Goal: Task Accomplishment & Management: Complete application form

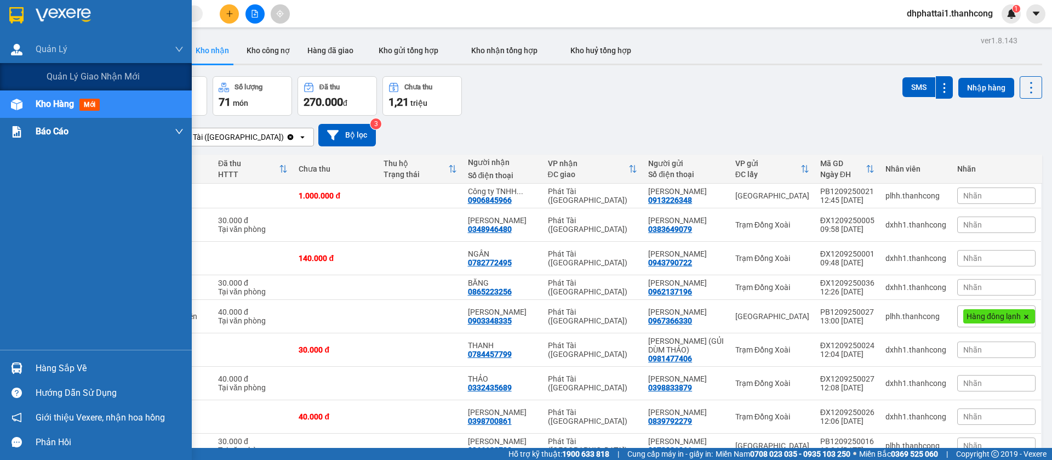
scroll to position [98, 0]
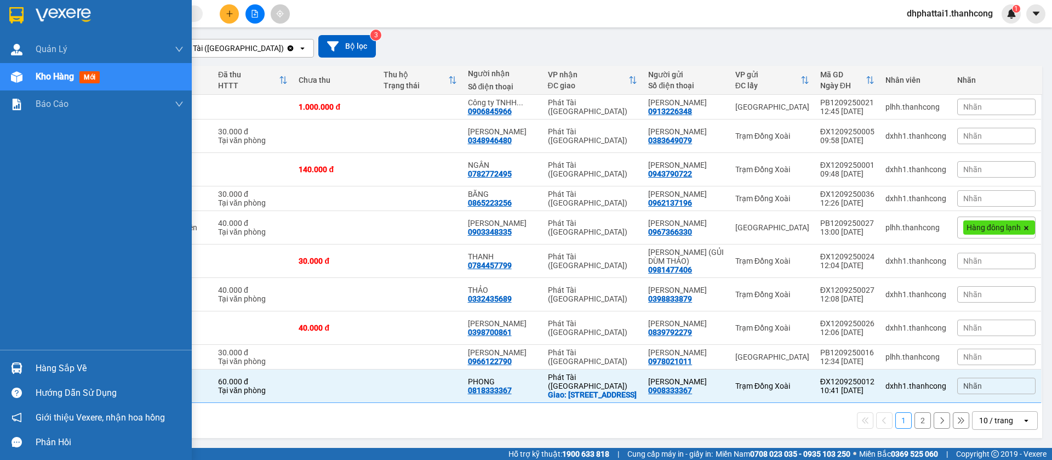
click at [117, 82] on div "Kho hàng mới" at bounding box center [110, 76] width 148 height 27
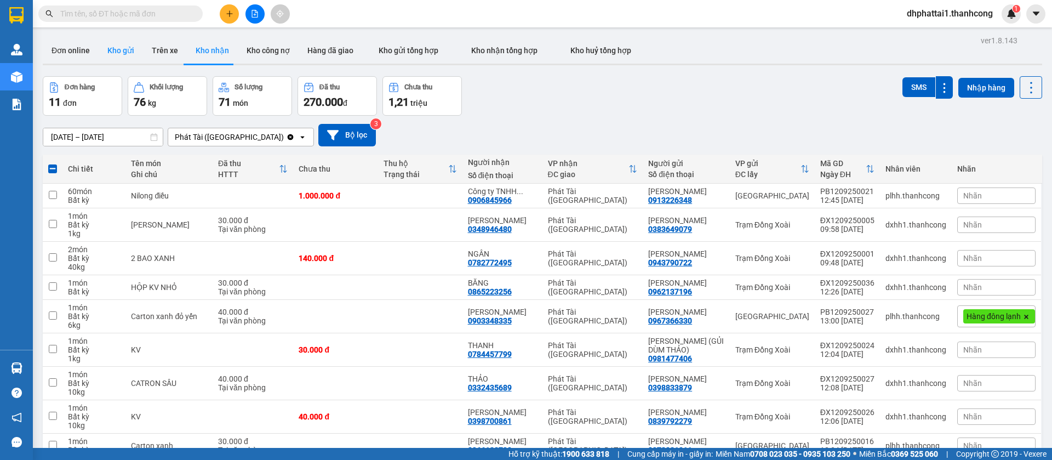
click at [128, 54] on button "Kho gửi" at bounding box center [121, 50] width 44 height 26
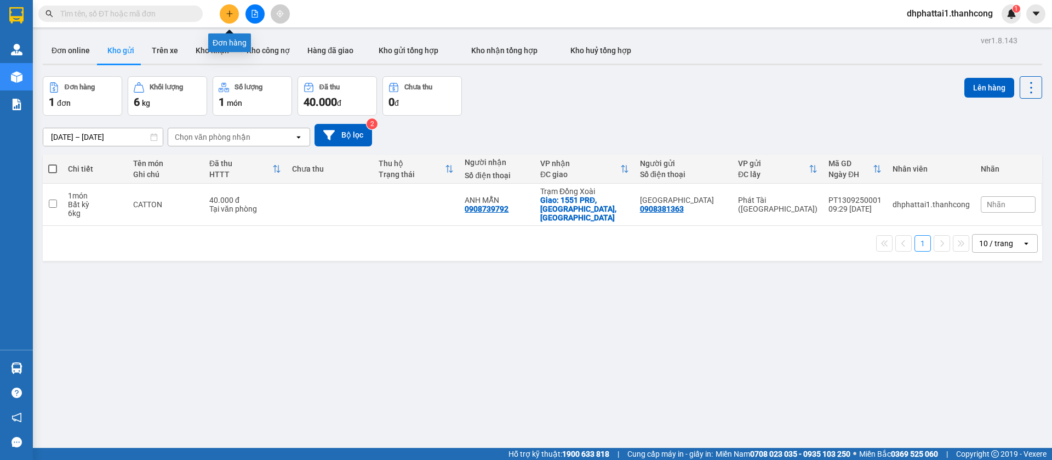
click at [222, 12] on button at bounding box center [229, 13] width 19 height 19
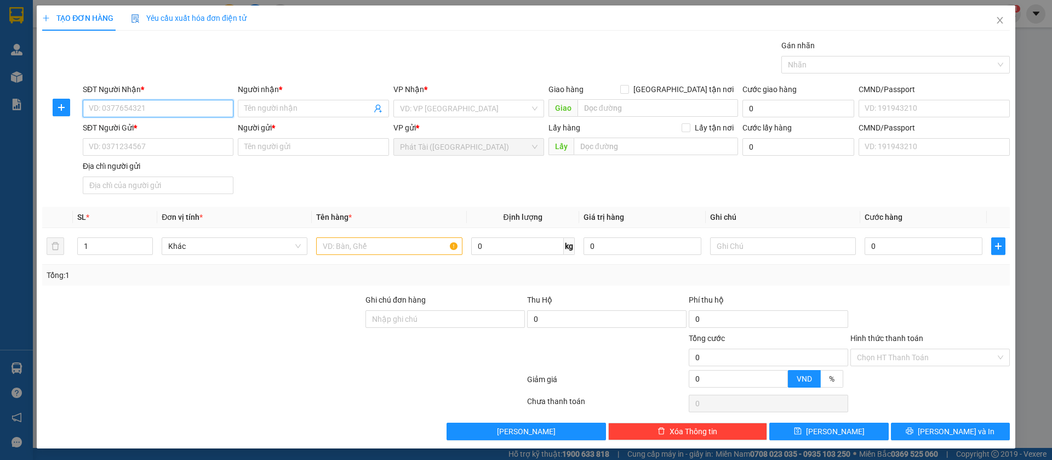
paste input "CHỊ [PERSON_NAME] NS"
type input "CHỊ [PERSON_NAME] NS"
drag, startPoint x: 149, startPoint y: 106, endPoint x: 69, endPoint y: 106, distance: 79.5
click at [69, 106] on div "SĐT Người Nhận * CHỊ [PERSON_NAME] NS CHỊ [PERSON_NAME] NS Người nhận * Tên ngư…" at bounding box center [526, 102] width 970 height 38
type input "0919398379"
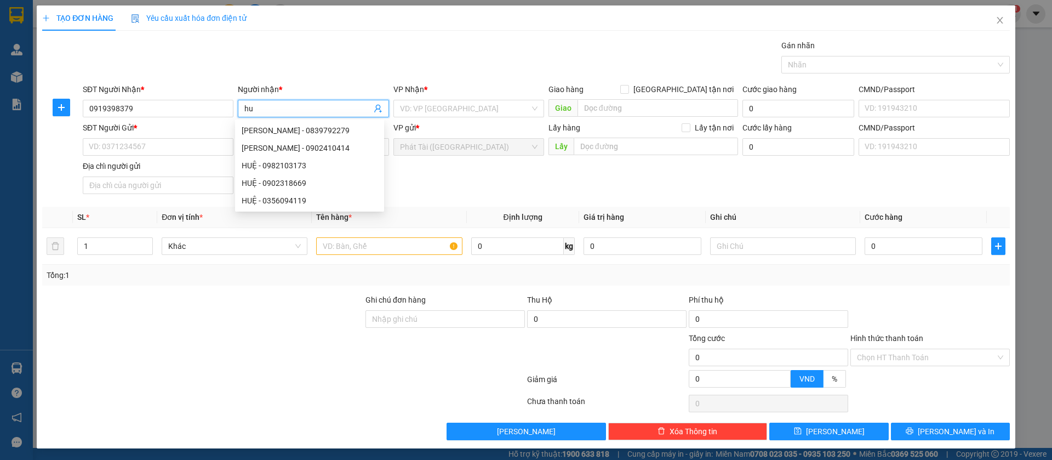
type input "h"
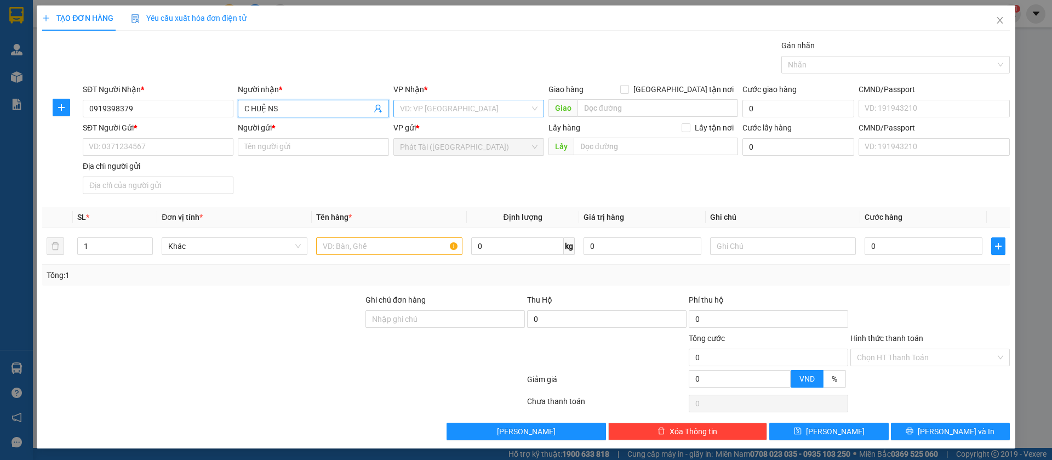
type input "C HUỆ NS"
click at [458, 110] on input "search" at bounding box center [465, 108] width 130 height 16
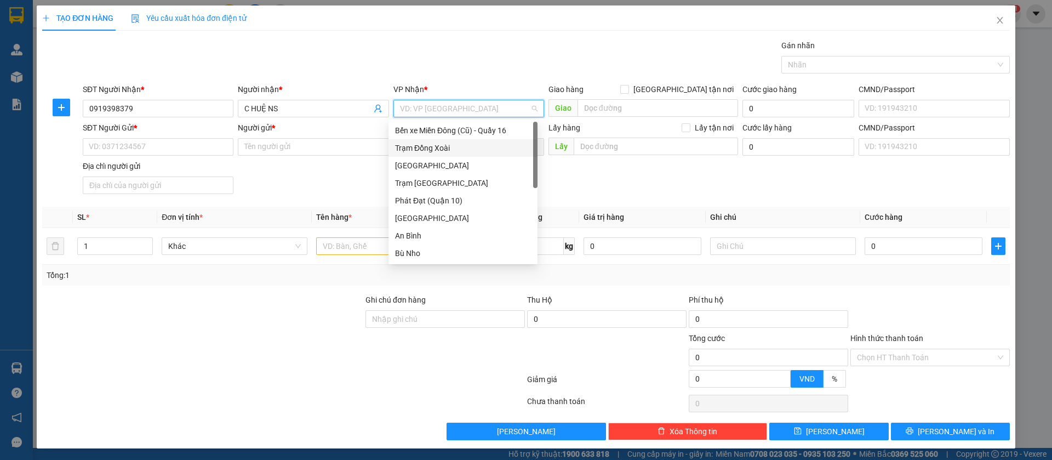
click at [437, 154] on div "Trạm Đồng Xoài" at bounding box center [463, 148] width 149 height 18
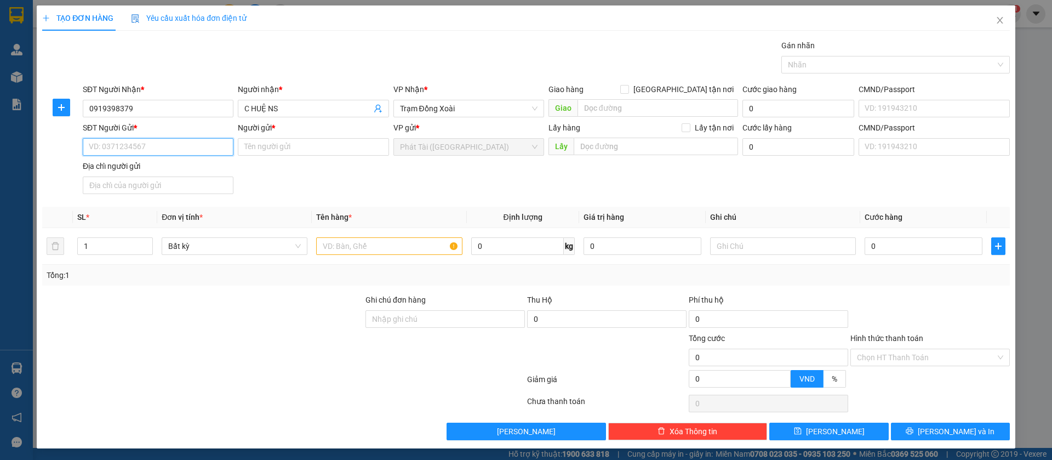
click at [153, 150] on input "SĐT Người Gửi *" at bounding box center [158, 147] width 151 height 18
drag, startPoint x: 177, startPoint y: 151, endPoint x: 0, endPoint y: 152, distance: 177.0
click at [0, 152] on div "TẠO ĐƠN HÀNG Yêu cầu xuất hóa đơn điện tử Transit Pickup Surcharge Ids Transit …" at bounding box center [526, 230] width 1052 height 460
paste input "913.330.018"
click at [121, 149] on input "0913.330.018" at bounding box center [158, 147] width 151 height 18
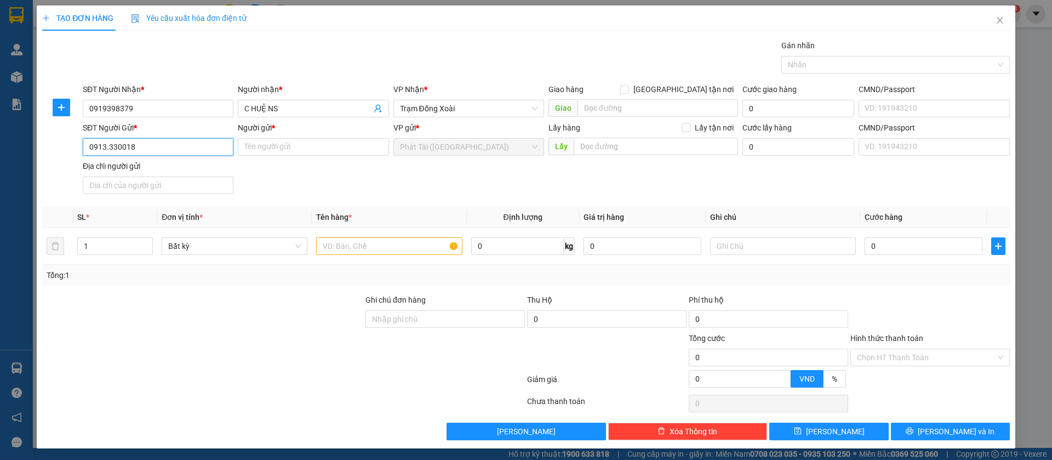
click at [106, 147] on input "0913.330018" at bounding box center [158, 147] width 151 height 18
type input "0913330018"
click at [311, 140] on input "Người gửi *" at bounding box center [313, 147] width 151 height 18
paste input "CN PHÁT TÀI"
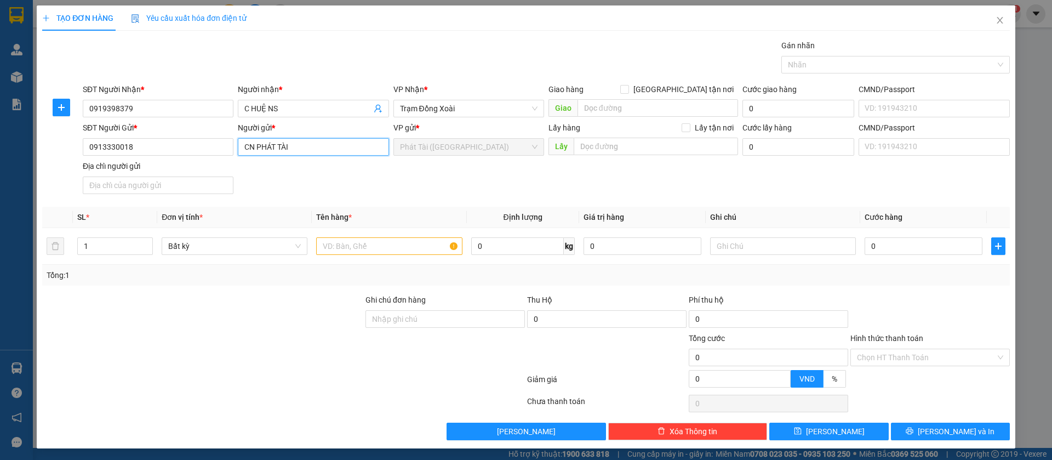
type input "CN PHÁT TÀI"
click at [369, 244] on input "text" at bounding box center [389, 246] width 146 height 18
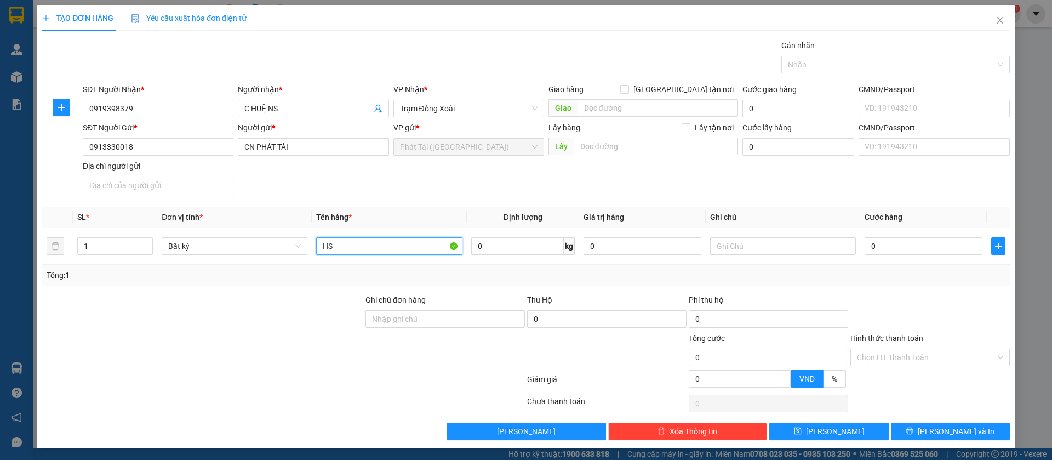
type input "HS"
click at [440, 283] on div "Tổng: 1" at bounding box center [526, 275] width 968 height 21
click at [526, 251] on input "0" at bounding box center [517, 246] width 93 height 18
type input "1"
click at [507, 282] on div "Tổng: 1" at bounding box center [526, 275] width 968 height 21
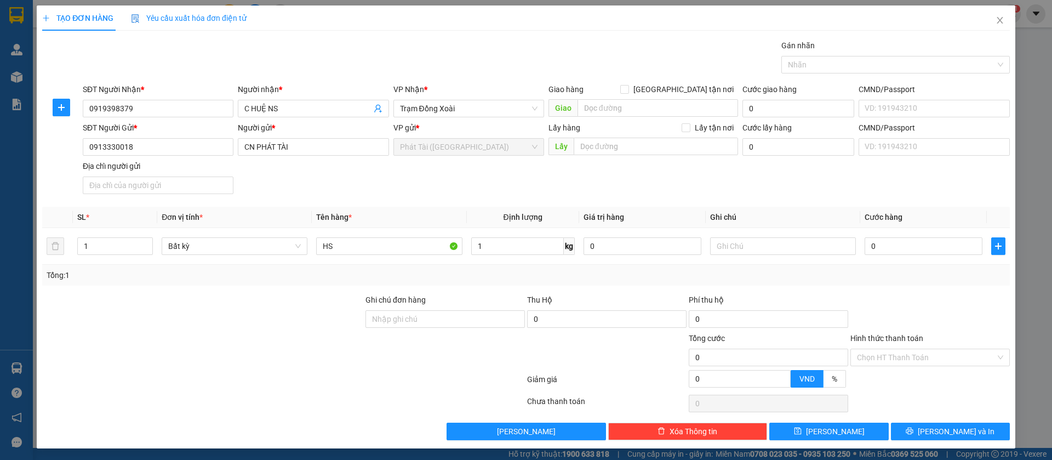
type input "30.000"
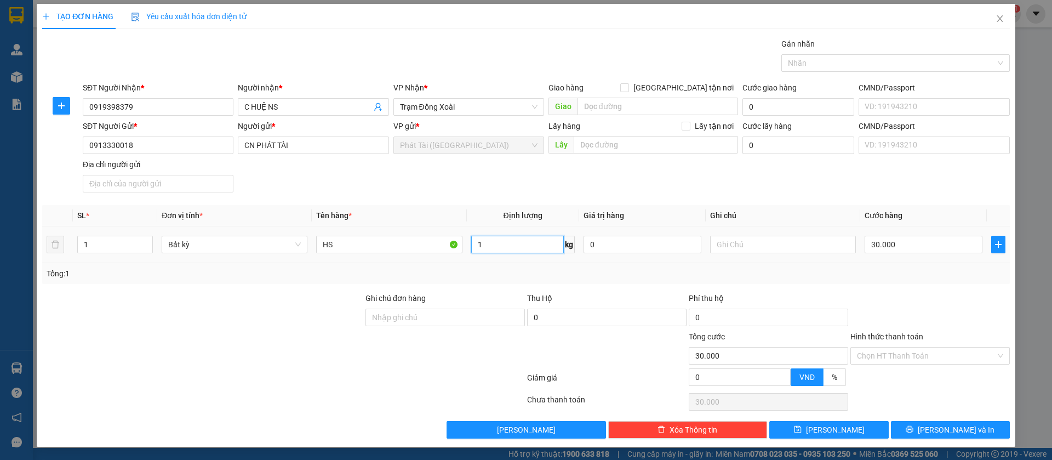
click at [483, 243] on input "1" at bounding box center [517, 245] width 93 height 18
click at [268, 248] on span "Bất kỳ" at bounding box center [234, 244] width 133 height 16
type input "0"
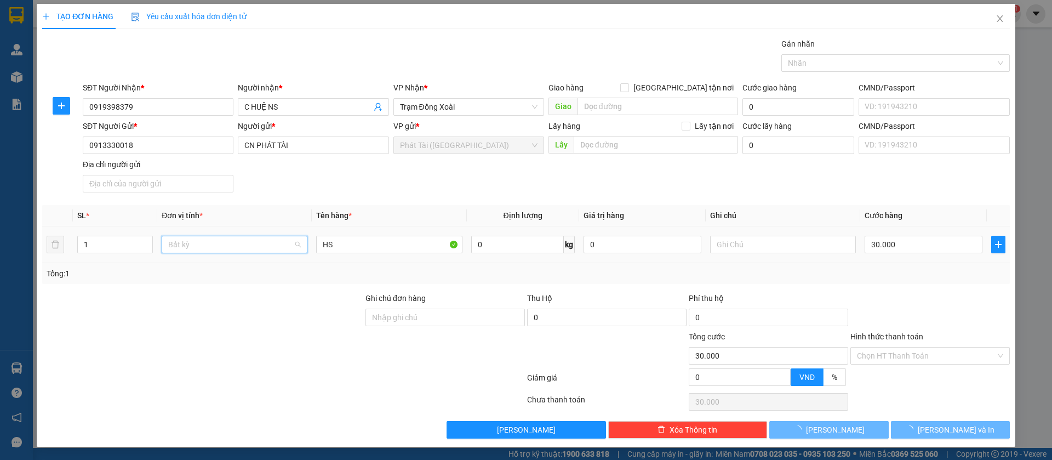
type input "0"
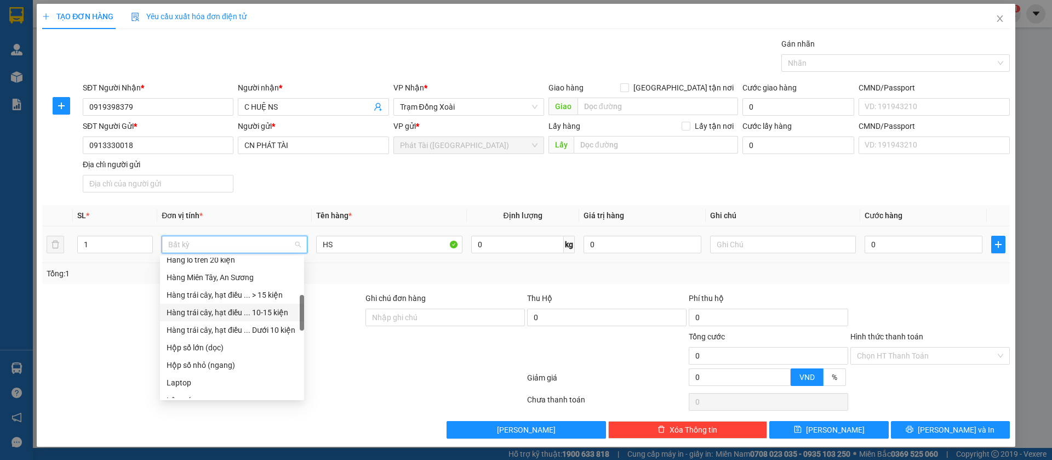
scroll to position [82, 0]
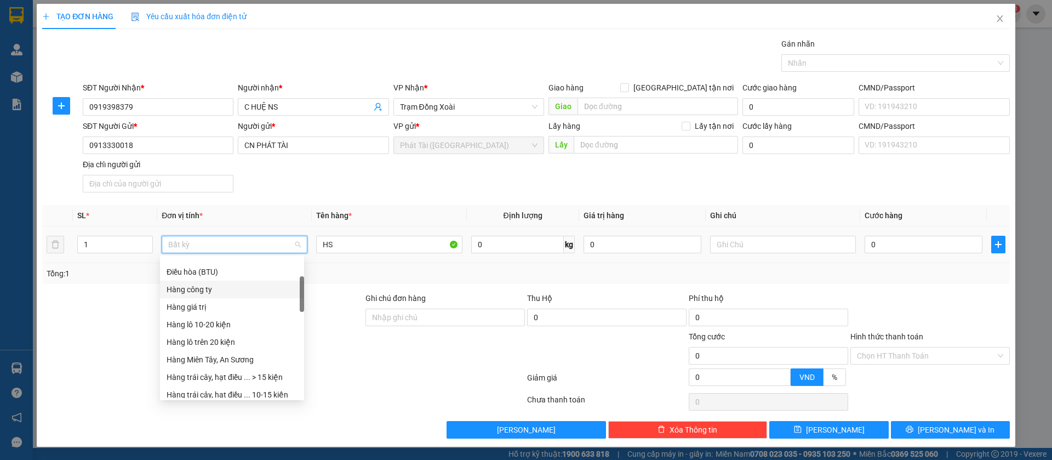
click at [234, 289] on div "Hàng công ty" at bounding box center [232, 289] width 131 height 12
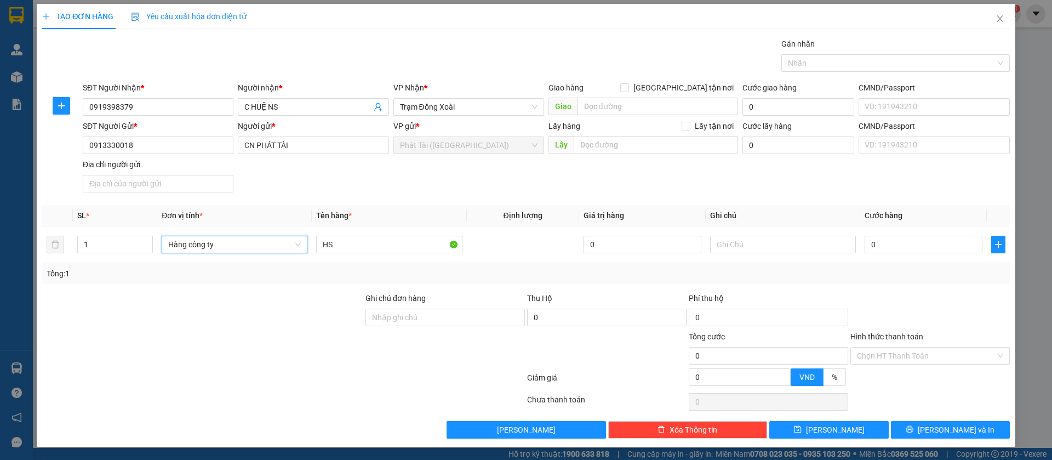
click at [356, 282] on div "Tổng: 1" at bounding box center [526, 273] width 968 height 21
click at [801, 430] on button "[PERSON_NAME]" at bounding box center [828, 430] width 119 height 18
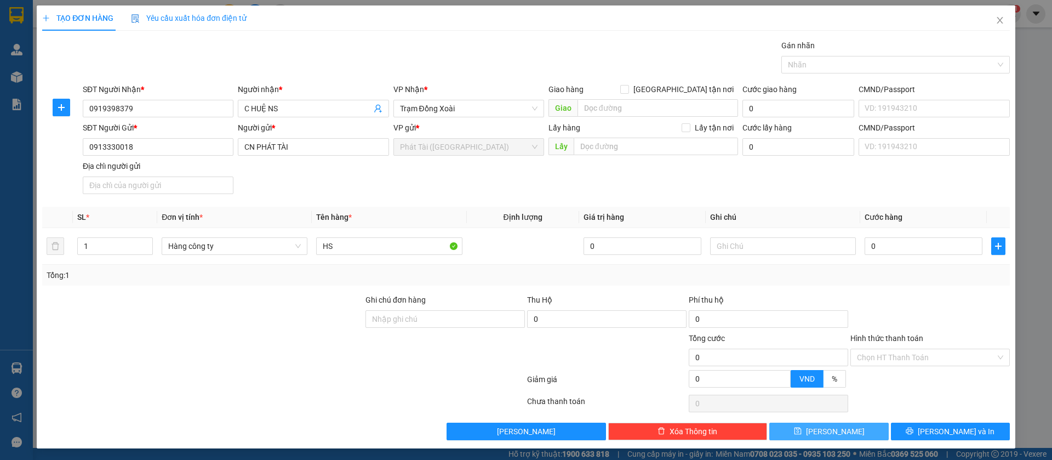
click at [799, 426] on button "[PERSON_NAME]" at bounding box center [828, 432] width 119 height 18
click at [584, 240] on input "0" at bounding box center [643, 246] width 118 height 18
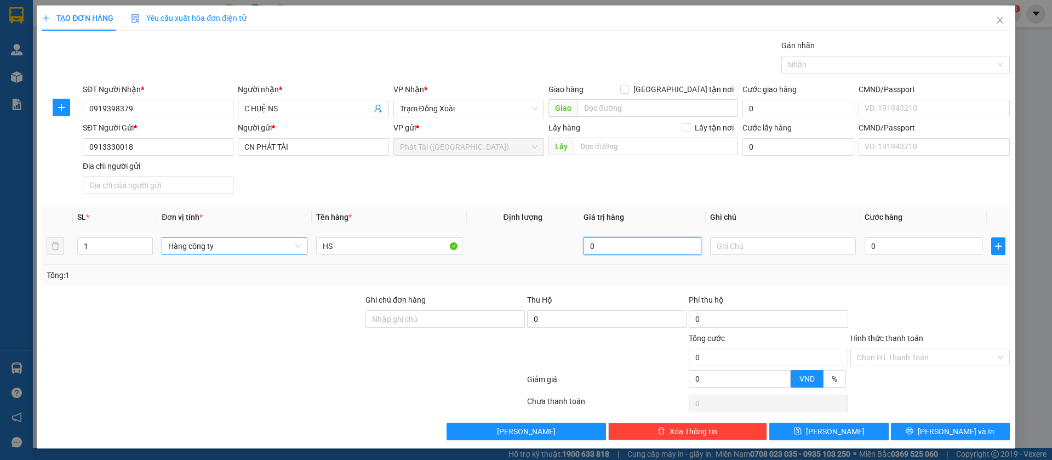
click at [273, 243] on span "Hàng công ty" at bounding box center [234, 246] width 133 height 16
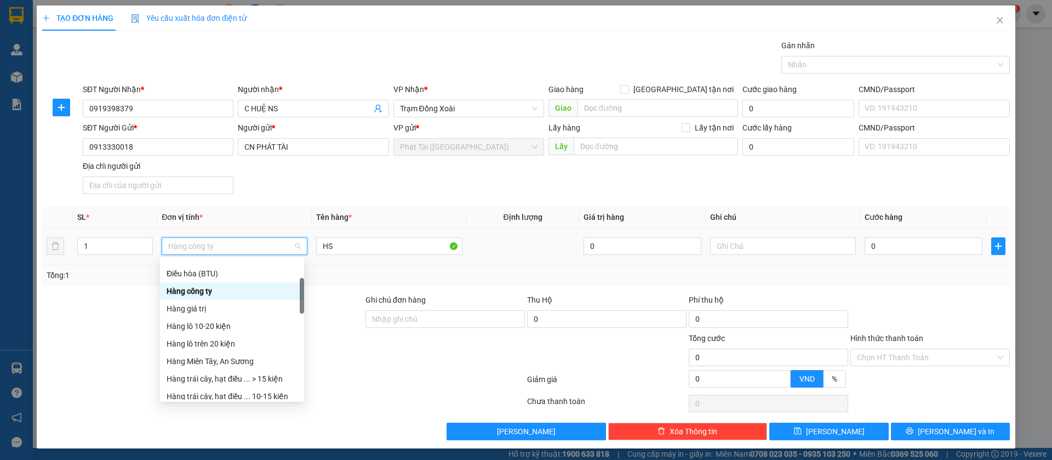
click at [231, 287] on div "Hàng công ty" at bounding box center [232, 291] width 131 height 12
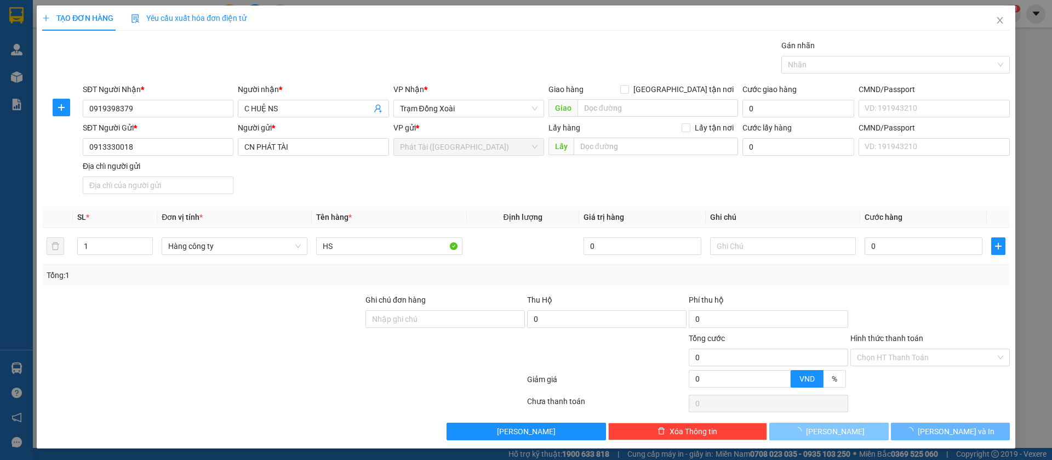
click at [845, 425] on button "[PERSON_NAME]" at bounding box center [828, 432] width 119 height 18
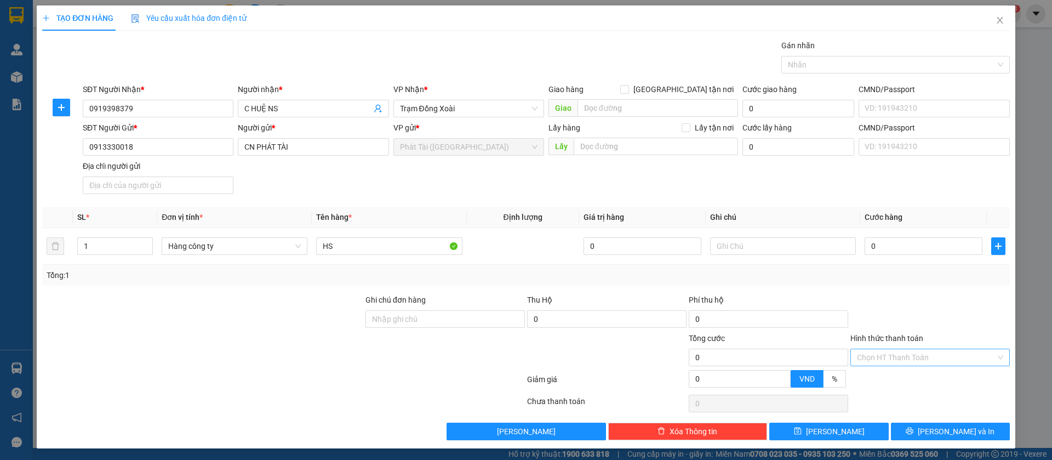
click at [882, 356] on input "Hình thức thanh toán" at bounding box center [926, 357] width 139 height 16
click at [887, 315] on div "Miễn phí" at bounding box center [919, 318] width 144 height 12
click at [834, 430] on button "[PERSON_NAME]" at bounding box center [828, 432] width 119 height 18
click at [993, 19] on span "Close" at bounding box center [1000, 20] width 31 height 31
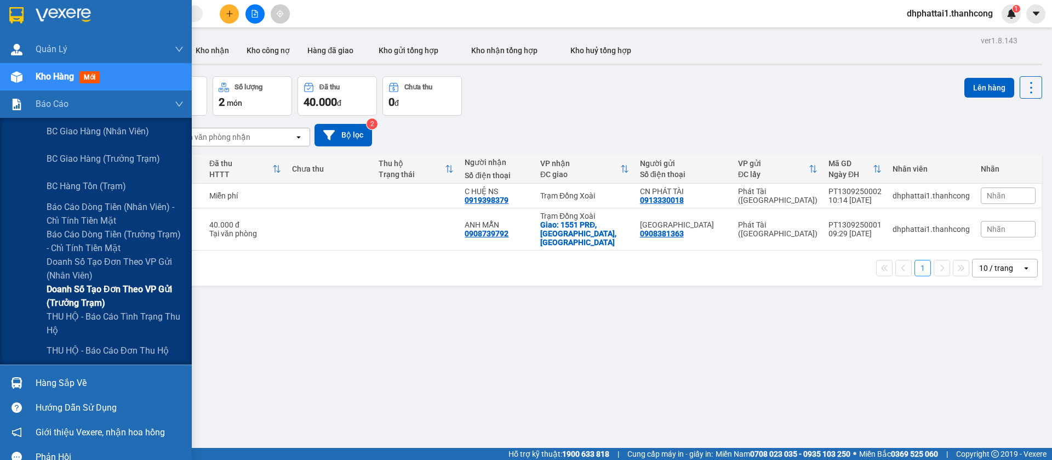
scroll to position [15, 0]
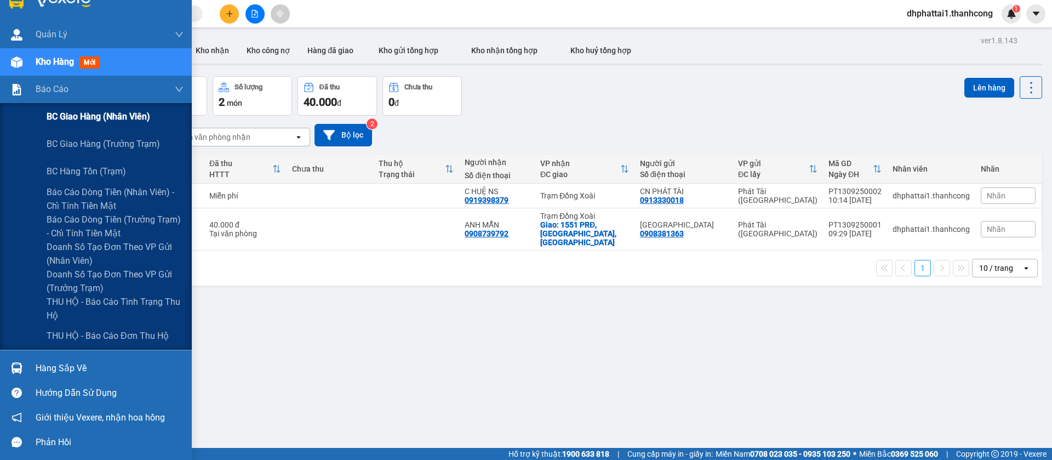
click at [140, 121] on span "BC giao hàng (nhân viên)" at bounding box center [99, 117] width 104 height 14
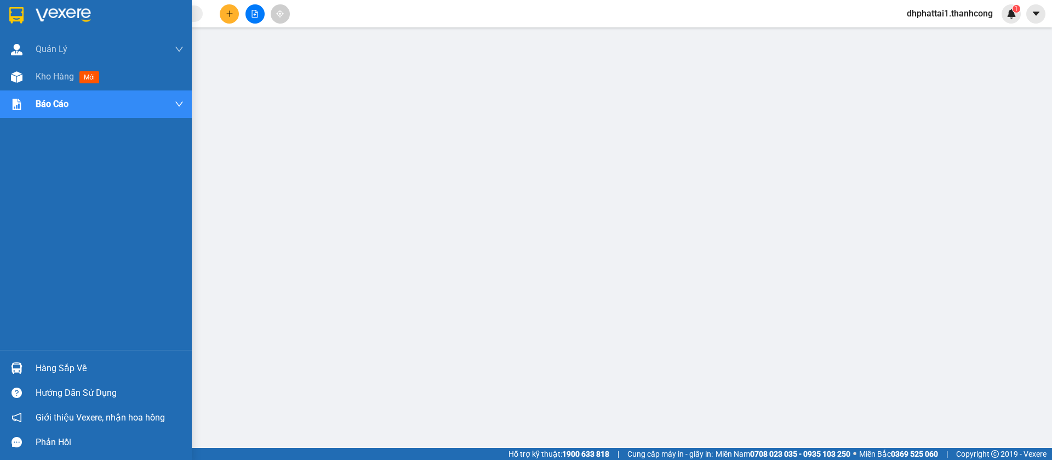
click at [13, 12] on img at bounding box center [16, 15] width 14 height 16
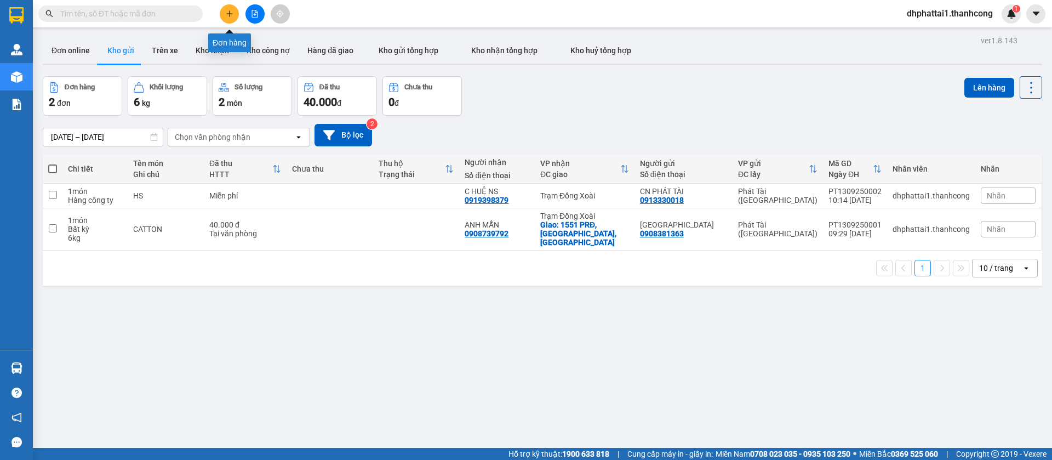
click at [231, 13] on icon "plus" at bounding box center [230, 14] width 8 height 8
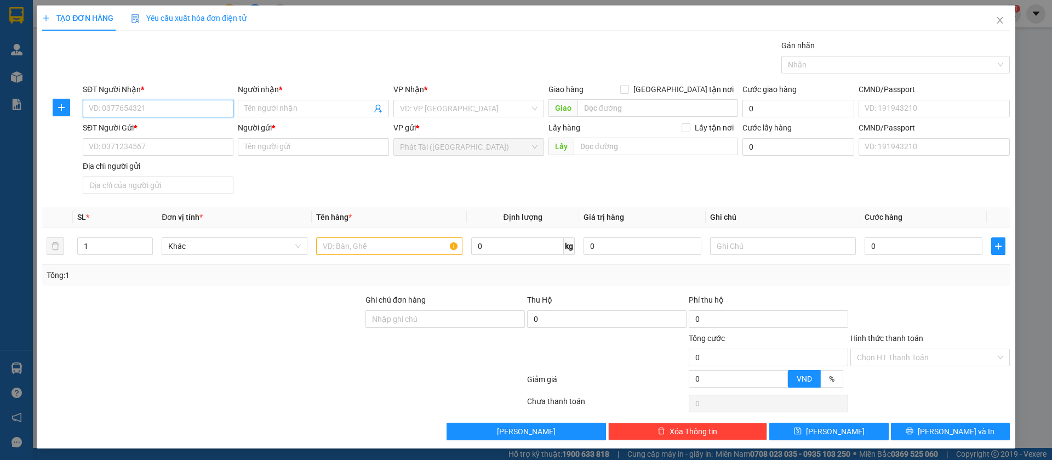
click at [150, 105] on input "SĐT Người Nhận *" at bounding box center [158, 109] width 151 height 18
click at [156, 101] on input "SĐT Người Nhận *" at bounding box center [158, 109] width 151 height 18
click at [157, 106] on input "SĐT Người Nhận *" at bounding box center [158, 109] width 151 height 18
click at [834, 66] on div at bounding box center [890, 64] width 212 height 13
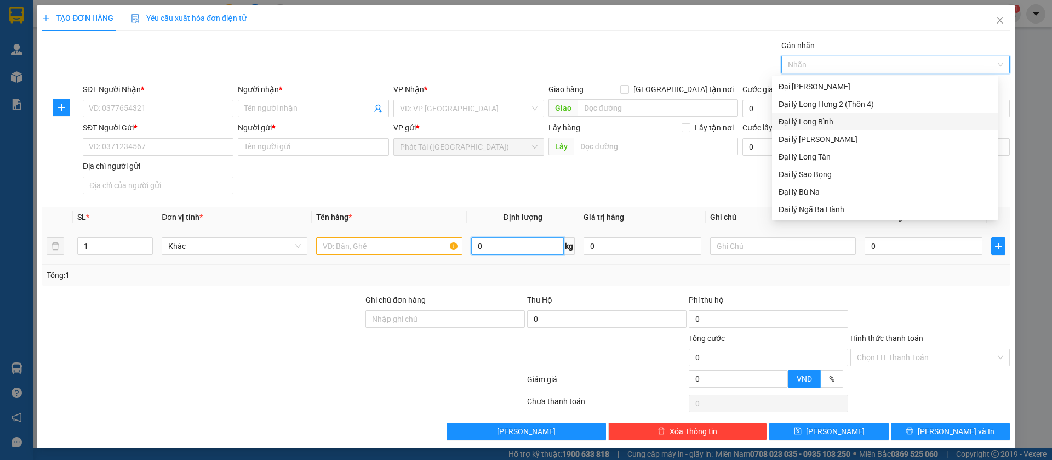
click at [555, 238] on input "0" at bounding box center [517, 246] width 93 height 18
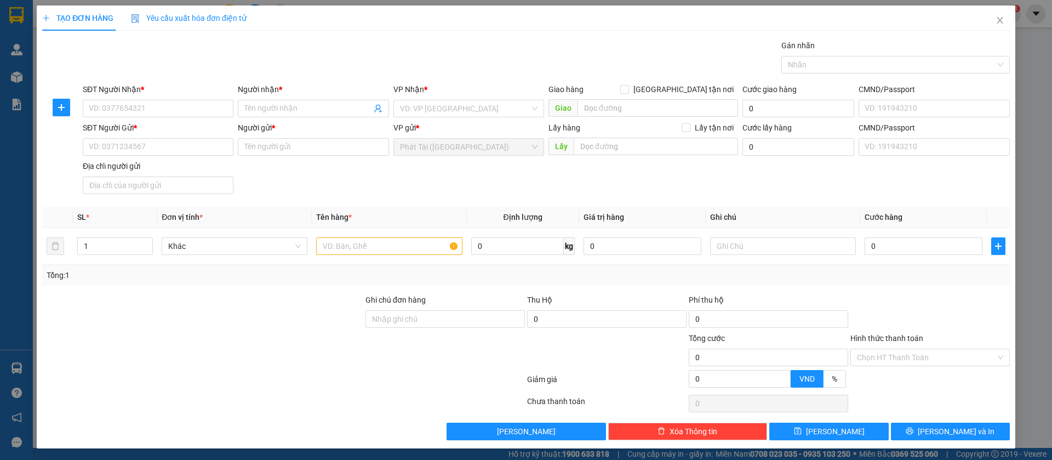
click at [686, 207] on th "Giá trị hàng" at bounding box center [642, 217] width 127 height 21
drag, startPoint x: 520, startPoint y: 223, endPoint x: 519, endPoint y: 231, distance: 8.3
click at [519, 229] on table "SL * Đơn vị tính * Tên hàng * Định lượng Giá trị hàng Ghi chú Cước hàng 1 Khác …" at bounding box center [526, 236] width 968 height 58
click at [515, 247] on input "0" at bounding box center [517, 246] width 93 height 18
type input "2"
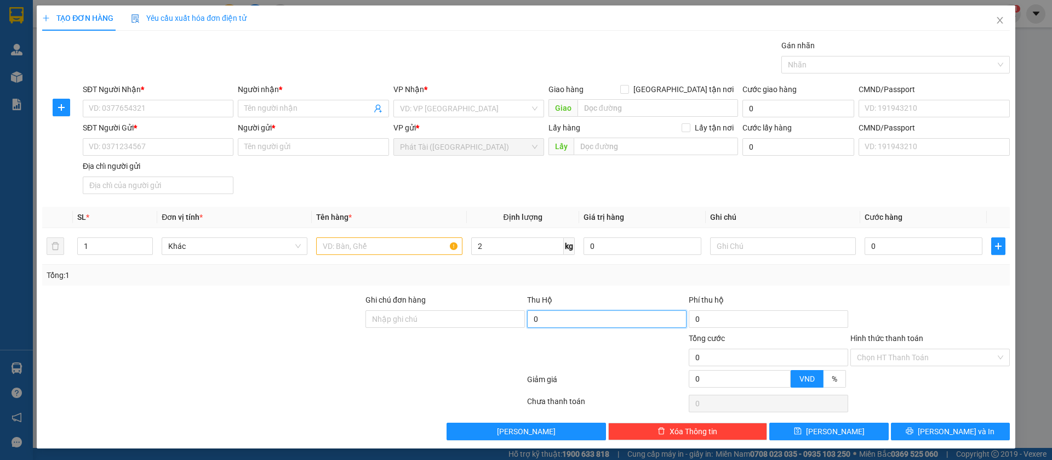
click at [631, 324] on input "0" at bounding box center [606, 319] width 159 height 18
click at [483, 247] on input "2" at bounding box center [517, 246] width 93 height 18
type input "0"
click at [131, 106] on input "SĐT Người Nhận *" at bounding box center [158, 109] width 151 height 18
click at [213, 106] on input "SĐT Người Nhận *" at bounding box center [158, 109] width 151 height 18
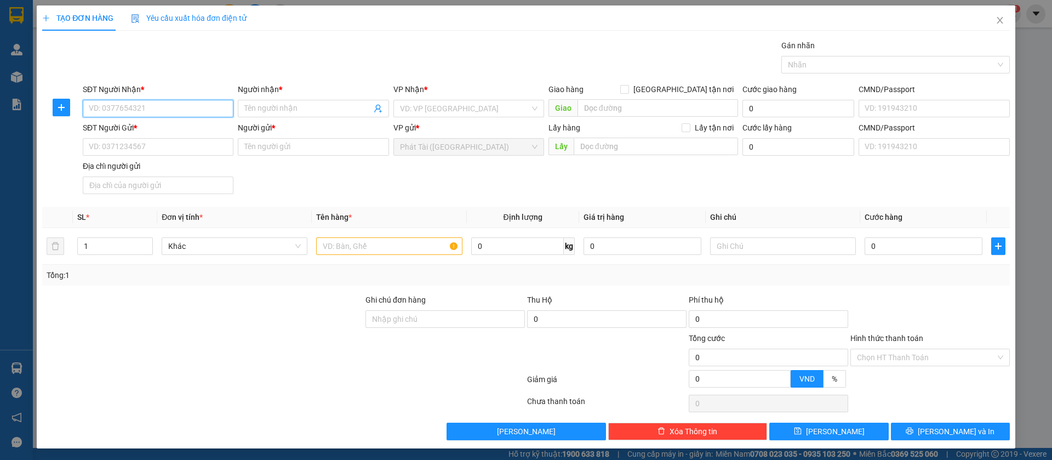
click at [164, 105] on input "SĐT Người Nhận *" at bounding box center [158, 109] width 151 height 18
click at [149, 113] on input "SĐT Người Nhận *" at bounding box center [158, 109] width 151 height 18
click at [110, 102] on input "SĐT Người Nhận *" at bounding box center [158, 109] width 151 height 18
click at [109, 111] on input "SĐT Người Nhận *" at bounding box center [158, 109] width 151 height 18
type input "0944748779"
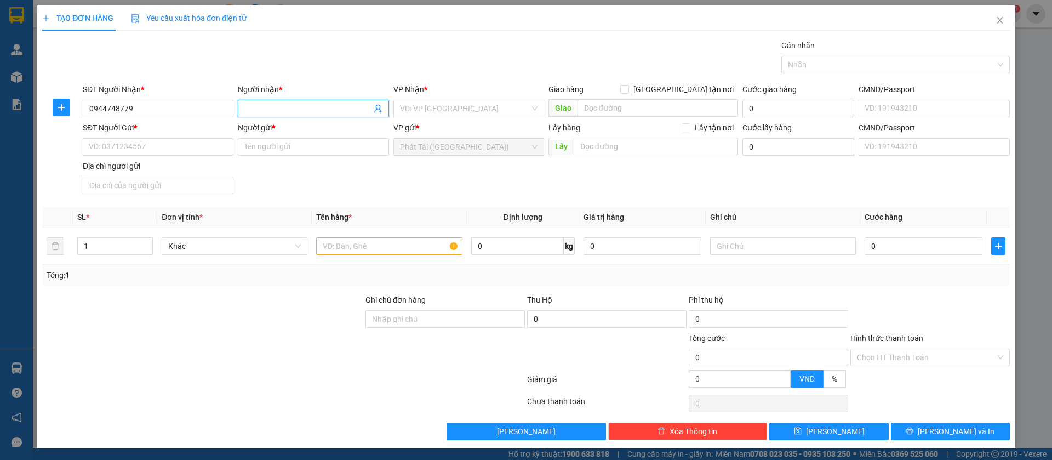
click at [267, 100] on span at bounding box center [313, 109] width 151 height 18
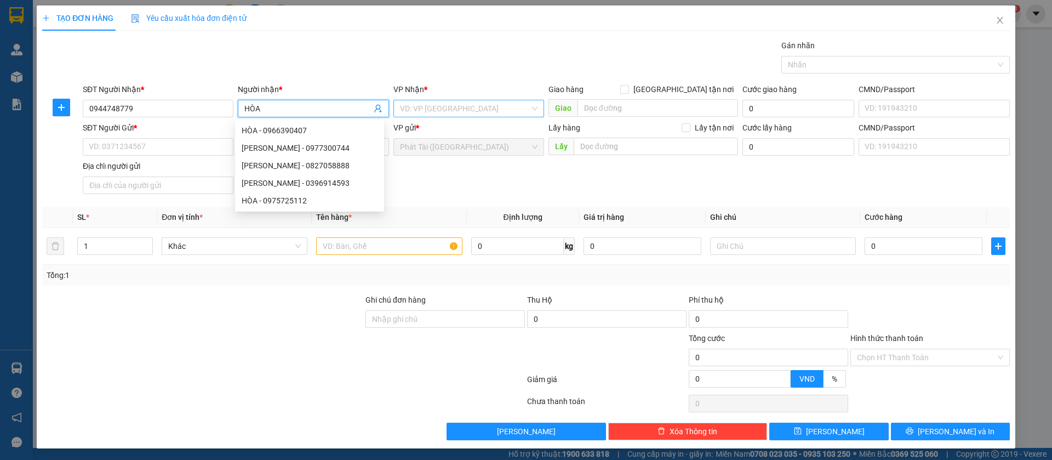
type input "HÒA"
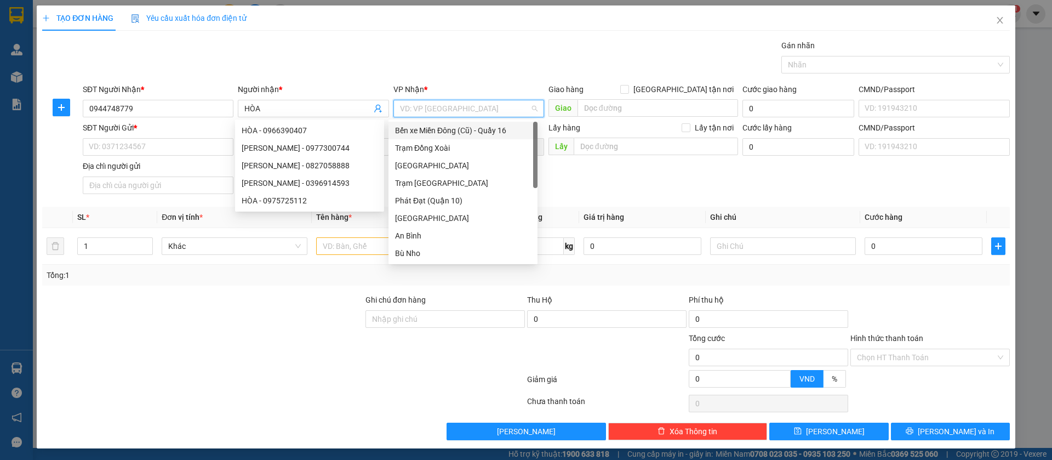
click at [457, 107] on input "search" at bounding box center [465, 108] width 130 height 16
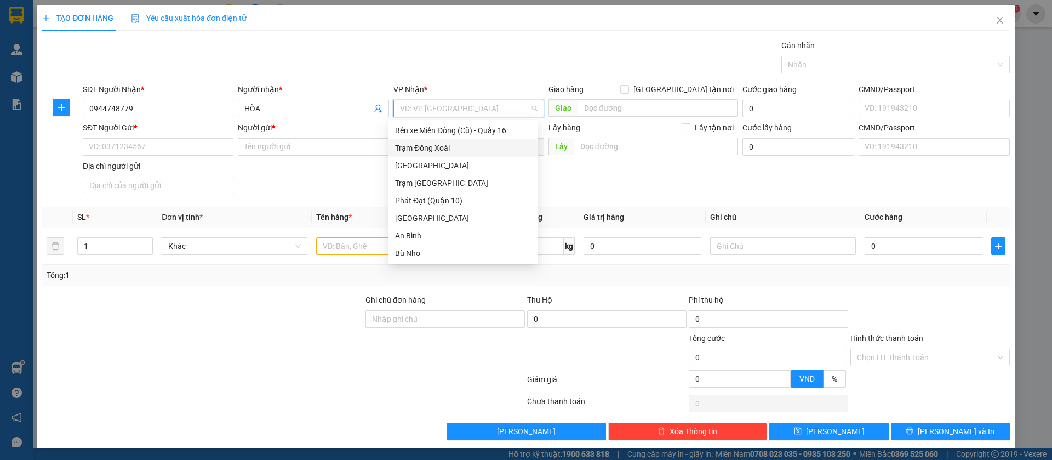
click at [462, 145] on div "Trạm Đồng Xoài" at bounding box center [463, 148] width 136 height 12
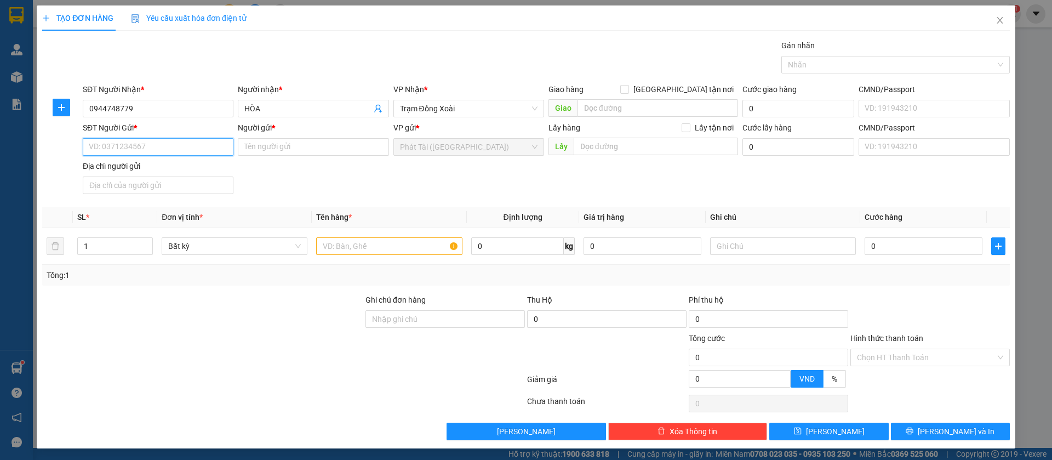
click at [128, 140] on input "SĐT Người Gửi *" at bounding box center [158, 147] width 151 height 18
click at [139, 155] on input "SĐT Người Gửi *" at bounding box center [158, 147] width 151 height 18
type input "0944748779"
click at [324, 141] on input "Người gửi *" at bounding box center [313, 147] width 151 height 18
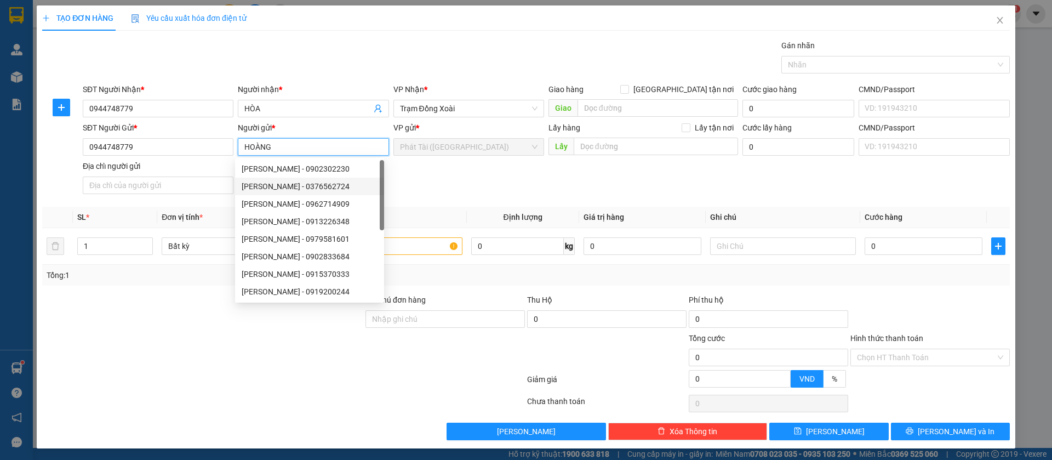
click at [441, 146] on span "Phát Tài ([GEOGRAPHIC_DATA])" at bounding box center [469, 147] width 138 height 16
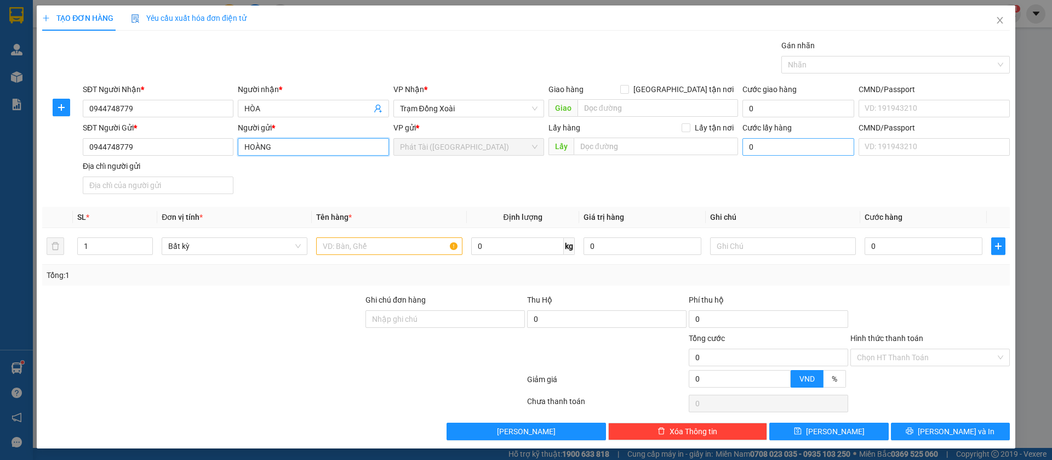
type input "HOÀNG"
click at [780, 151] on input "0" at bounding box center [799, 147] width 112 height 18
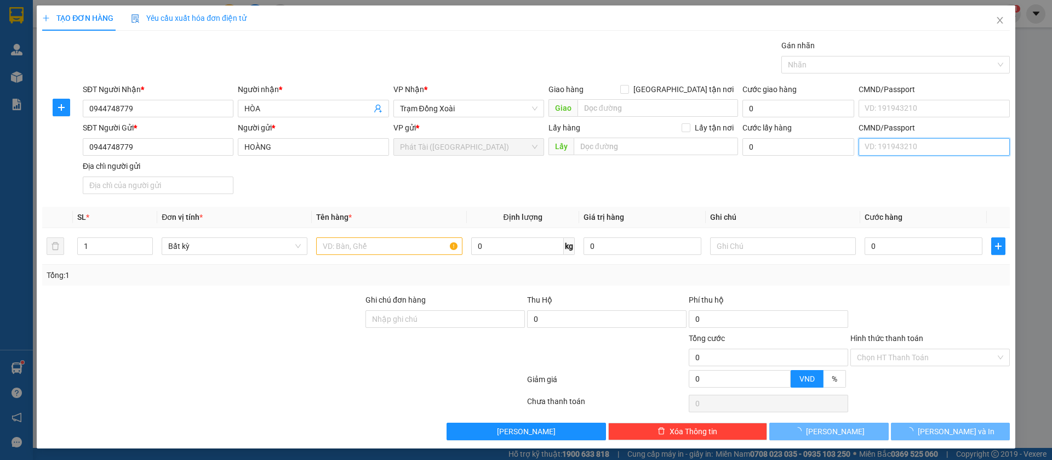
click at [890, 153] on input "CMND/Passport" at bounding box center [934, 147] width 151 height 18
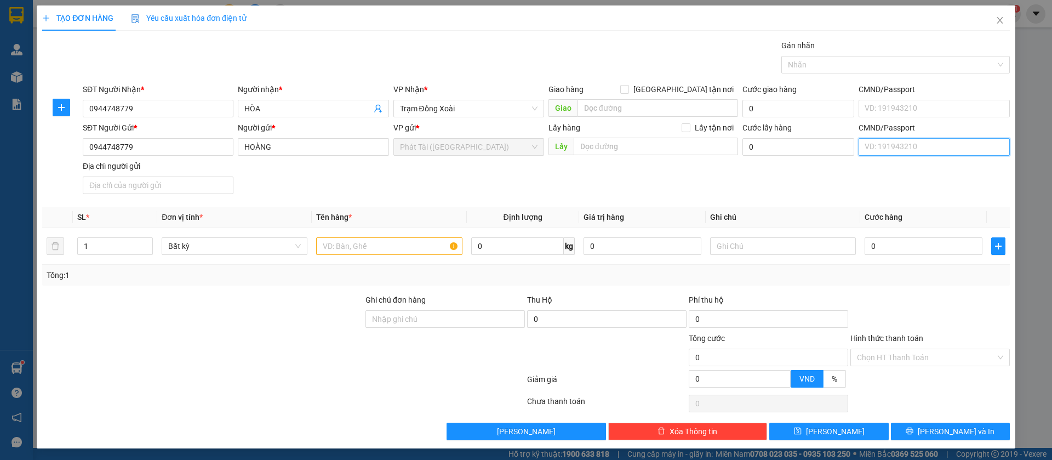
click at [899, 149] on input "CMND/Passport" at bounding box center [934, 147] width 151 height 18
drag, startPoint x: 871, startPoint y: 141, endPoint x: 700, endPoint y: 249, distance: 201.9
click at [700, 249] on div "Transit Pickup Surcharge Ids Transit Deliver Surcharge Ids Transit Deliver Surc…" at bounding box center [526, 239] width 968 height 401
drag, startPoint x: 173, startPoint y: 318, endPoint x: 1052, endPoint y: 225, distance: 884.0
click at [786, 312] on div "Transit Pickup Surcharge Ids Transit Deliver Surcharge Ids Transit Deliver Surc…" at bounding box center [526, 239] width 968 height 401
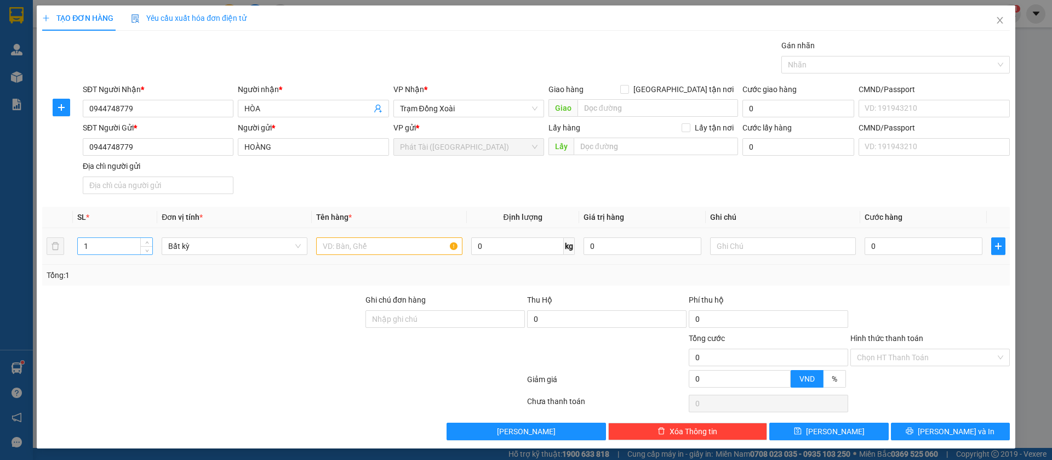
click at [107, 249] on input "1" at bounding box center [115, 246] width 75 height 16
type input "1"
type input "2"
click at [360, 248] on input "text" at bounding box center [389, 246] width 146 height 18
type input "CONTRON BỌC"
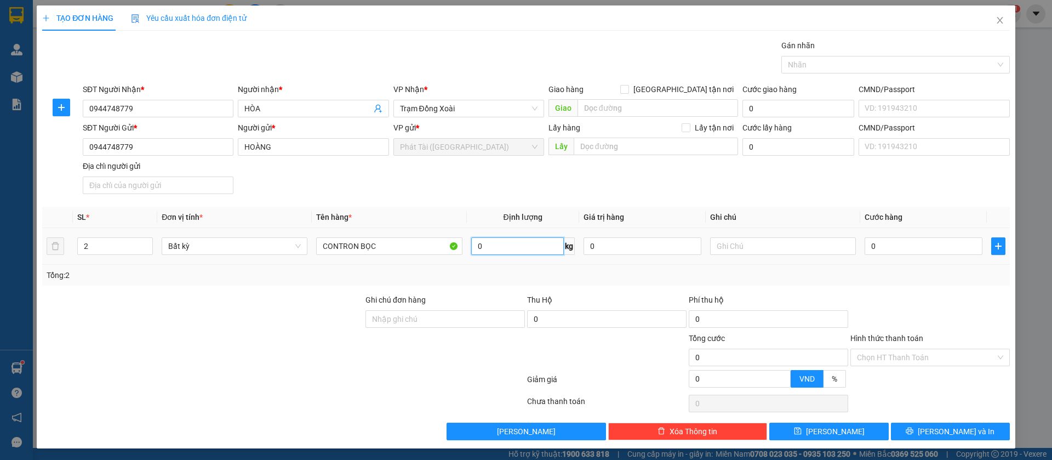
click at [485, 241] on input "0" at bounding box center [517, 246] width 93 height 18
type input "2"
click at [624, 294] on div "Thu Hộ" at bounding box center [606, 300] width 159 height 12
type input "80.000"
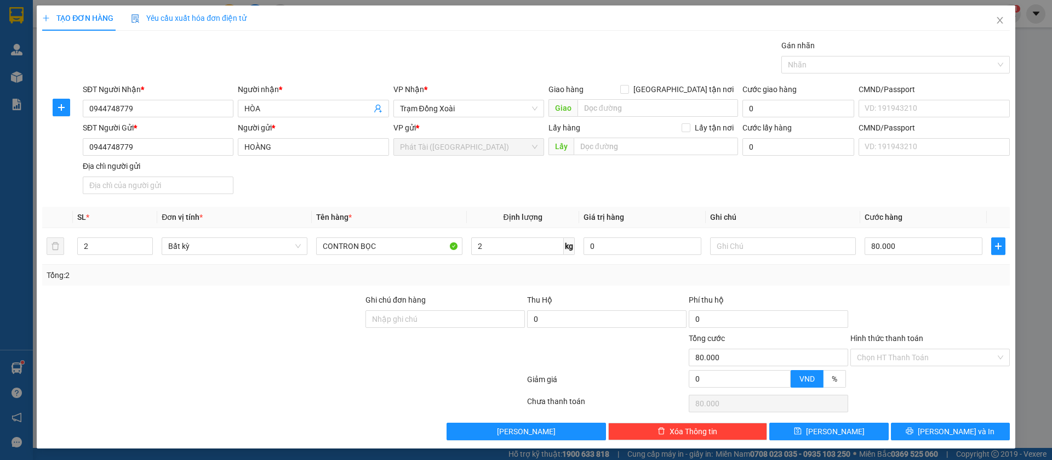
type input "80.000"
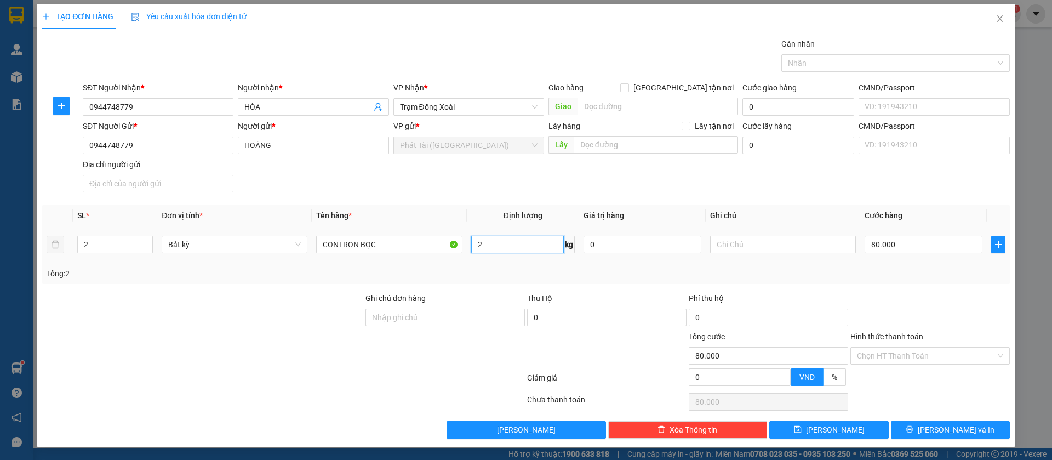
click at [492, 249] on input "2" at bounding box center [517, 245] width 93 height 18
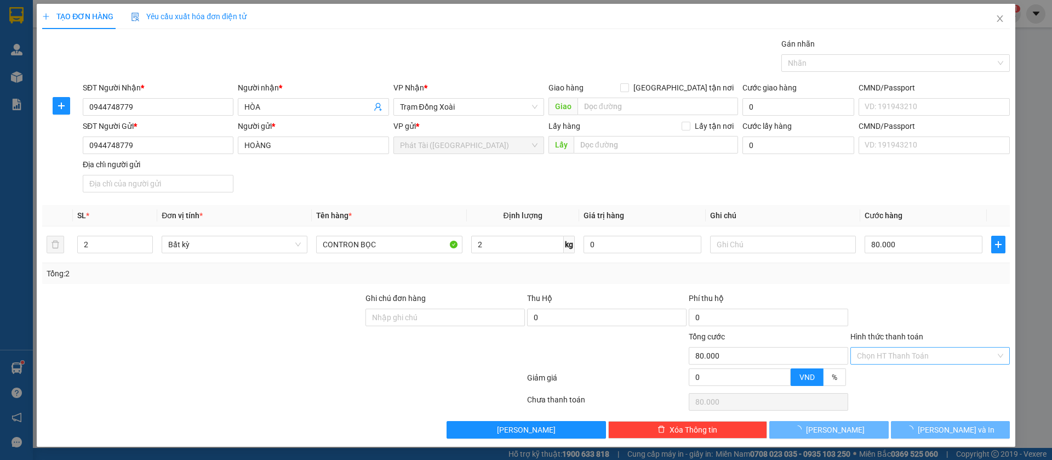
click at [919, 356] on input "Hình thức thanh toán" at bounding box center [926, 355] width 139 height 16
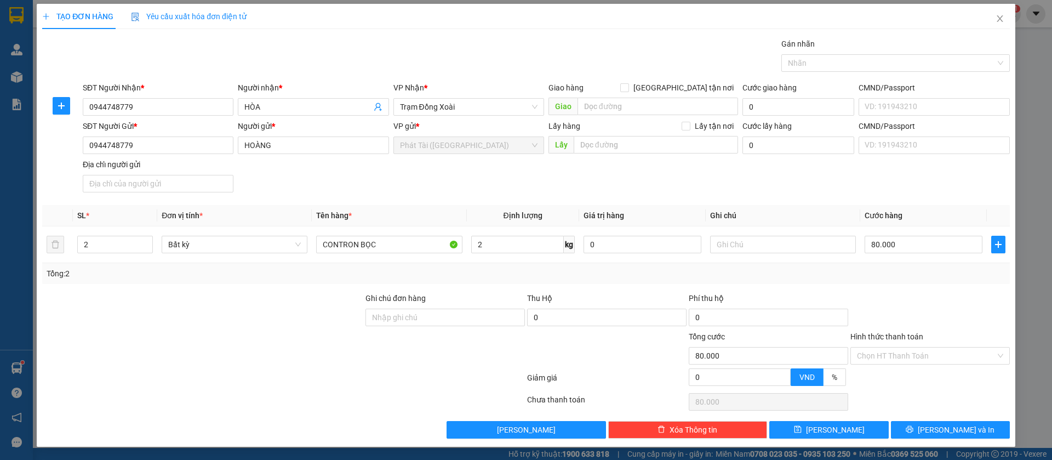
click at [973, 285] on div "Transit Pickup Surcharge Ids Transit Deliver Surcharge Ids Transit Deliver Surc…" at bounding box center [526, 238] width 968 height 401
click at [405, 316] on input "Ghi chú đơn hàng" at bounding box center [445, 318] width 159 height 18
click at [602, 312] on input "0" at bounding box center [606, 318] width 159 height 18
click at [556, 323] on input "0" at bounding box center [606, 318] width 159 height 18
type input "0"
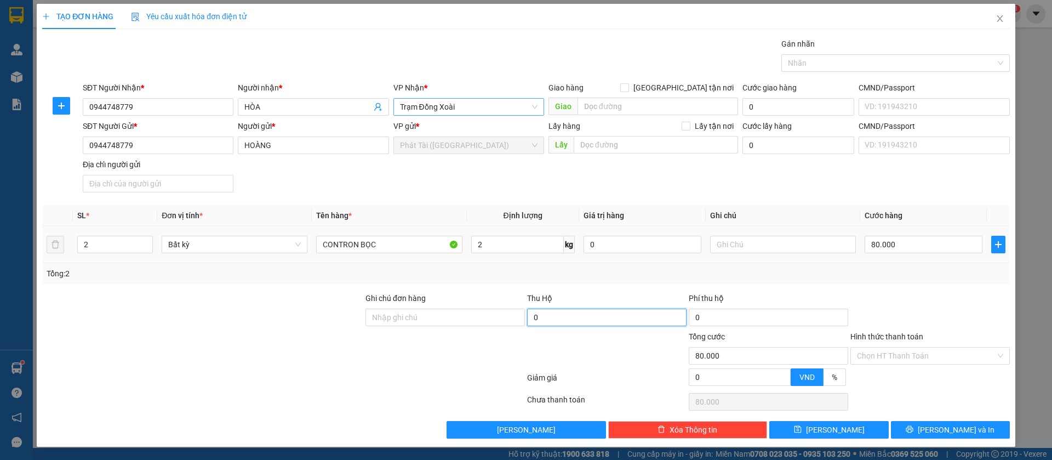
scroll to position [0, 0]
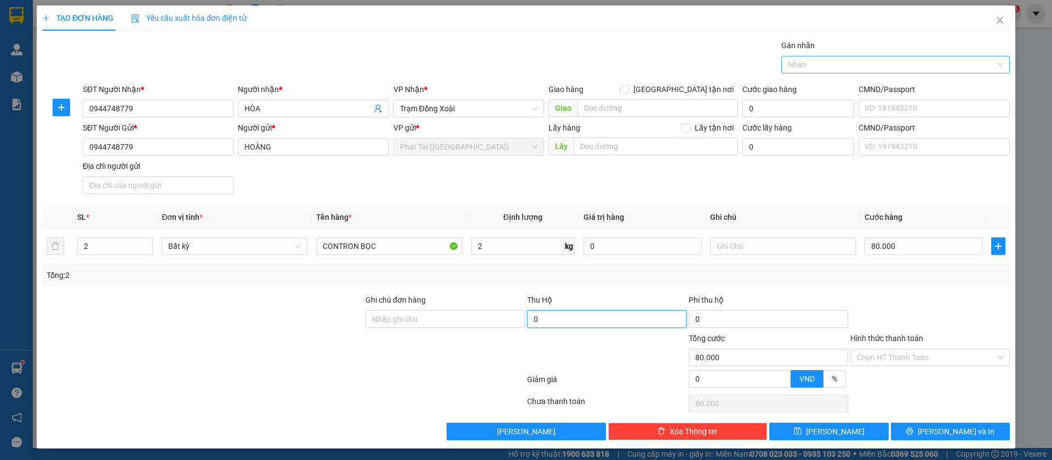
click at [844, 71] on div "Nhãn" at bounding box center [896, 65] width 229 height 18
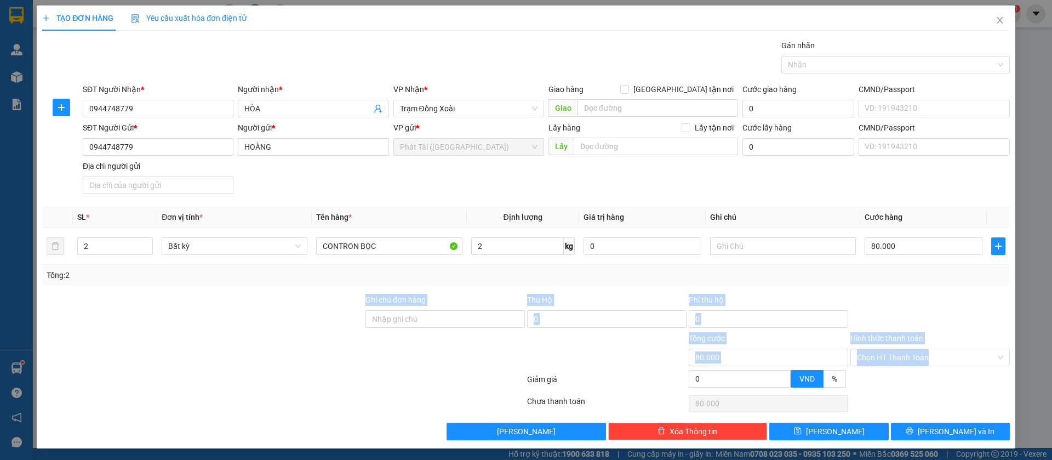
drag, startPoint x: 170, startPoint y: 383, endPoint x: 172, endPoint y: 331, distance: 52.1
click at [172, 331] on form "Ghi chú đơn hàng Thu Hộ 0 Phí thu hộ 0 Tổng cước 80.000 Hình thức thanh toán Ch…" at bounding box center [526, 343] width 968 height 99
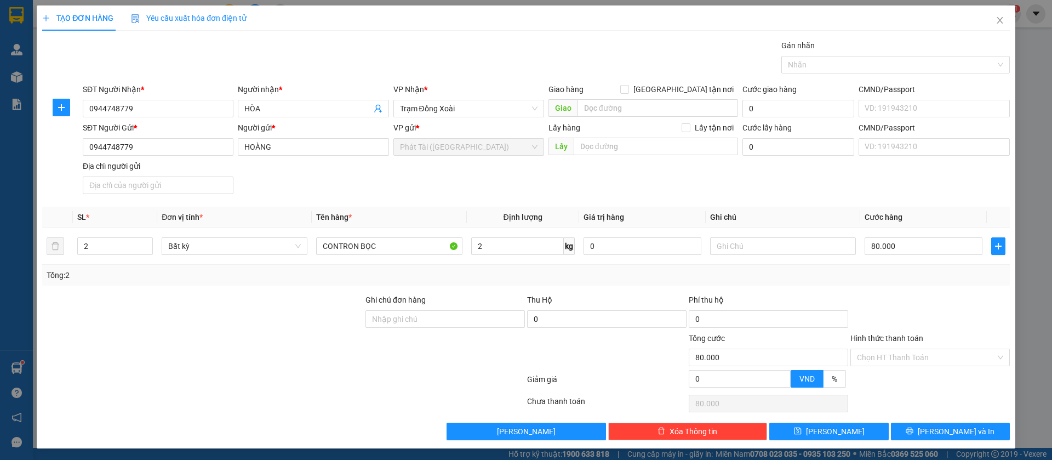
click at [880, 266] on div "Tổng: 2" at bounding box center [526, 275] width 968 height 21
click at [628, 88] on input "[GEOGRAPHIC_DATA] tận nơi" at bounding box center [624, 89] width 8 height 8
checkbox input "true"
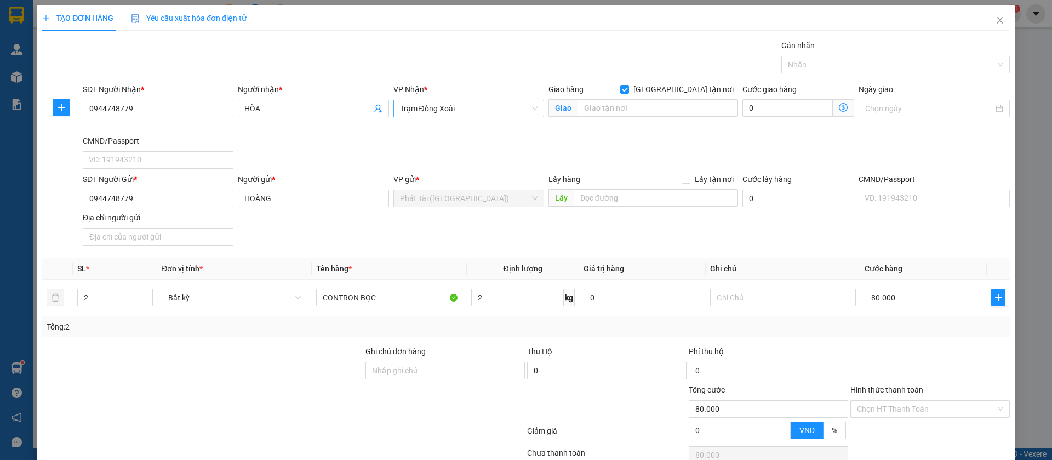
click at [477, 109] on span "Trạm Đồng Xoài" at bounding box center [469, 108] width 138 height 16
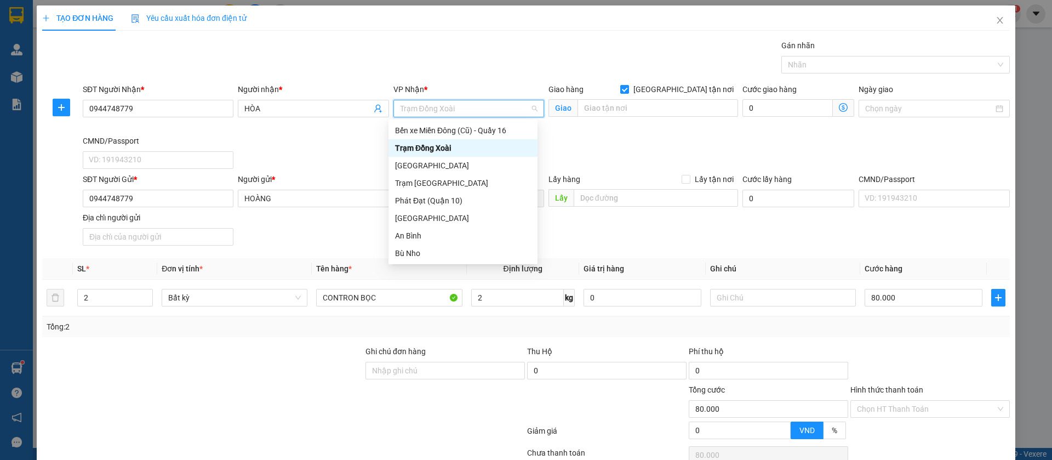
click at [434, 147] on div "Trạm Đồng Xoài" at bounding box center [463, 148] width 136 height 12
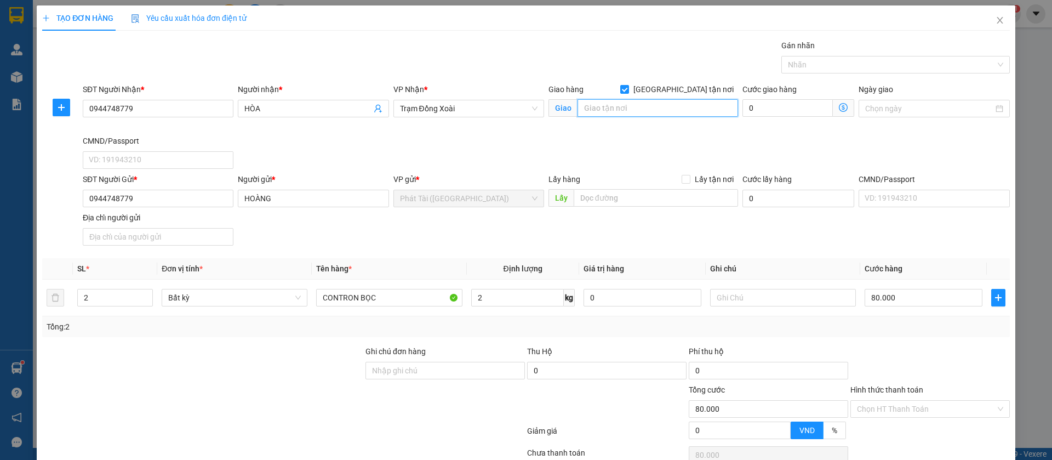
click at [622, 106] on input "search" at bounding box center [658, 108] width 161 height 18
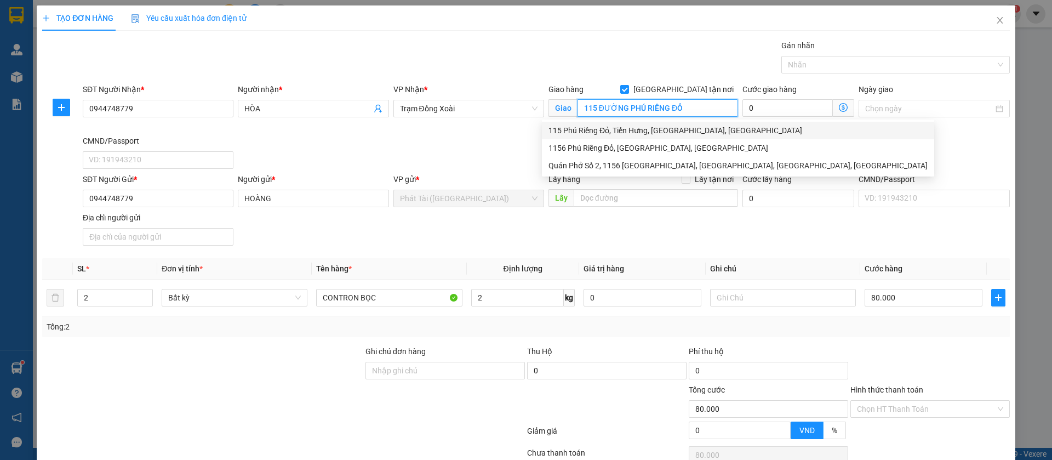
type input "115 ĐƯỜNG PHÚ RIỀNG ĐỎ"
click at [769, 97] on div "Cước giao hàng" at bounding box center [799, 91] width 112 height 16
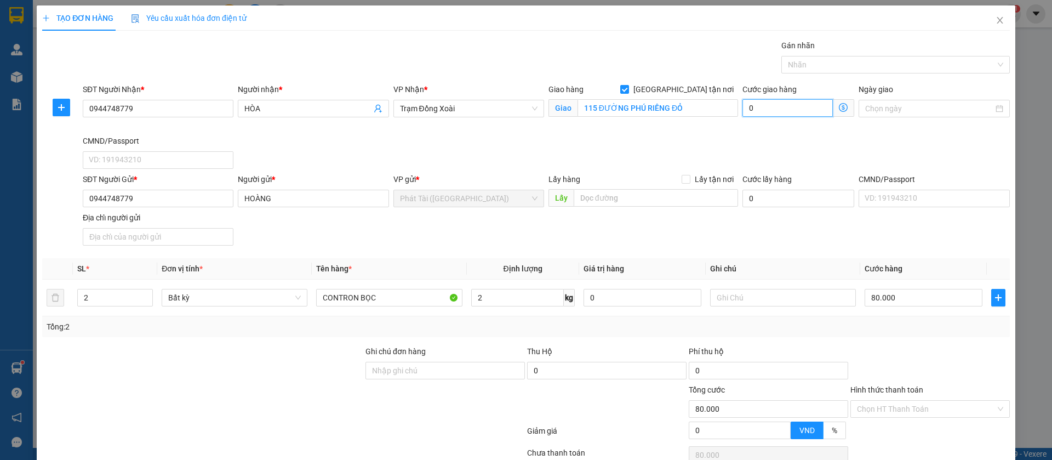
click at [777, 111] on input "0" at bounding box center [788, 108] width 90 height 18
click at [110, 293] on input "2" at bounding box center [115, 297] width 75 height 16
click at [147, 292] on span "up" at bounding box center [147, 295] width 7 height 7
click at [147, 304] on span "down" at bounding box center [147, 301] width 7 height 7
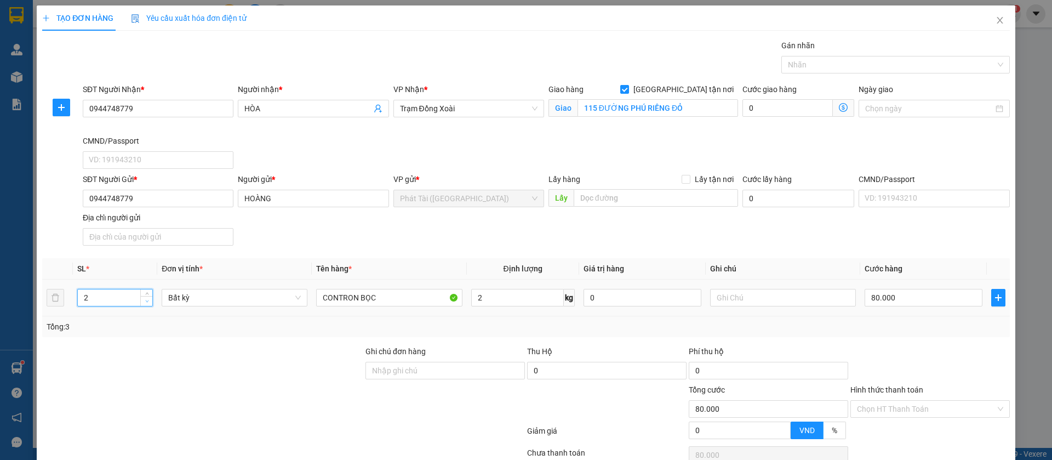
click at [147, 304] on span "down" at bounding box center [147, 301] width 7 height 7
type input "1"
click at [147, 304] on span "down" at bounding box center [147, 301] width 7 height 7
click at [505, 297] on input "2" at bounding box center [517, 298] width 93 height 18
type input "40.000"
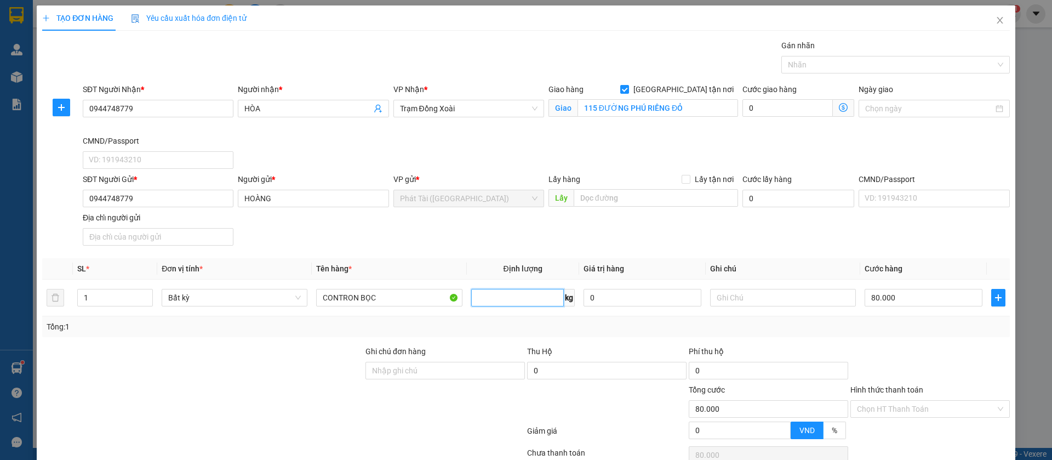
type input "40.000"
type input "1"
click at [605, 351] on div "Thu Hộ" at bounding box center [606, 351] width 159 height 12
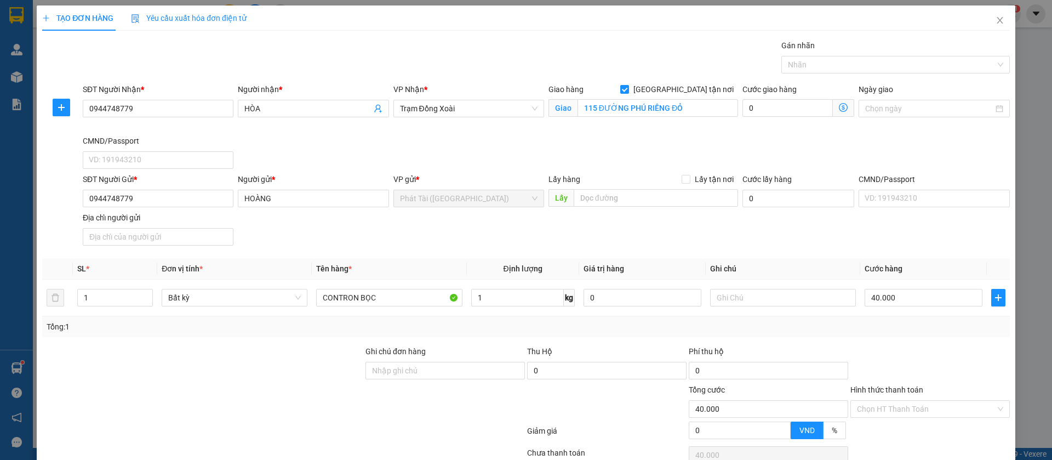
type input "30.000"
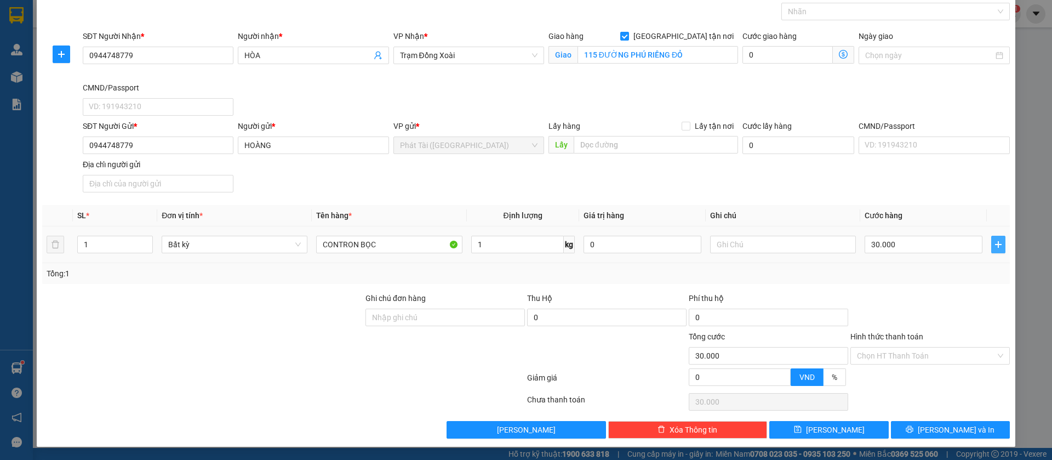
click at [994, 247] on icon "plus" at bounding box center [998, 244] width 9 height 9
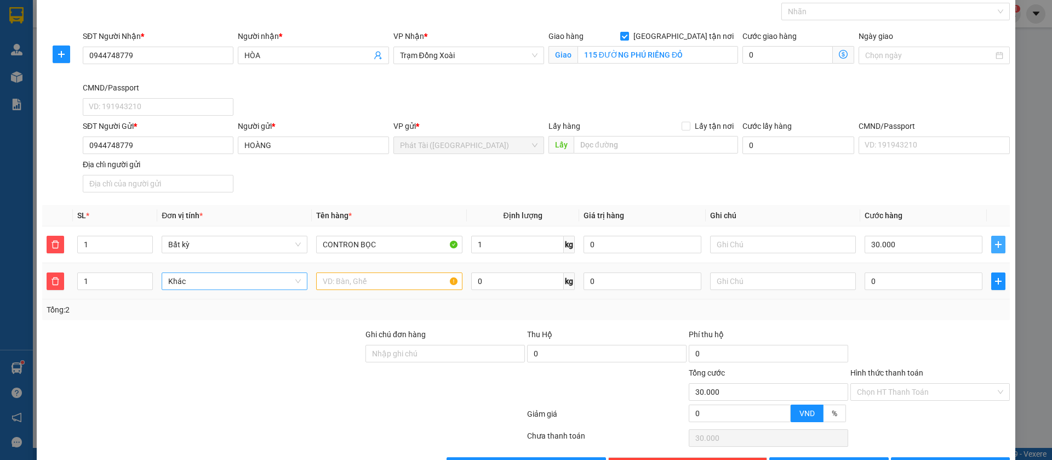
click at [223, 279] on span "Khác" at bounding box center [234, 281] width 133 height 16
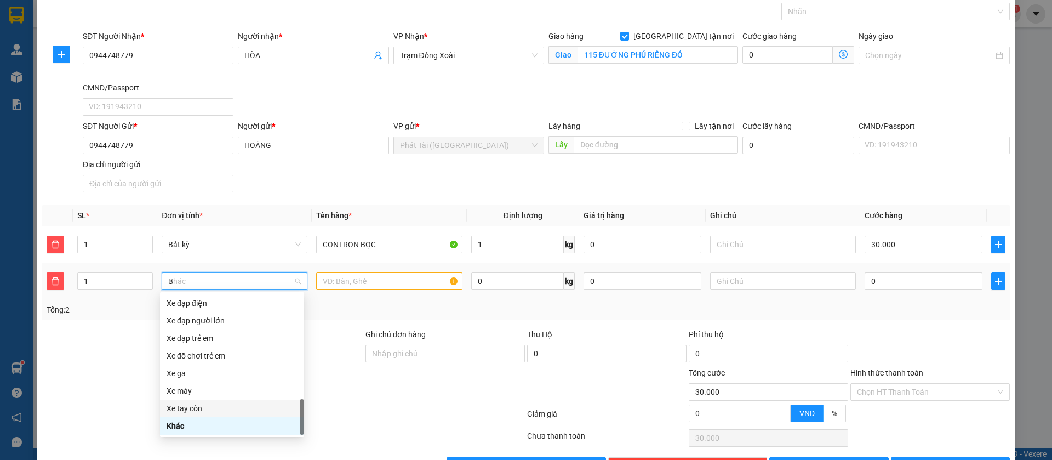
scroll to position [0, 0]
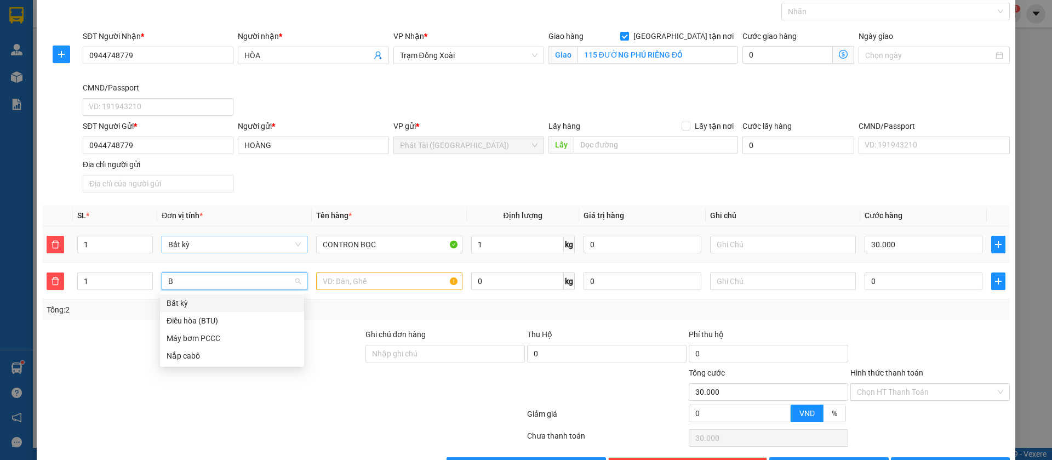
click at [209, 249] on span "Bất kỳ" at bounding box center [234, 244] width 133 height 16
type input "B"
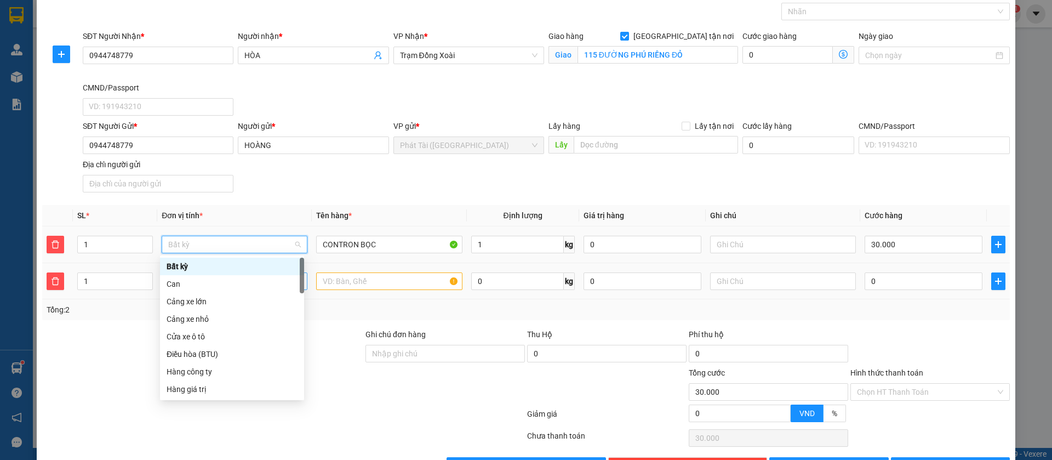
click at [234, 272] on div "Bất kỳ" at bounding box center [232, 267] width 144 height 18
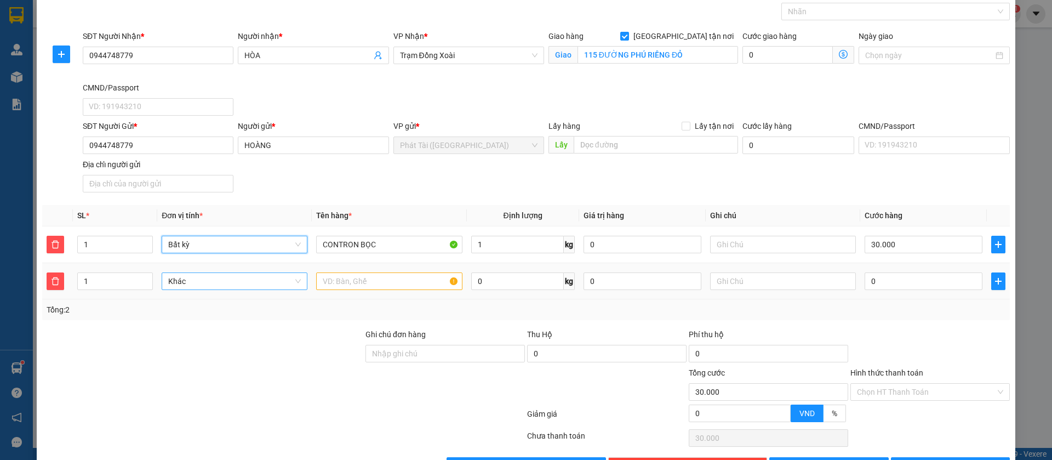
click at [233, 286] on span "Khác" at bounding box center [234, 281] width 133 height 16
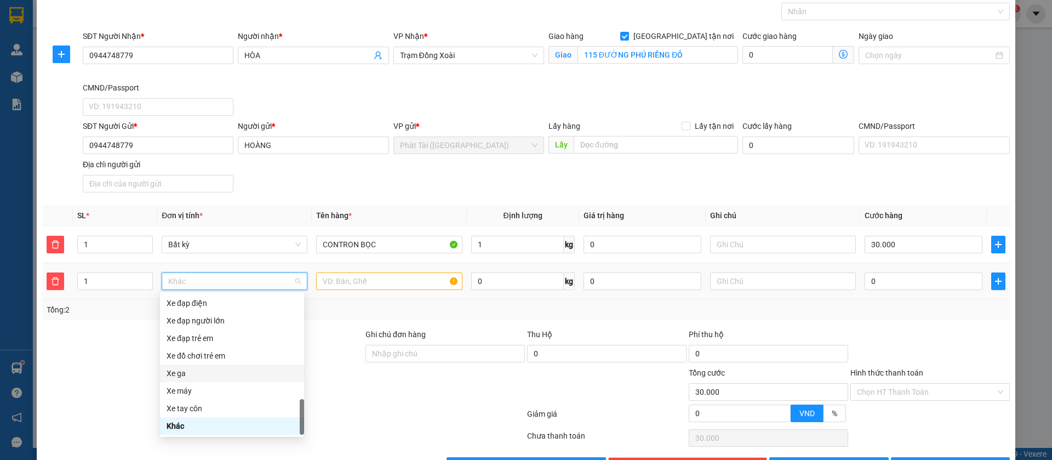
type input "B"
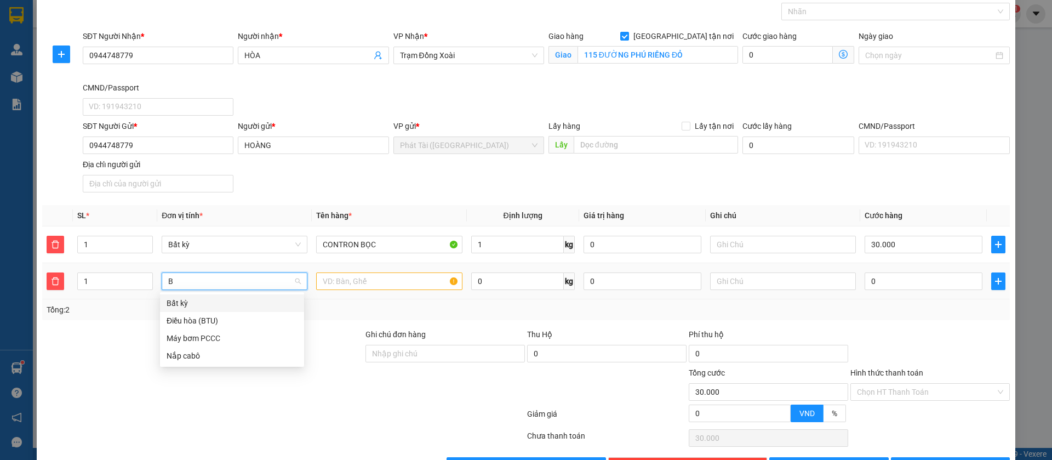
scroll to position [0, 0]
click at [206, 304] on div "Bất kỳ" at bounding box center [232, 303] width 131 height 12
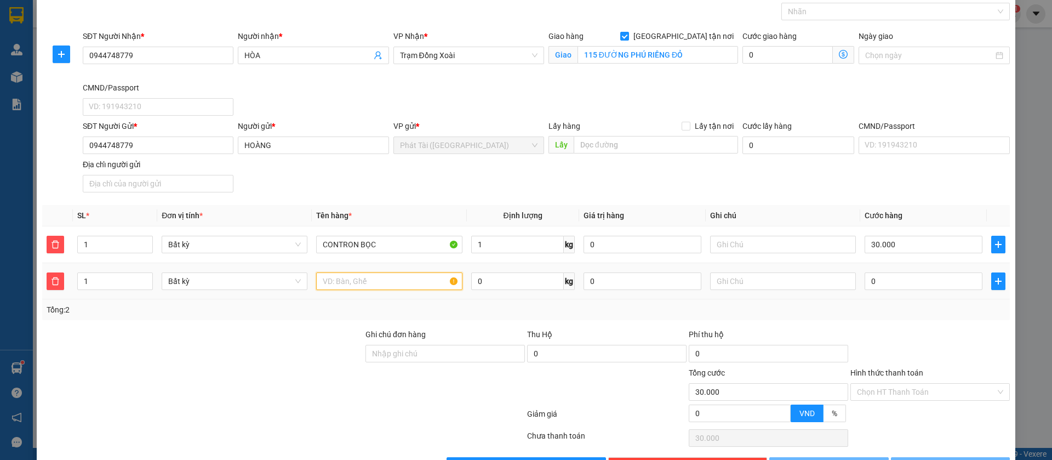
click at [366, 281] on input "text" at bounding box center [389, 281] width 146 height 18
drag, startPoint x: 377, startPoint y: 245, endPoint x: 309, endPoint y: 245, distance: 67.4
click at [312, 245] on td "CONTRON BỌC" at bounding box center [389, 244] width 155 height 37
click at [361, 276] on input "text" at bounding box center [389, 281] width 146 height 18
paste input "CONTRON BỌC"
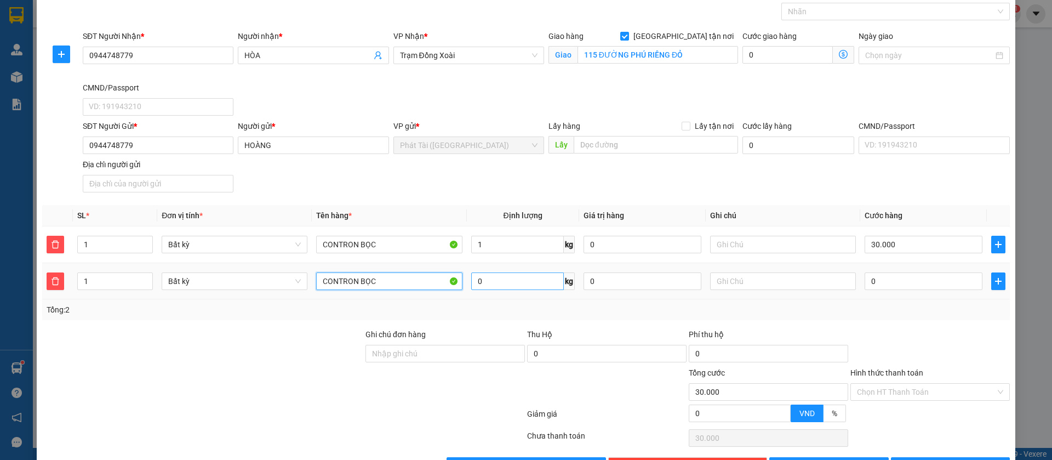
type input "CONTRON BỌC"
click at [493, 276] on input "0" at bounding box center [517, 281] width 93 height 18
type input "13"
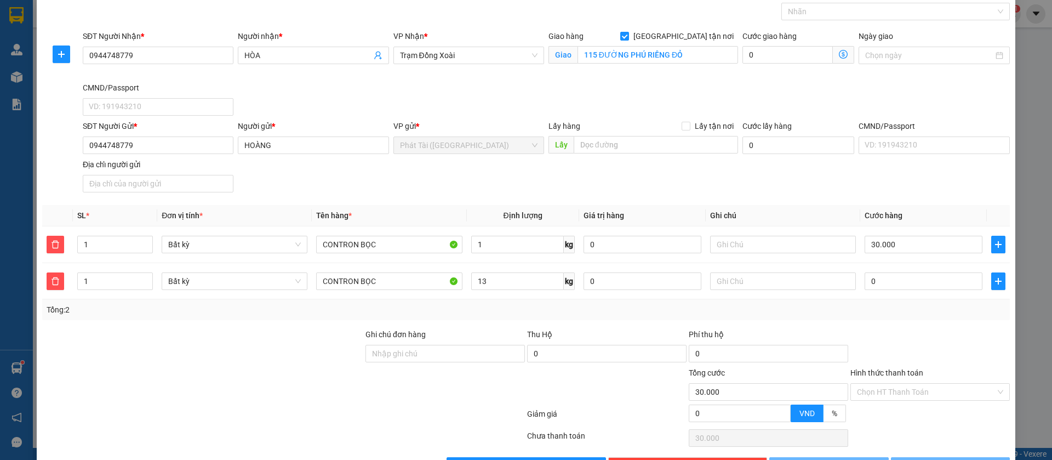
click at [611, 302] on div "Tổng: 2" at bounding box center [526, 309] width 968 height 21
type input "70.000"
type input "40.000"
click at [303, 281] on div "Bất kỳ" at bounding box center [235, 281] width 146 height 18
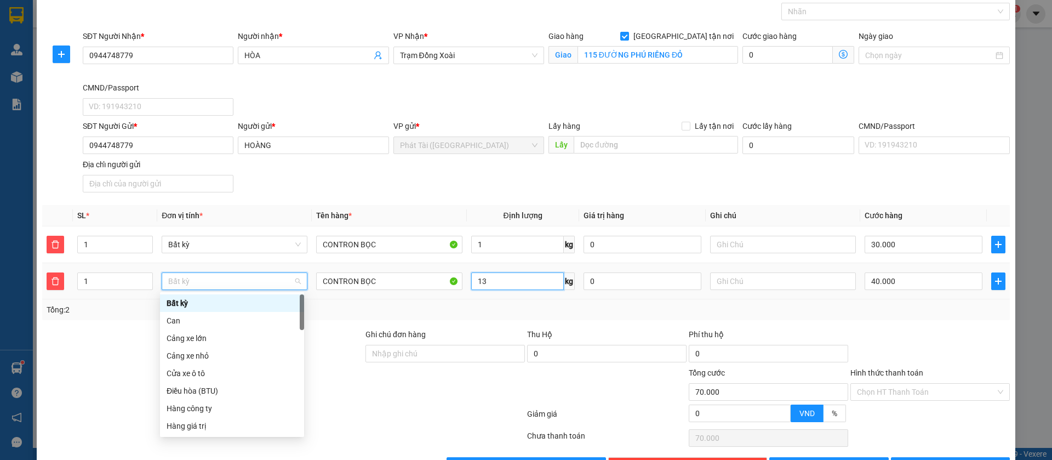
click at [484, 287] on input "13" at bounding box center [517, 281] width 93 height 18
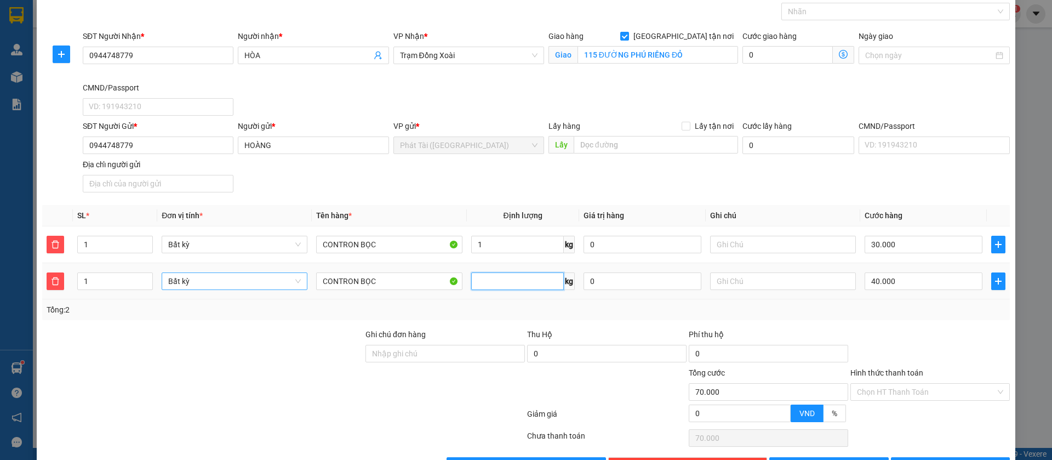
click at [289, 278] on span "Bất kỳ" at bounding box center [234, 281] width 133 height 16
type input "0"
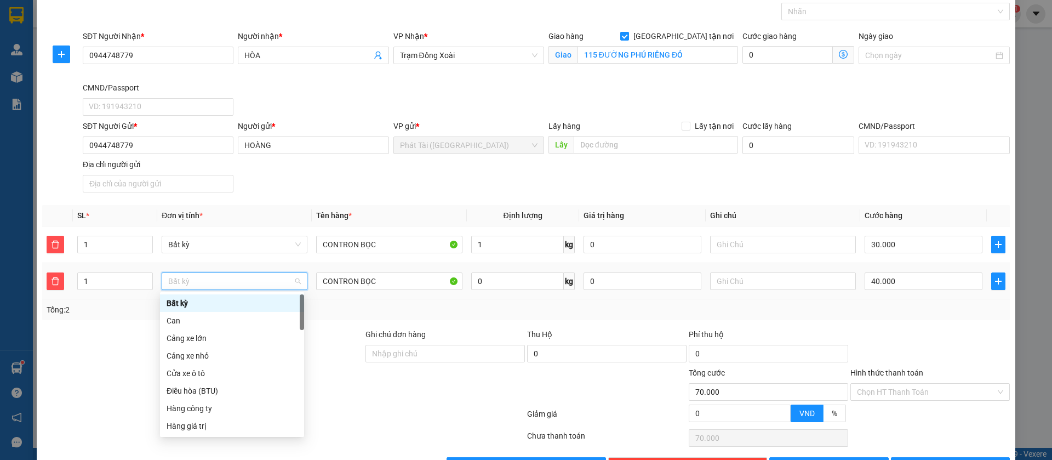
type input "30.000"
type input "0"
type input "K"
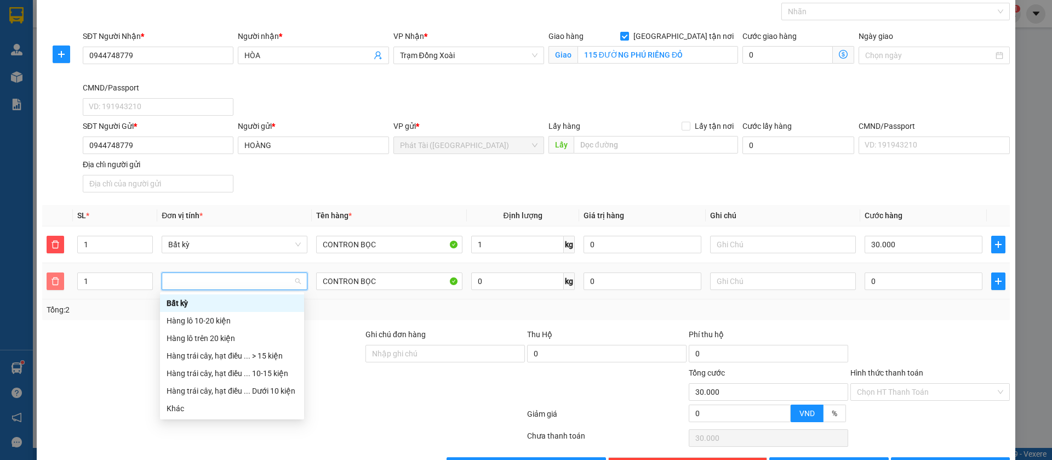
click at [54, 280] on icon "delete" at bounding box center [55, 281] width 9 height 9
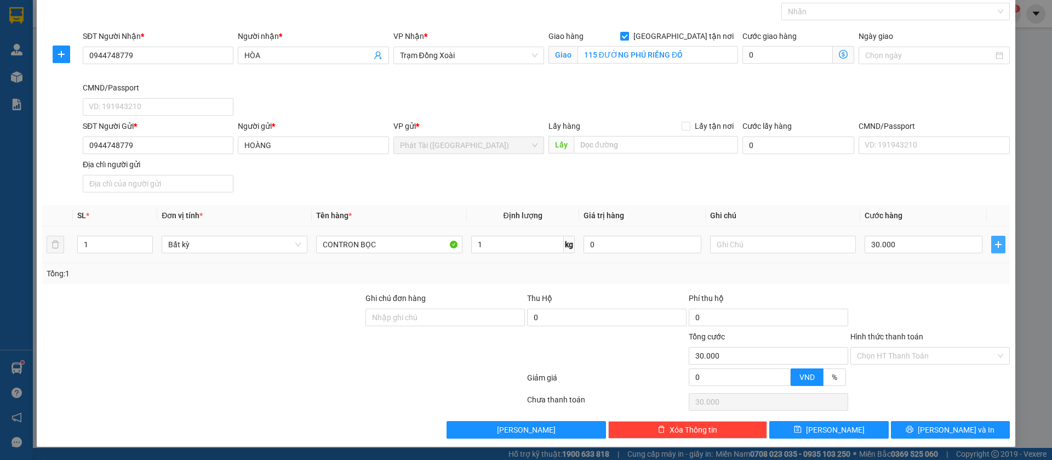
click at [994, 241] on icon "plus" at bounding box center [998, 244] width 9 height 9
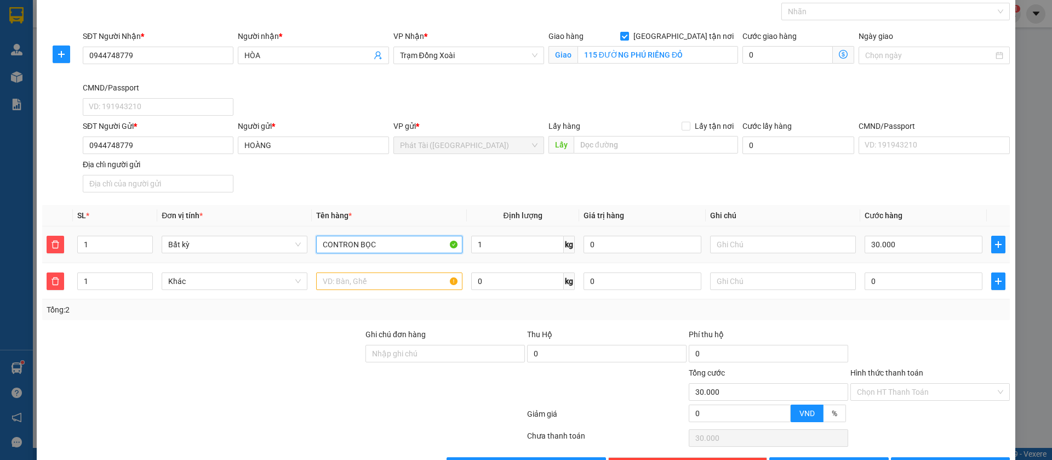
click at [372, 248] on input "CONTRON BỌC" at bounding box center [389, 245] width 146 height 18
click at [347, 281] on input "text" at bounding box center [389, 281] width 146 height 18
paste input "CONTRON BỌC"
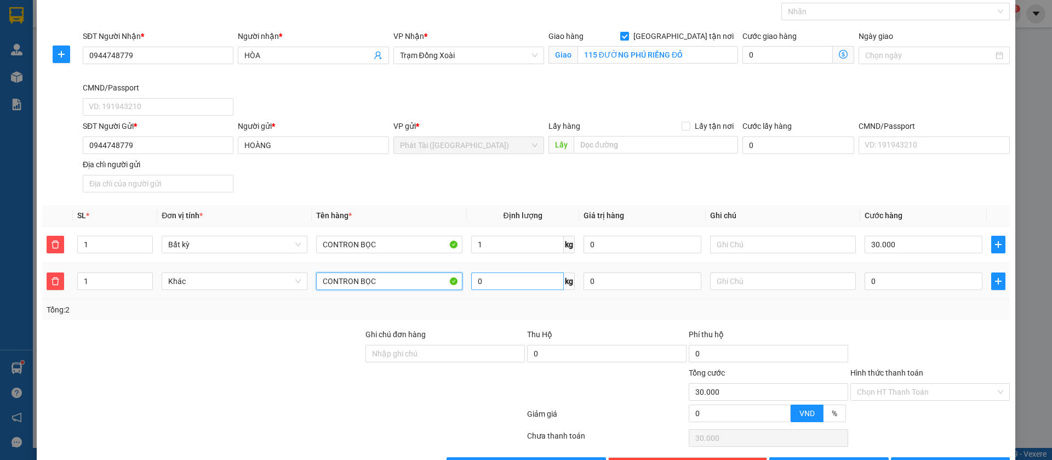
type input "CONTRON BỌC"
click at [500, 285] on input "0" at bounding box center [517, 281] width 93 height 18
type input "13"
click at [505, 295] on td "13 kg" at bounding box center [523, 281] width 112 height 37
click at [500, 286] on input "13" at bounding box center [517, 281] width 93 height 18
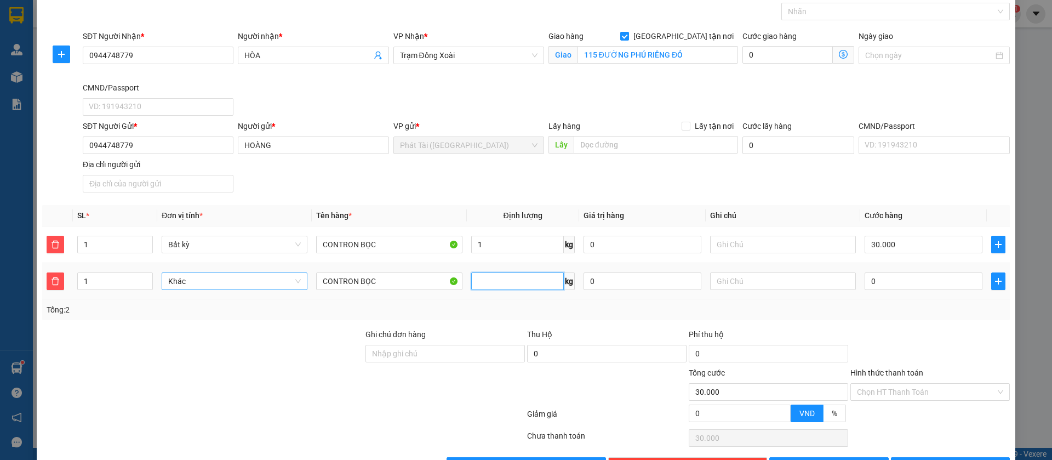
click at [293, 282] on span "Khác" at bounding box center [234, 281] width 133 height 16
type input "0"
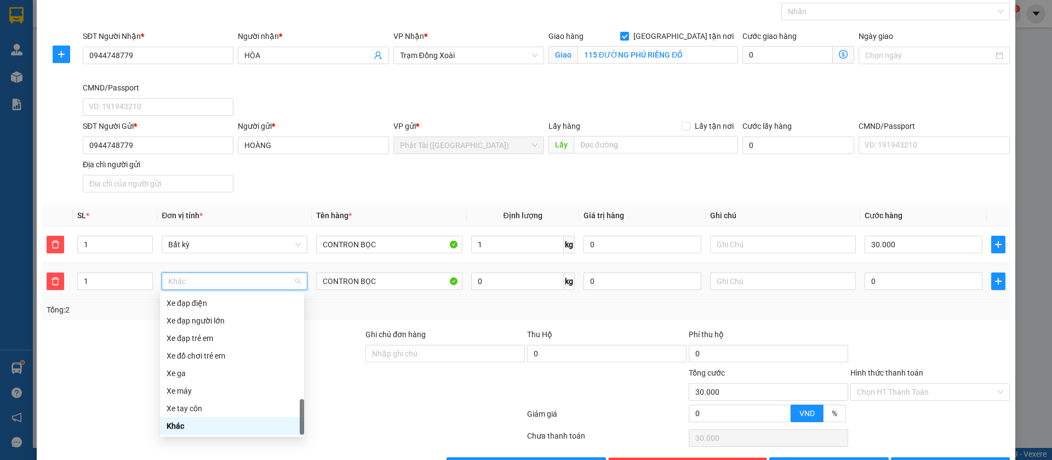
type input "B"
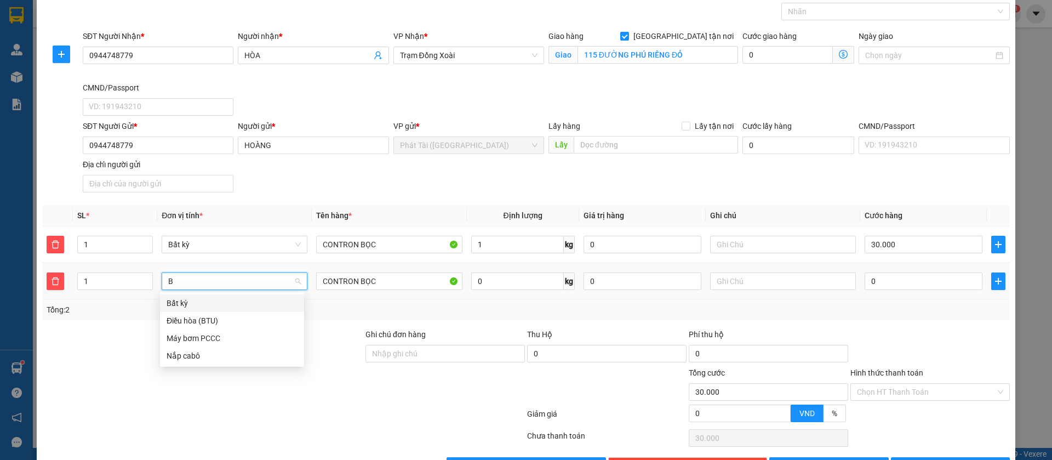
scroll to position [0, 0]
click at [258, 295] on div "Bất kỳ" at bounding box center [232, 303] width 144 height 18
click at [480, 280] on input "0" at bounding box center [517, 281] width 93 height 18
type input "13"
click at [491, 299] on td "13 kg" at bounding box center [523, 281] width 112 height 37
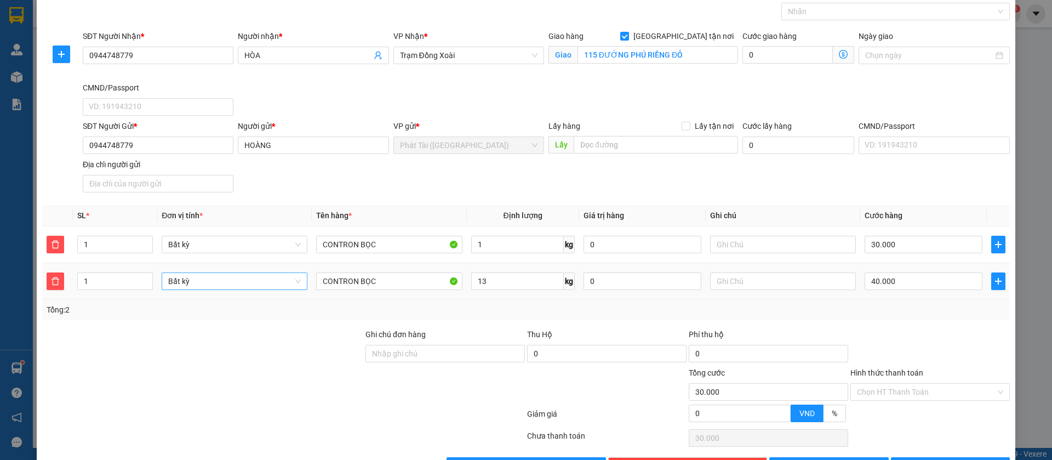
type input "70.000"
type input "40.000"
click at [481, 283] on input "13" at bounding box center [517, 281] width 93 height 18
click at [484, 283] on input "13" at bounding box center [517, 281] width 93 height 18
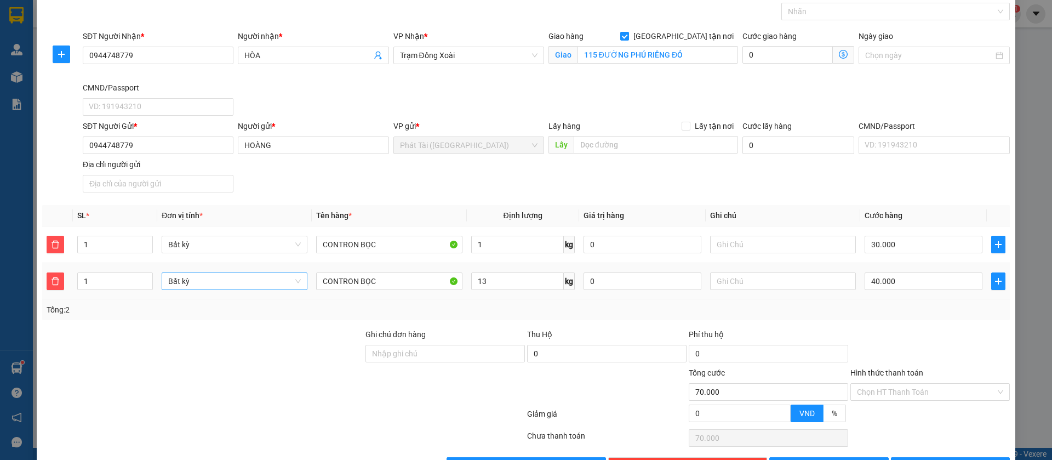
drag, startPoint x: 485, startPoint y: 283, endPoint x: 491, endPoint y: 264, distance: 20.1
click at [478, 310] on div "Tổng: 2" at bounding box center [526, 310] width 959 height 12
click at [492, 281] on input "13" at bounding box center [517, 281] width 93 height 18
click at [653, 322] on div "Transit Pickup Surcharge Ids Transit Deliver Surcharge Ids Transit Deliver Surc…" at bounding box center [526, 230] width 968 height 488
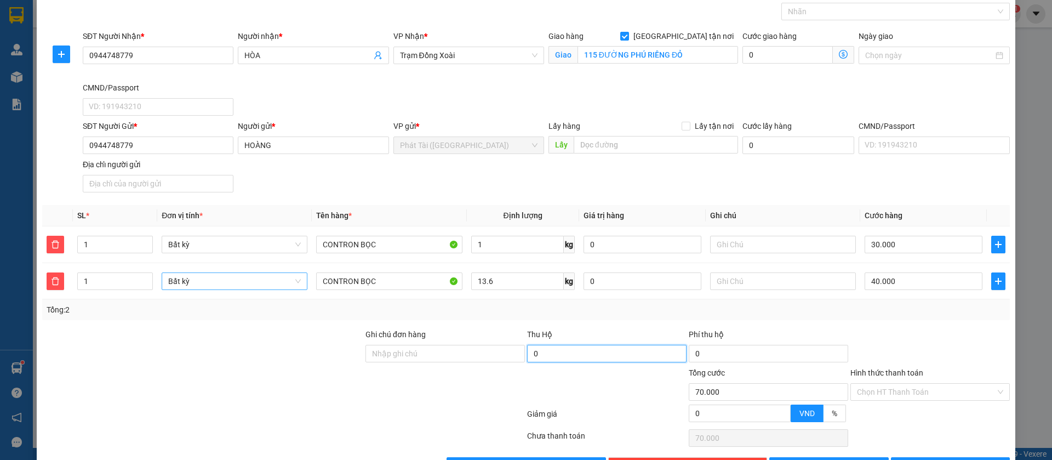
click at [641, 358] on input "0" at bounding box center [606, 354] width 159 height 18
click at [600, 298] on td "0" at bounding box center [642, 281] width 127 height 37
click at [504, 278] on input "13.6" at bounding box center [517, 281] width 93 height 18
type input "13.5"
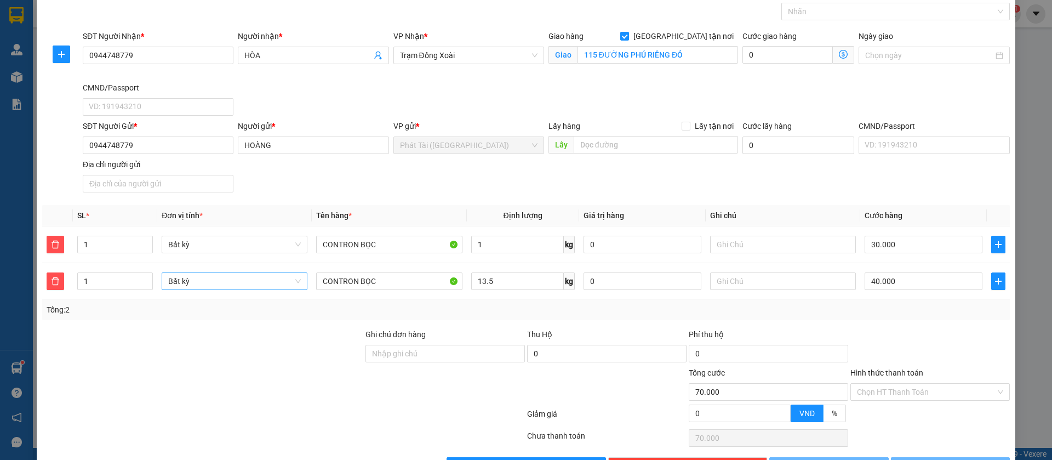
click at [570, 380] on div at bounding box center [607, 386] width 162 height 38
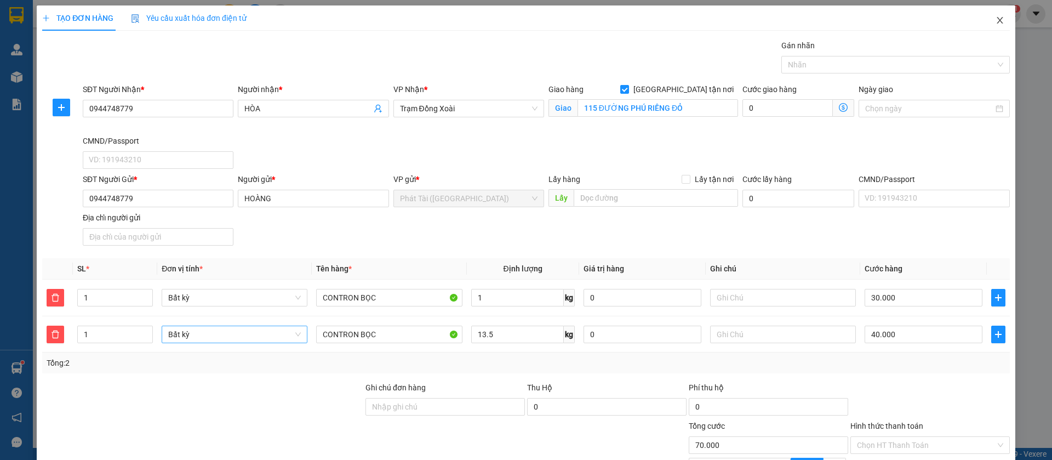
click at [997, 22] on icon "close" at bounding box center [1000, 20] width 6 height 7
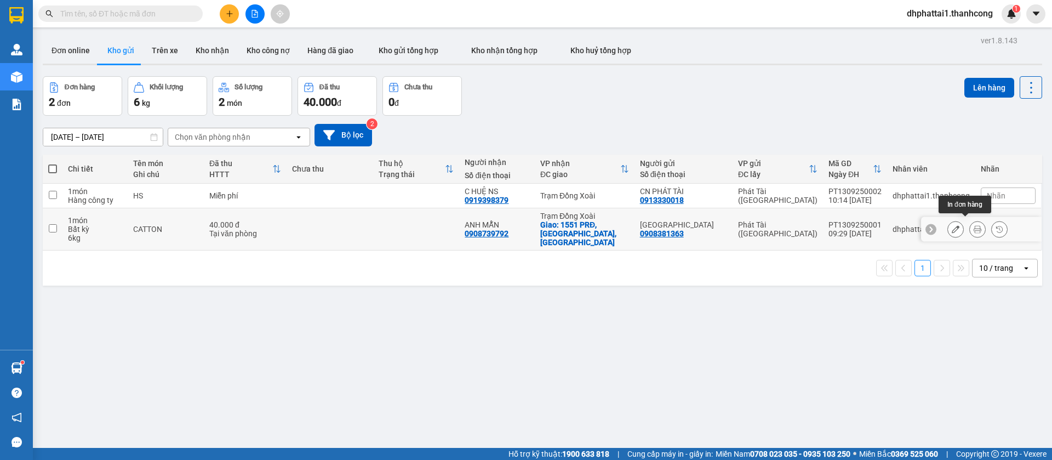
click at [970, 222] on button at bounding box center [977, 229] width 15 height 19
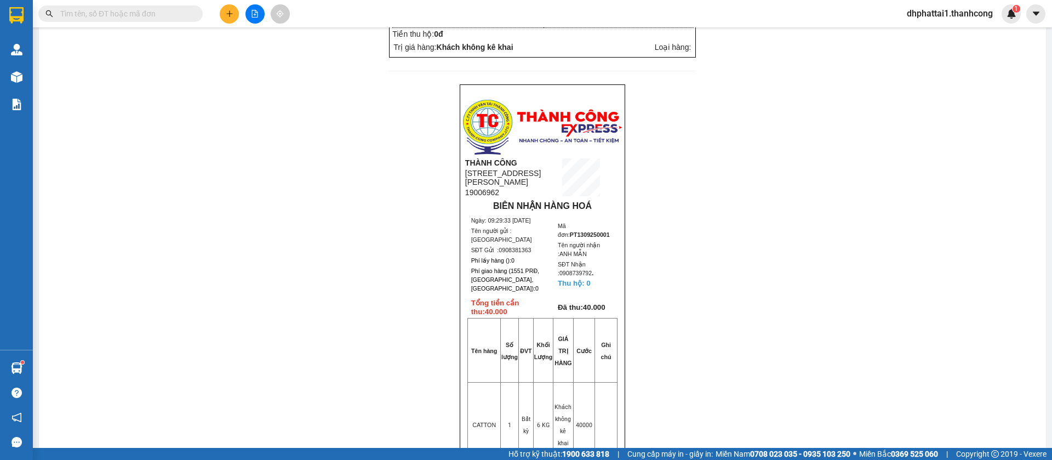
scroll to position [164, 0]
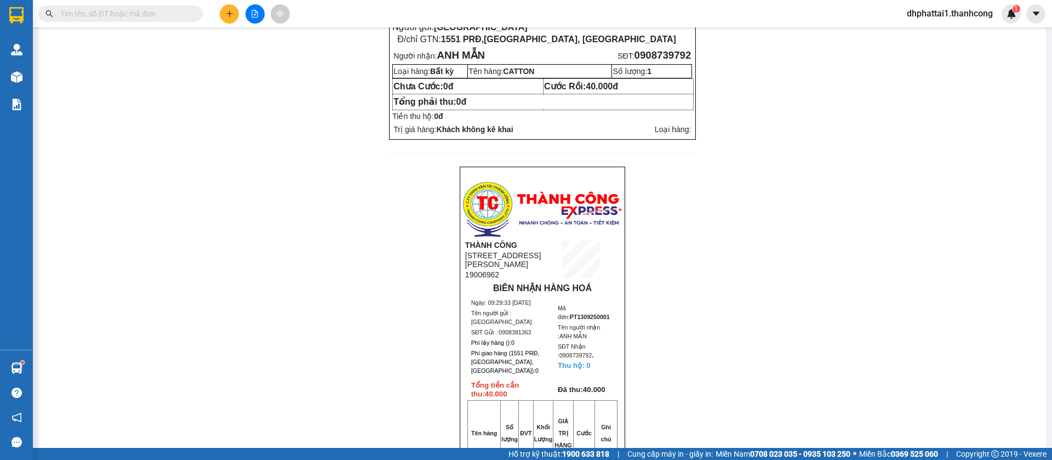
click at [913, 121] on div "09:29:33 [DATE] PT1309250001 Dọc đường: >> << Người gởi: JAPAN Đ/chỉ GTN: 1551 …" at bounding box center [542, 332] width 981 height 802
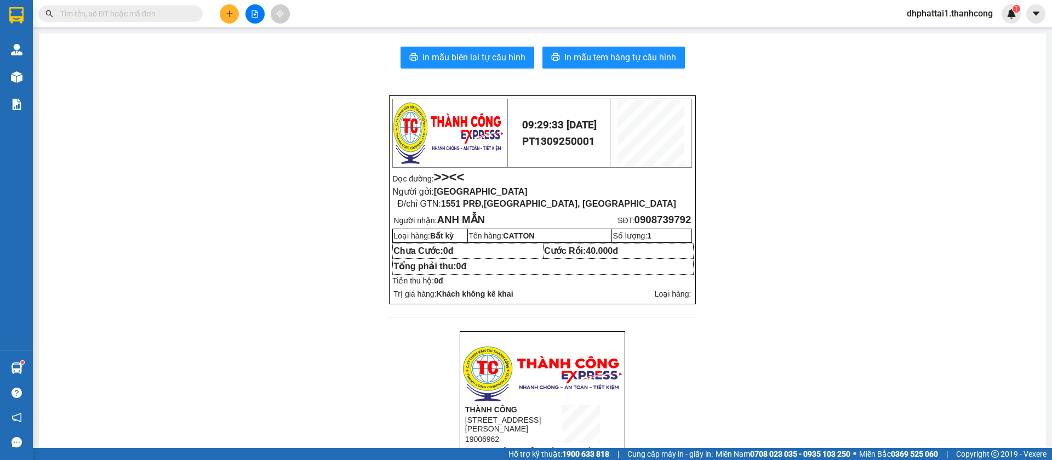
scroll to position [493, 0]
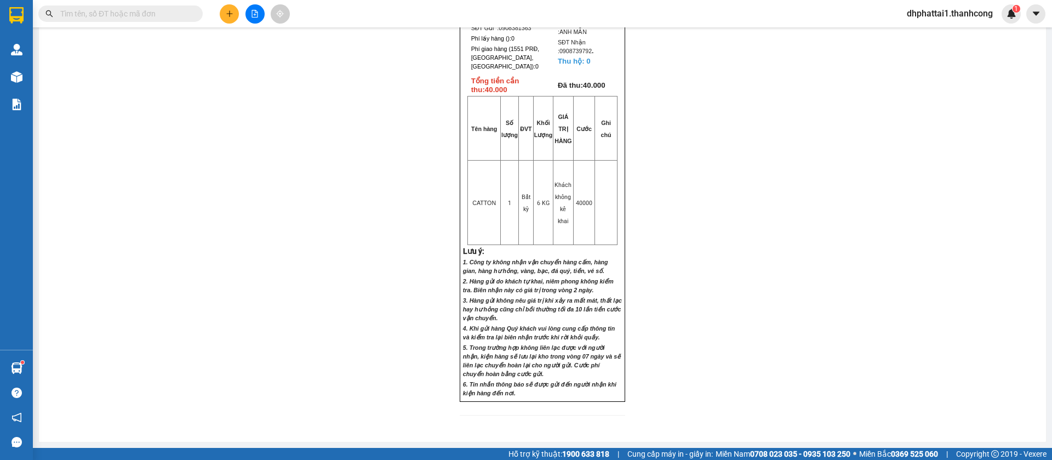
click at [557, 236] on td "Khách không kê khai" at bounding box center [564, 202] width 20 height 84
click at [554, 209] on td "Khách không kê khai" at bounding box center [564, 202] width 20 height 84
drag, startPoint x: 541, startPoint y: 198, endPoint x: 541, endPoint y: 207, distance: 9.3
click at [541, 206] on td "6 KG" at bounding box center [543, 202] width 20 height 84
click at [541, 210] on td "6 KG" at bounding box center [543, 202] width 20 height 84
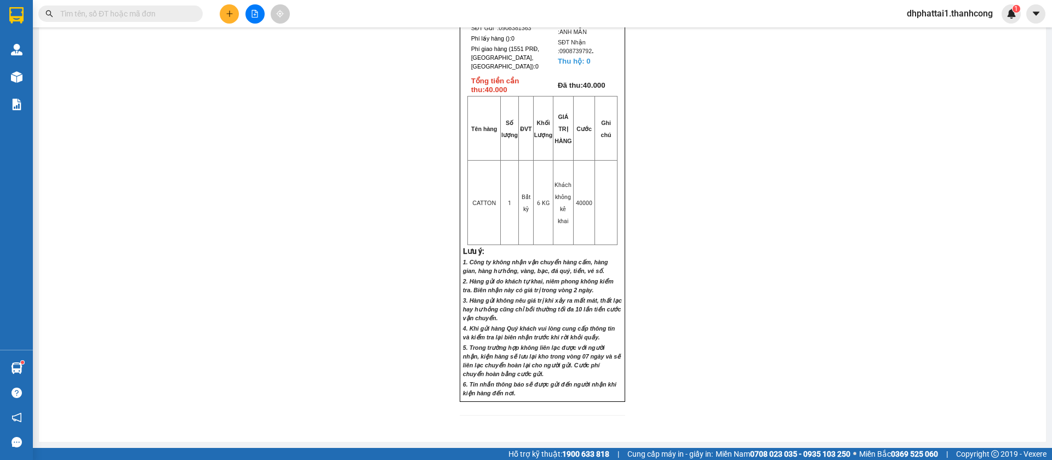
click at [543, 204] on span "6 KG" at bounding box center [543, 202] width 13 height 7
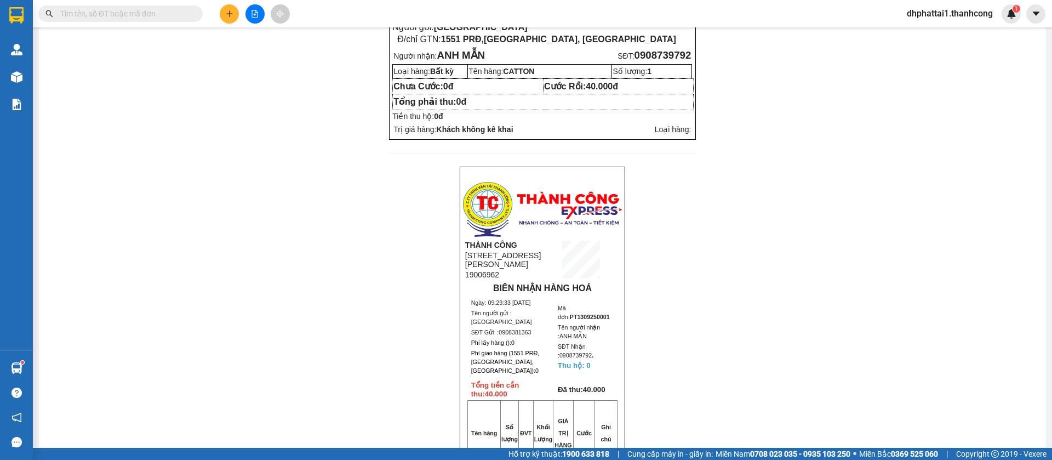
scroll to position [0, 0]
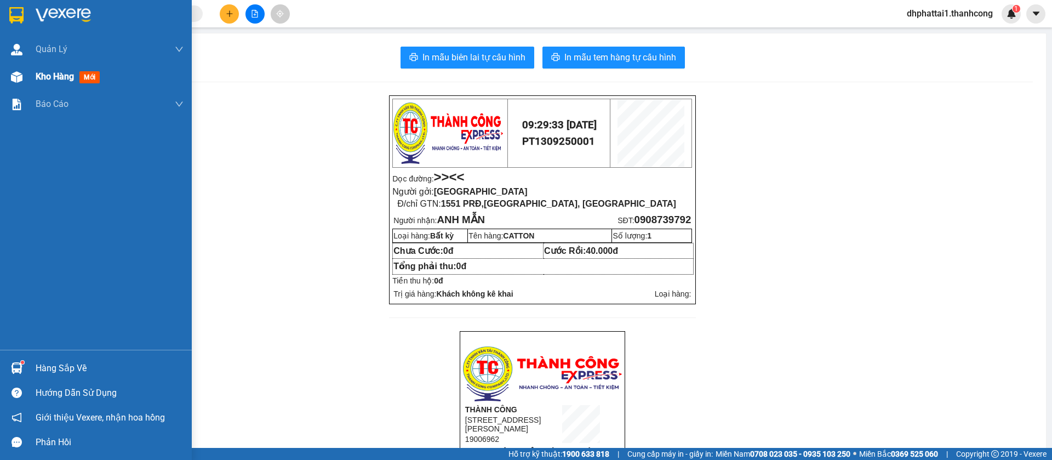
click at [15, 82] on div at bounding box center [16, 76] width 19 height 19
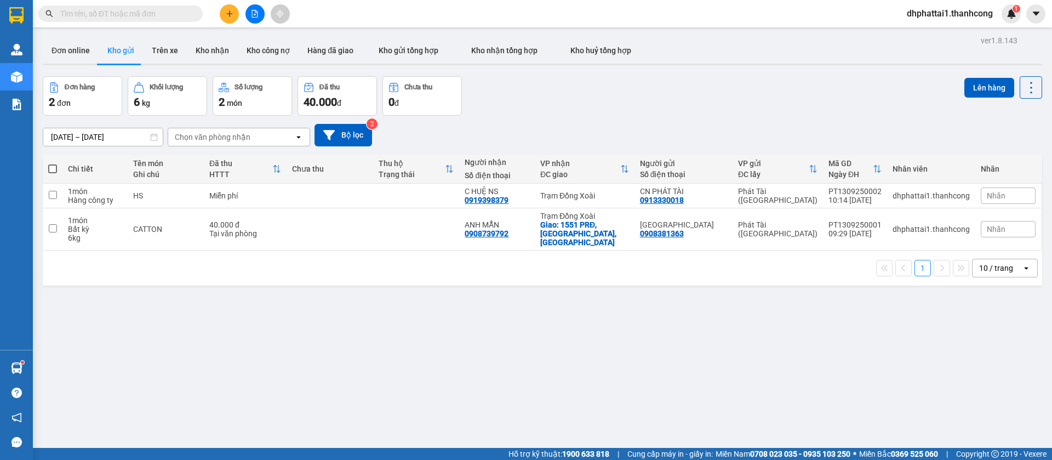
click at [121, 55] on button "Kho gửi" at bounding box center [121, 50] width 44 height 26
click at [133, 53] on button "Kho gửi" at bounding box center [121, 50] width 44 height 26
click at [305, 300] on div "ver 1.8.143 Đơn online Kho gửi Trên xe Kho nhận Kho công nợ Hàng đã giao Kho gử…" at bounding box center [542, 263] width 1008 height 460
click at [54, 195] on input "checkbox" at bounding box center [53, 195] width 8 height 8
checkbox input "true"
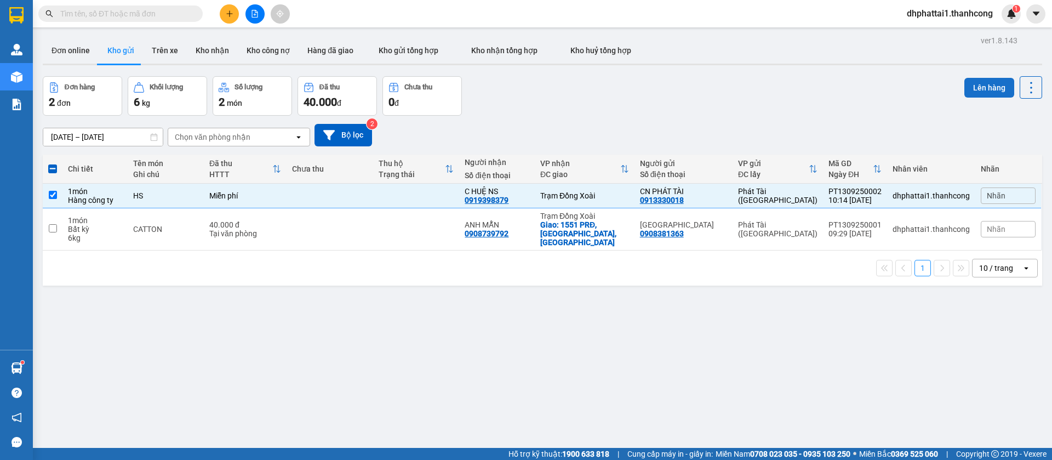
click at [973, 84] on button "Lên hàng" at bounding box center [990, 88] width 50 height 20
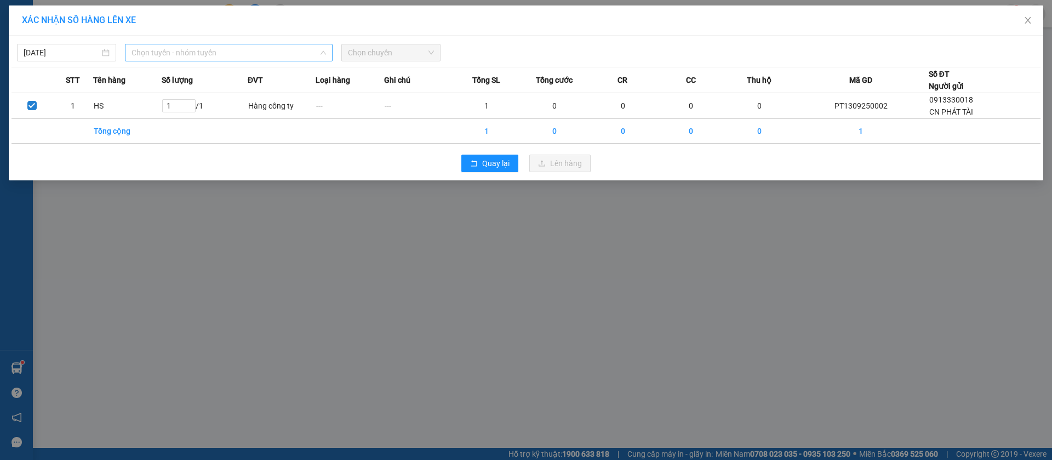
click at [243, 48] on span "Chọn tuyến - nhóm tuyến" at bounding box center [229, 52] width 195 height 16
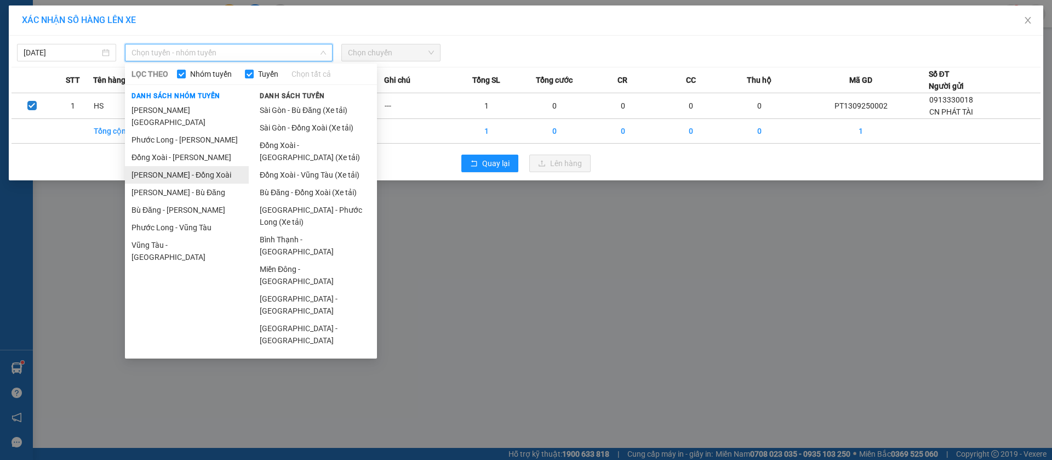
click at [159, 167] on li "[PERSON_NAME] - Đồng Xoài" at bounding box center [187, 175] width 124 height 18
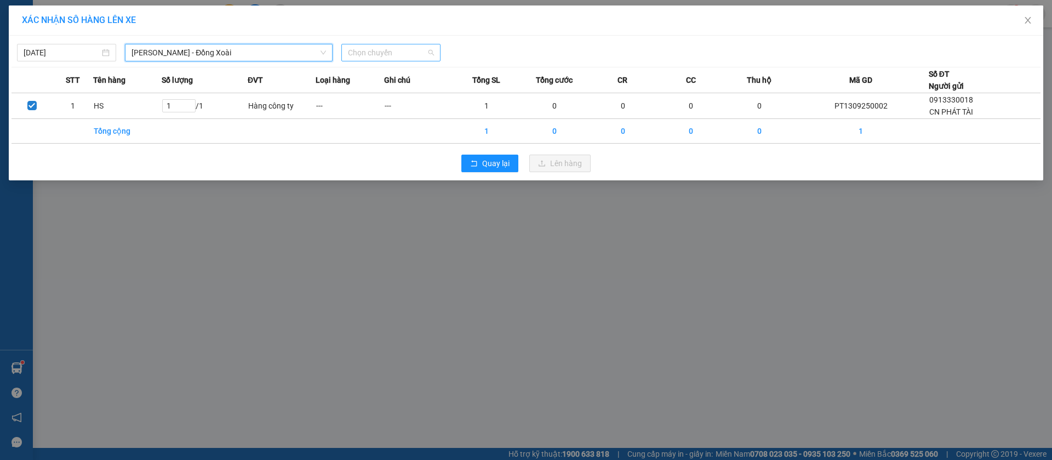
click at [430, 55] on span "Chọn chuyến" at bounding box center [391, 52] width 86 height 16
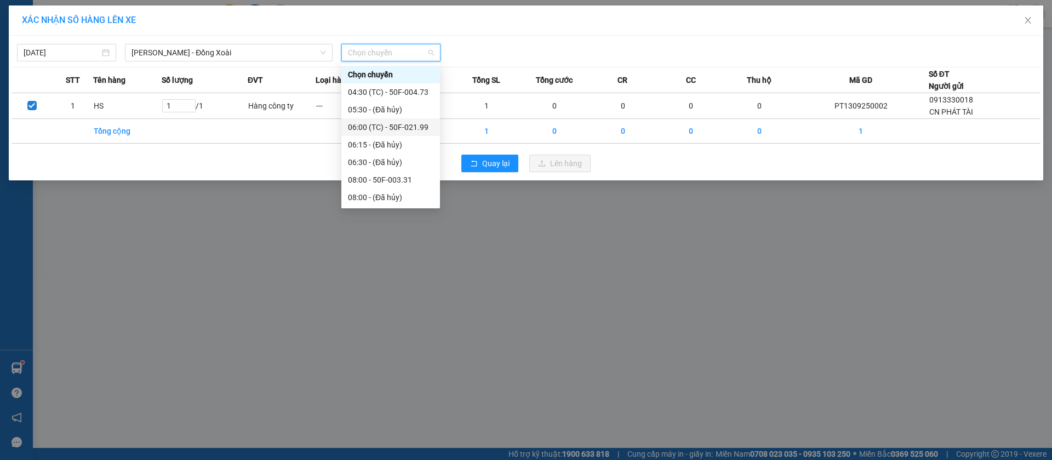
click at [425, 130] on div "06:00 (TC) - 50F-021.99" at bounding box center [390, 127] width 85 height 12
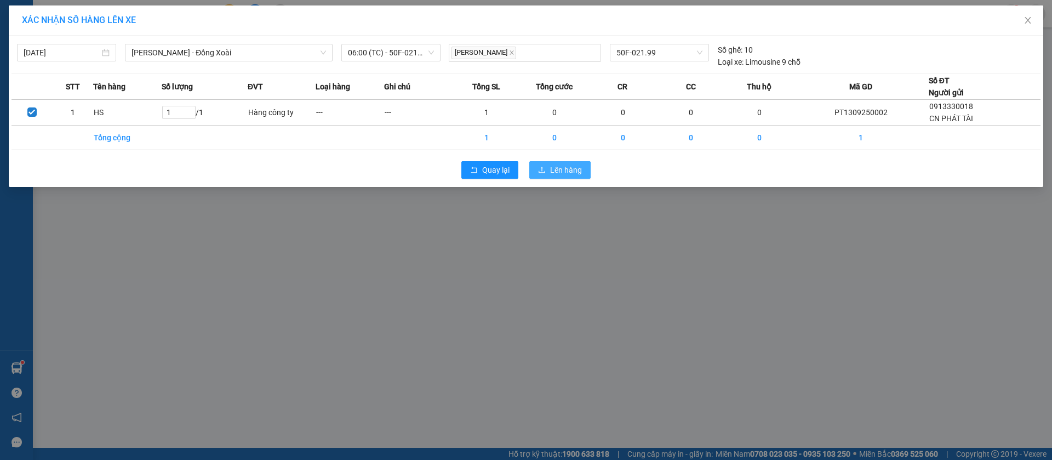
click at [559, 173] on span "Lên hàng" at bounding box center [566, 170] width 32 height 12
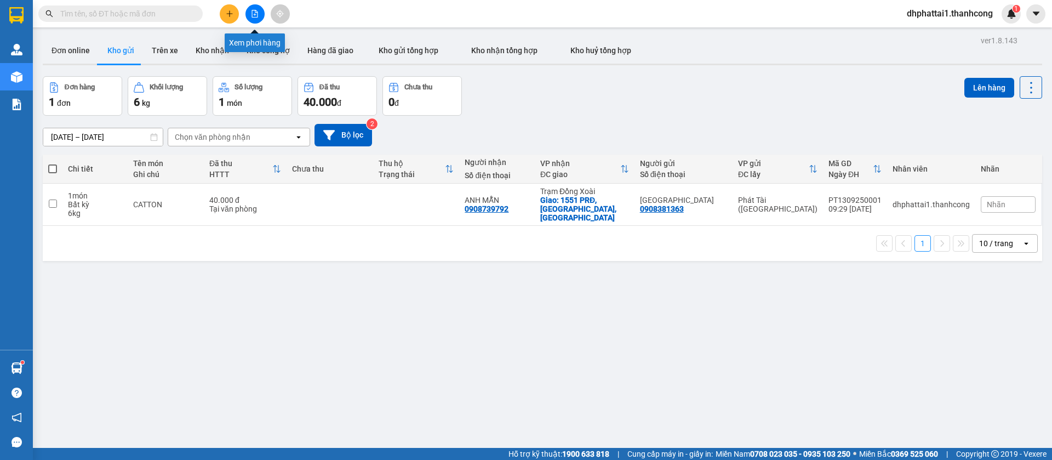
click at [254, 10] on icon "file-add" at bounding box center [255, 14] width 8 height 8
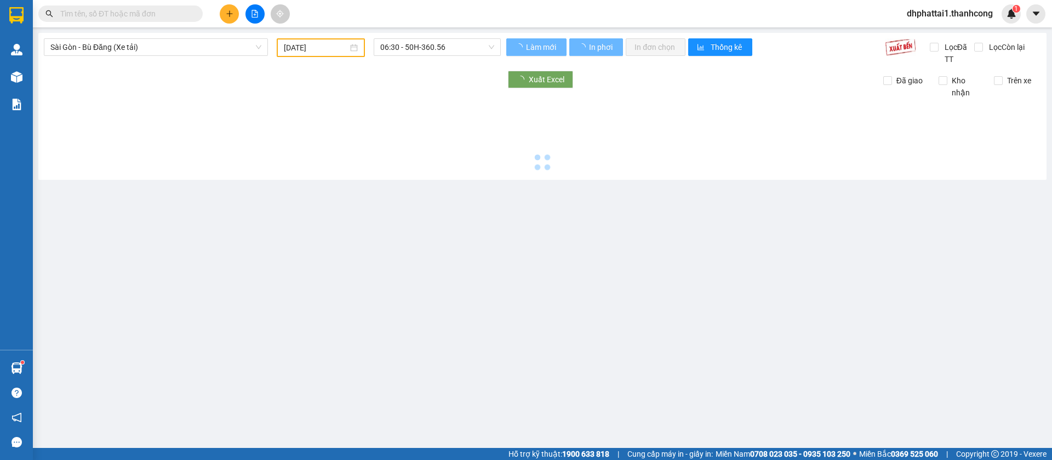
type input "[DATE]"
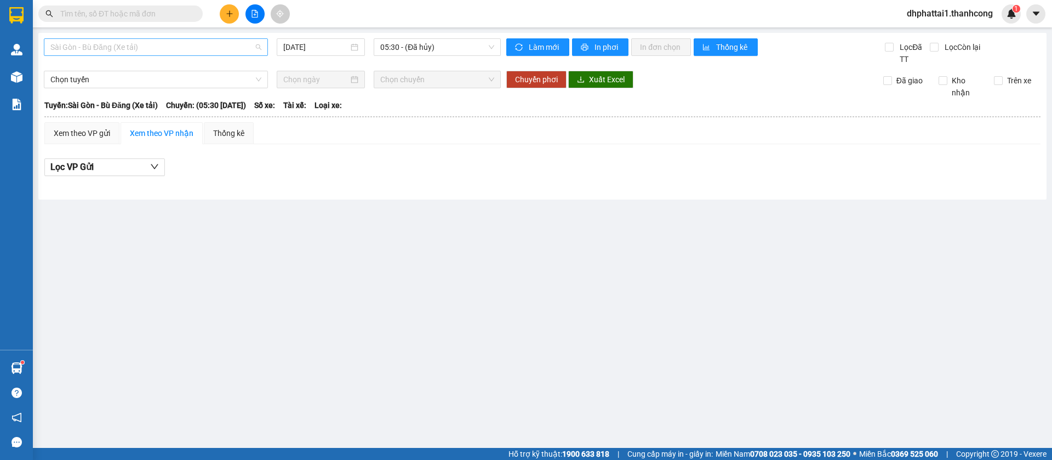
click at [189, 49] on span "Sài Gòn - Bù Đăng (Xe tải)" at bounding box center [155, 47] width 211 height 16
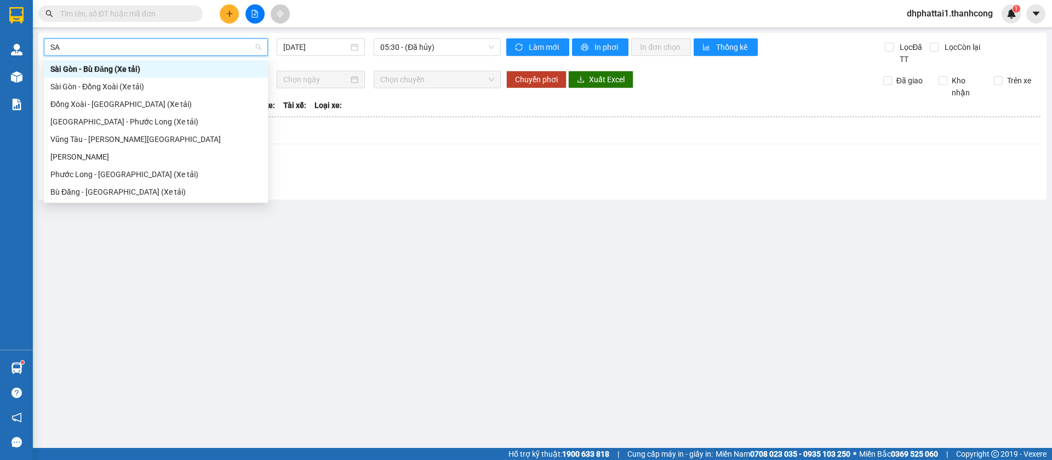
type input "S"
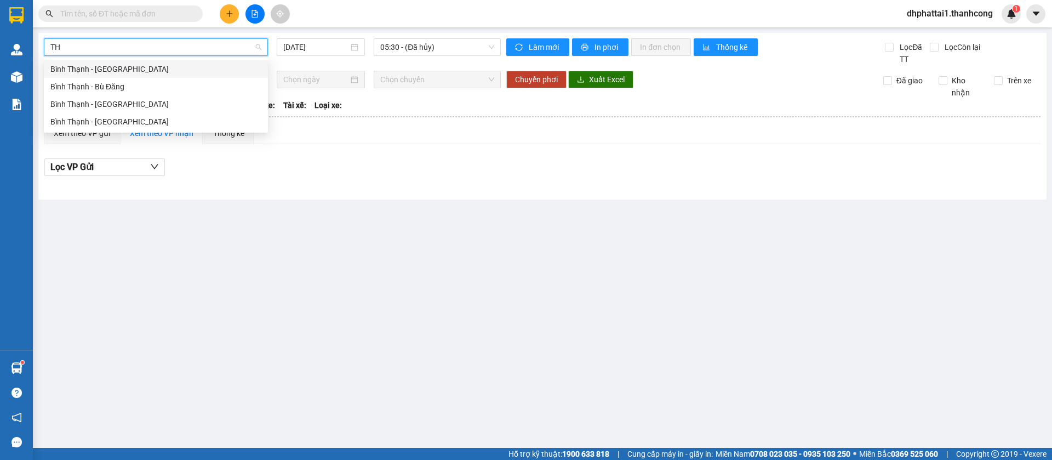
type input "T"
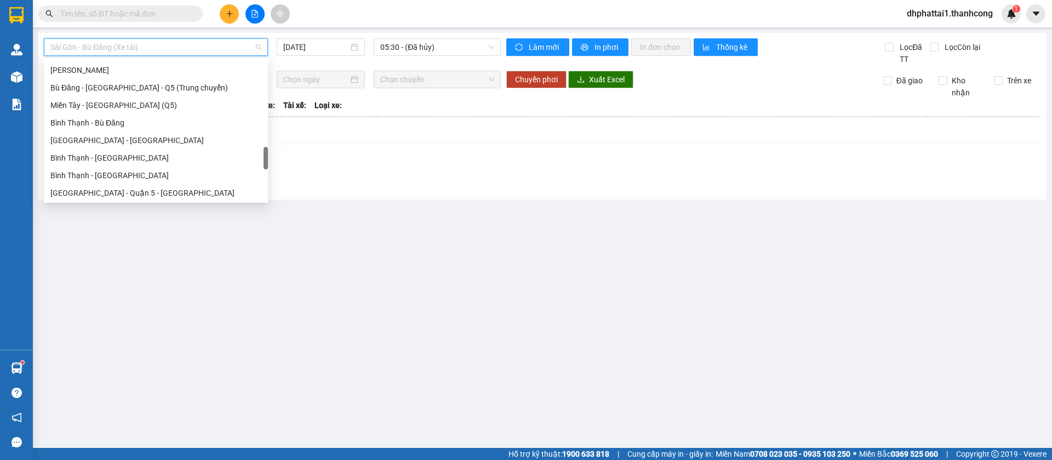
scroll to position [601, 0]
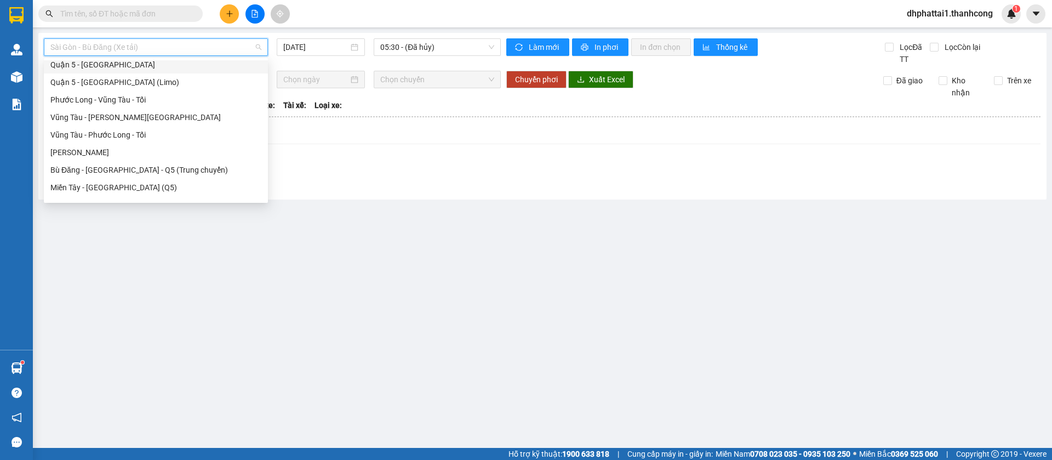
click at [144, 62] on div "Quận 5 - [GEOGRAPHIC_DATA]" at bounding box center [155, 65] width 211 height 12
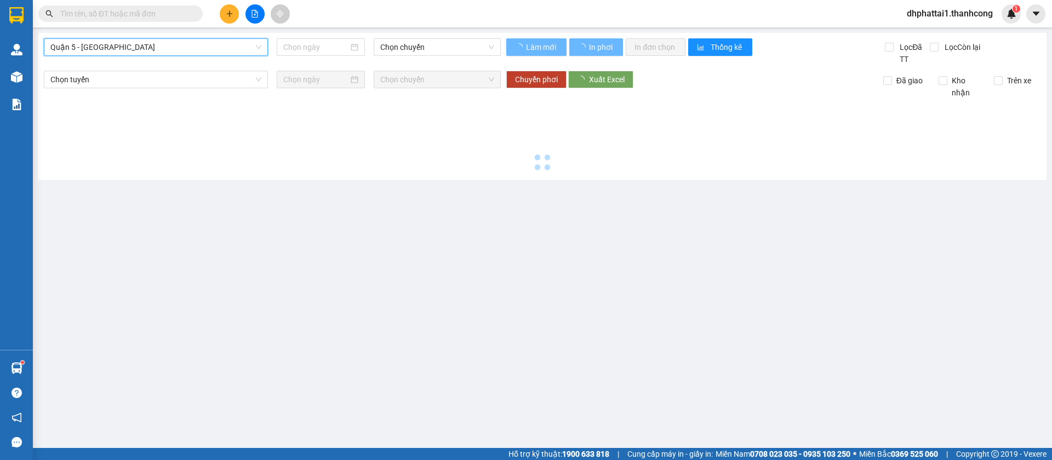
type input "[DATE]"
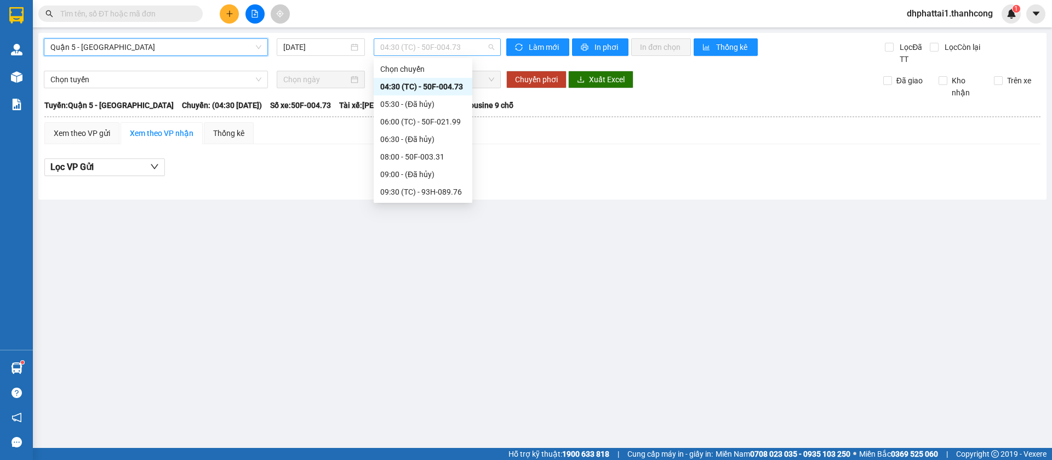
click at [425, 48] on span "04:30 (TC) - 50F-004.73" at bounding box center [437, 47] width 114 height 16
click at [449, 126] on div "06:00 (TC) - 50F-021.99" at bounding box center [422, 122] width 85 height 12
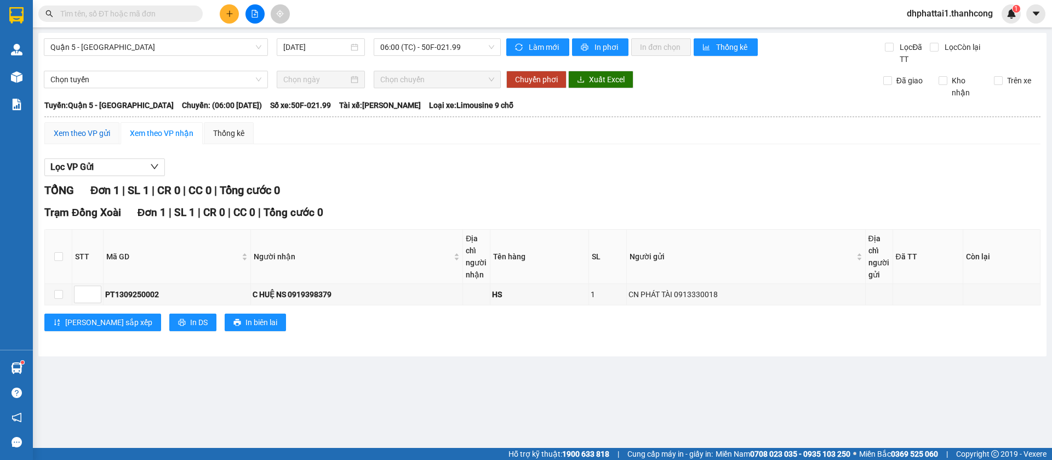
click at [93, 132] on div "Xem theo VP gửi" at bounding box center [82, 133] width 56 height 12
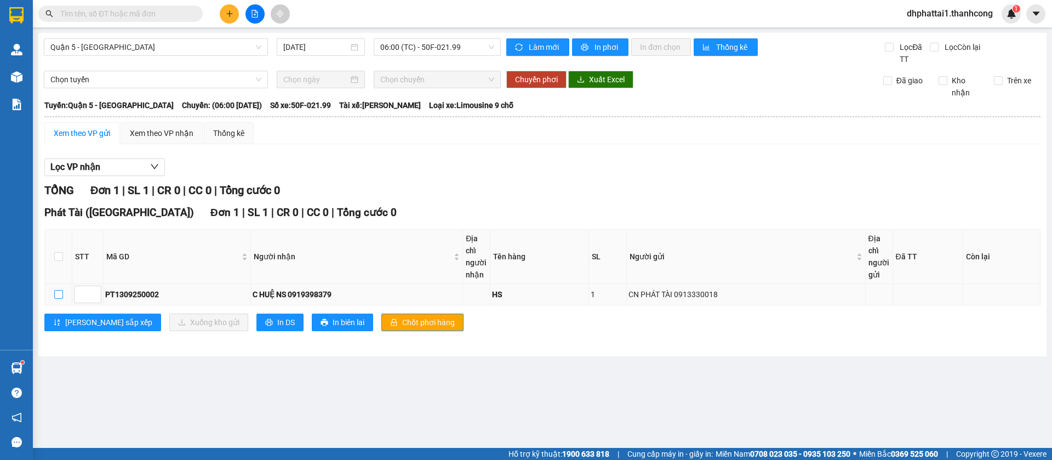
click at [55, 297] on input "checkbox" at bounding box center [58, 294] width 9 height 9
checkbox input "true"
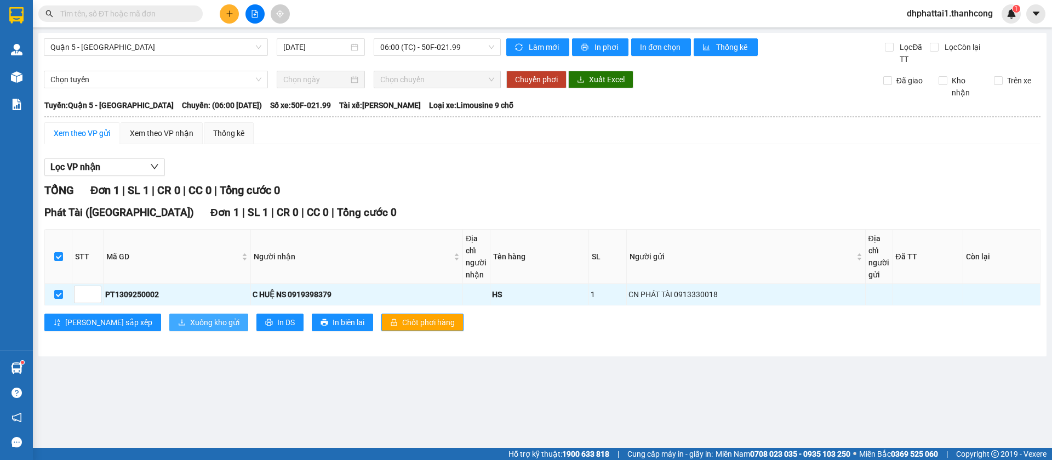
click at [190, 320] on span "Xuống kho gửi" at bounding box center [214, 322] width 49 height 12
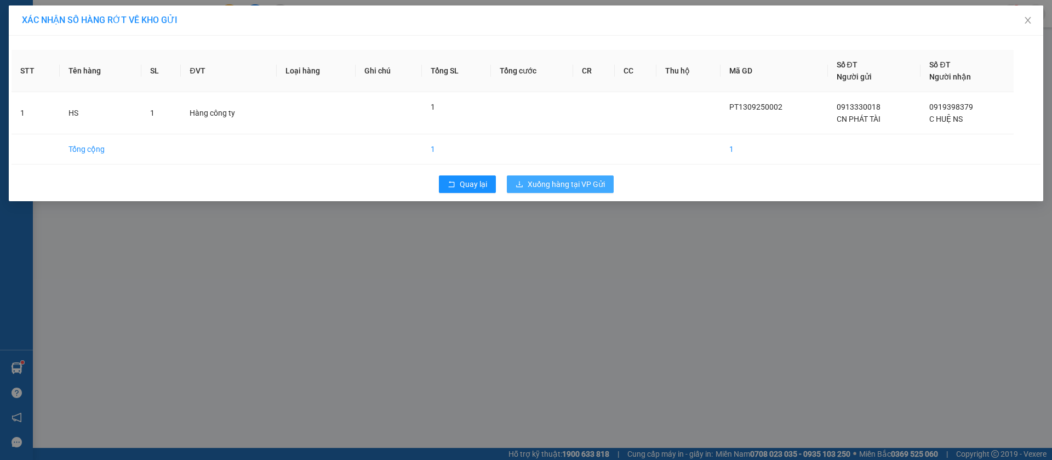
click at [562, 178] on span "Xuống hàng tại VP Gửi" at bounding box center [566, 184] width 77 height 12
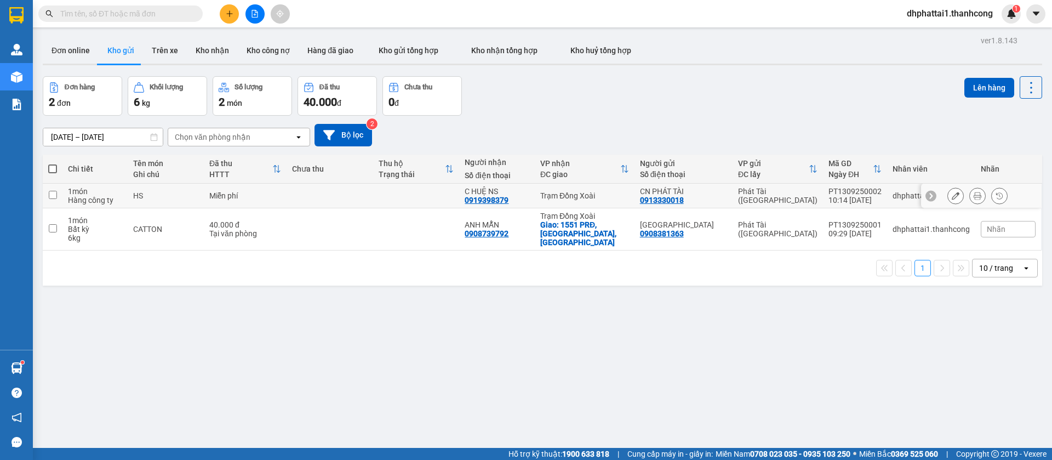
click at [54, 193] on input "checkbox" at bounding box center [53, 195] width 8 height 8
checkbox input "true"
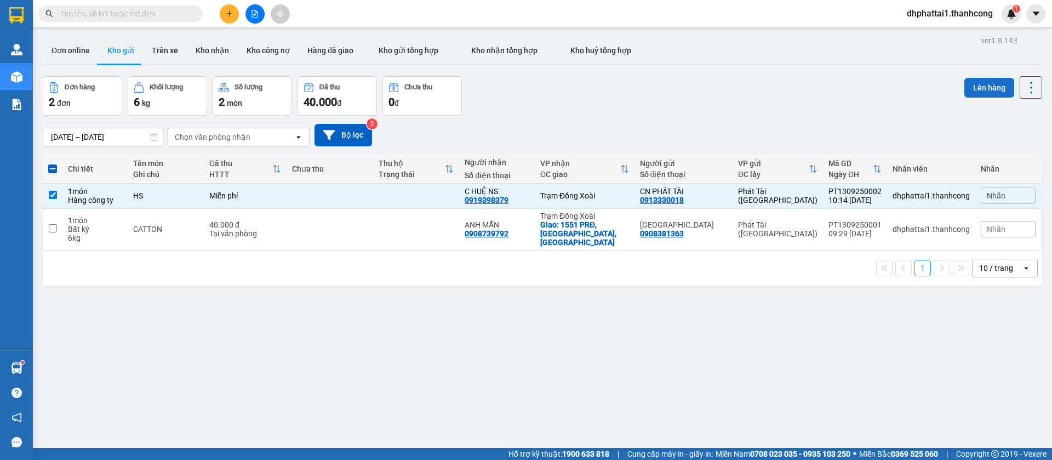
click at [979, 90] on button "Lên hàng" at bounding box center [990, 88] width 50 height 20
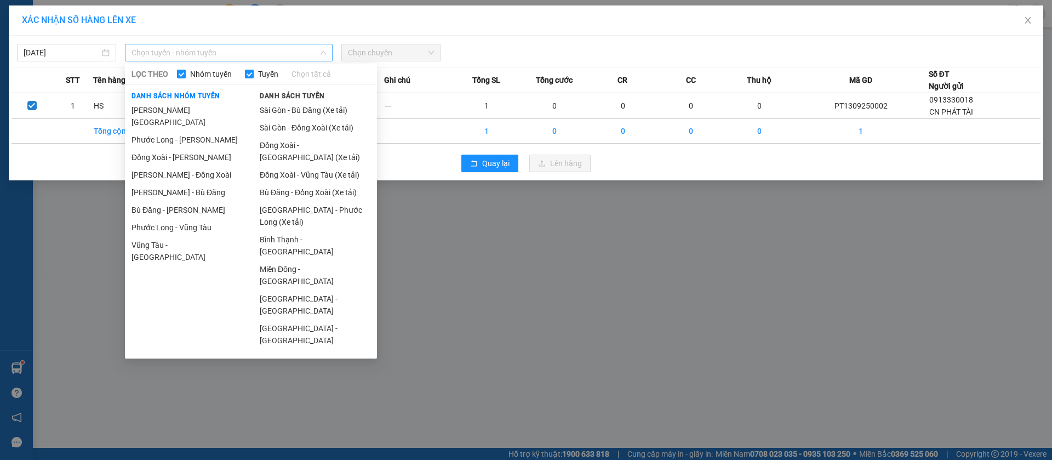
click at [216, 50] on span "Chọn tuyến - nhóm tuyến" at bounding box center [229, 52] width 195 height 16
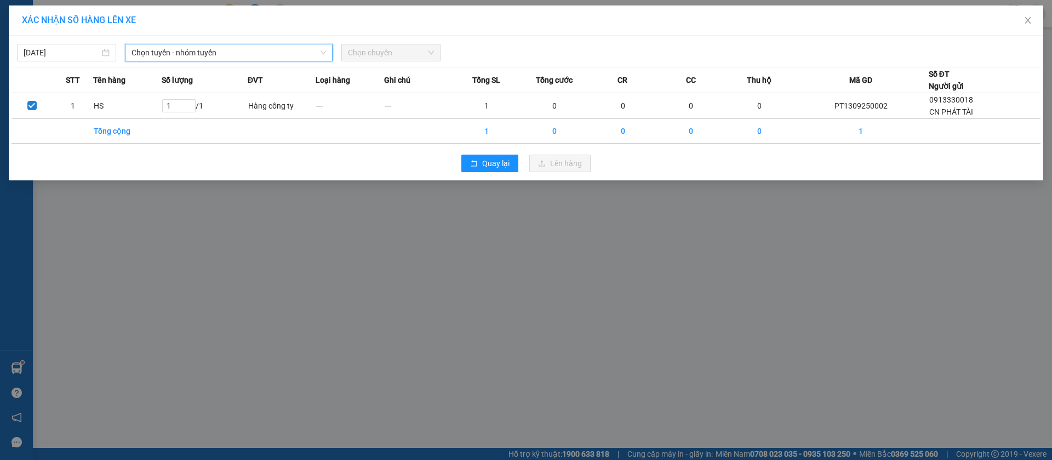
click at [181, 55] on span "Chọn tuyến - nhóm tuyến" at bounding box center [229, 52] width 195 height 16
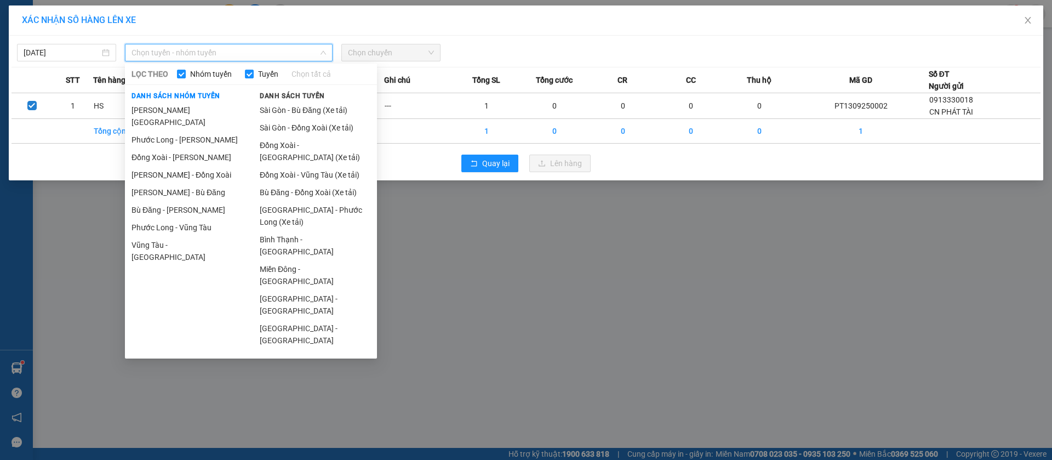
click at [220, 52] on span "Chọn tuyến - nhóm tuyến" at bounding box center [229, 52] width 195 height 16
click at [191, 166] on li "[PERSON_NAME] - Đồng Xoài" at bounding box center [187, 175] width 124 height 18
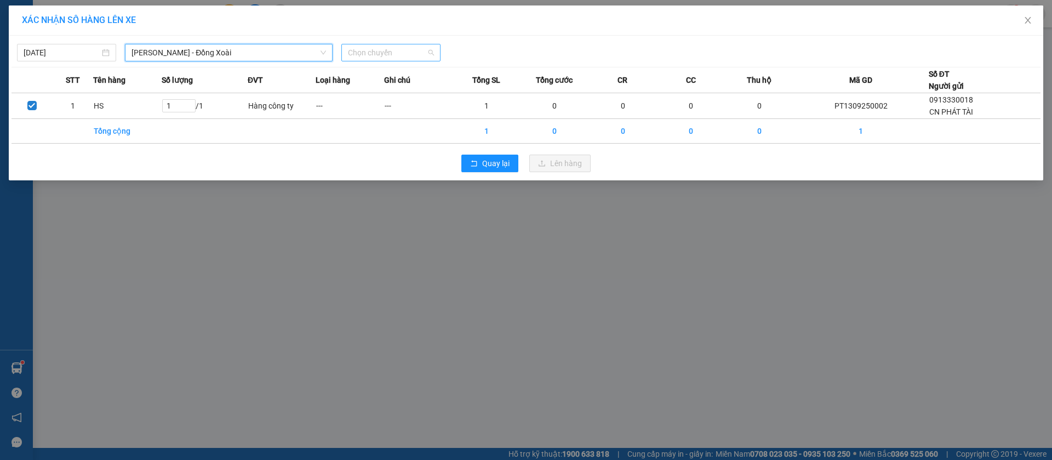
click at [431, 51] on span "Chọn chuyến" at bounding box center [391, 52] width 86 height 16
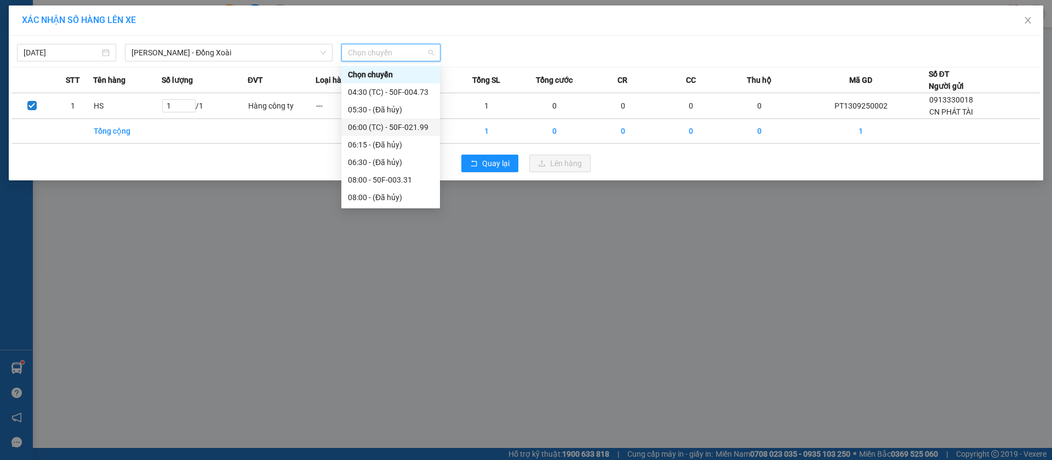
click at [412, 129] on div "06:00 (TC) - 50F-021.99" at bounding box center [390, 127] width 85 height 12
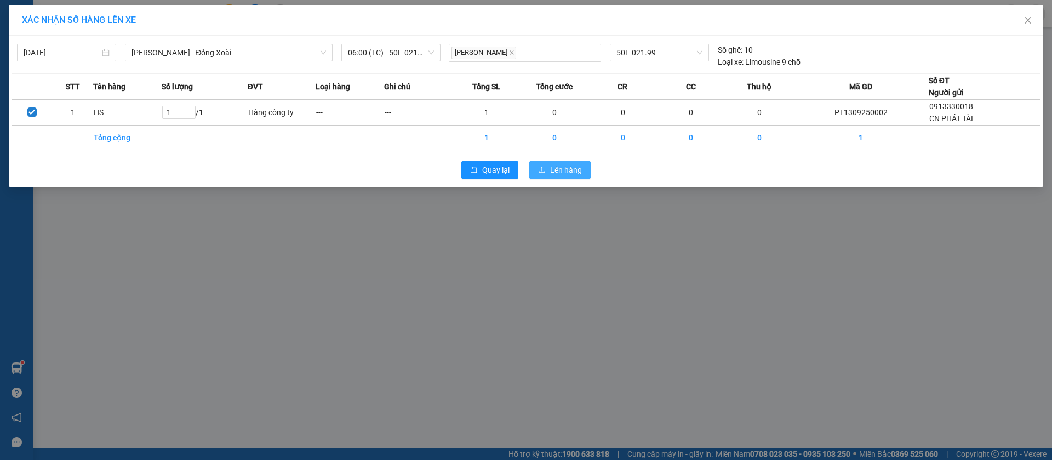
click at [573, 168] on span "Lên hàng" at bounding box center [566, 170] width 32 height 12
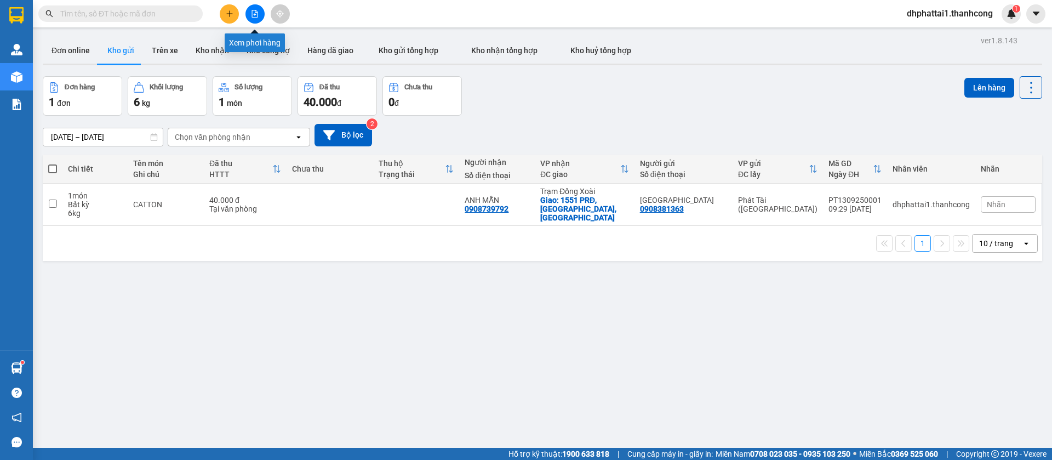
click at [255, 15] on icon "file-add" at bounding box center [255, 14] width 6 height 8
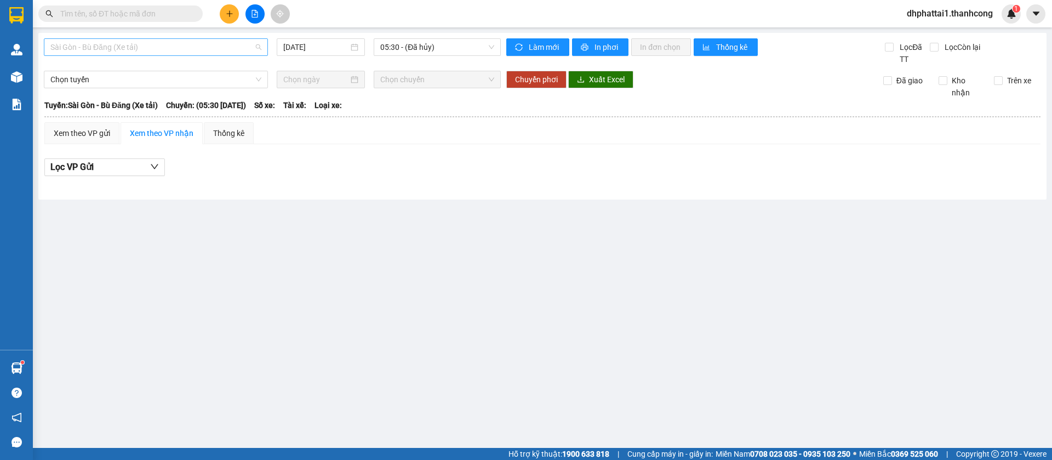
click at [145, 47] on span "Sài Gòn - Bù Đăng (Xe tải)" at bounding box center [155, 47] width 211 height 16
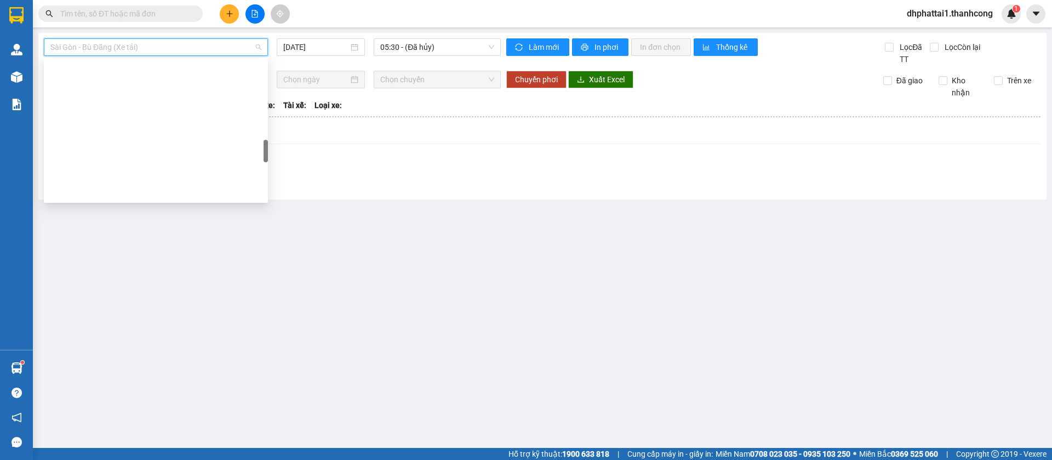
scroll to position [575, 0]
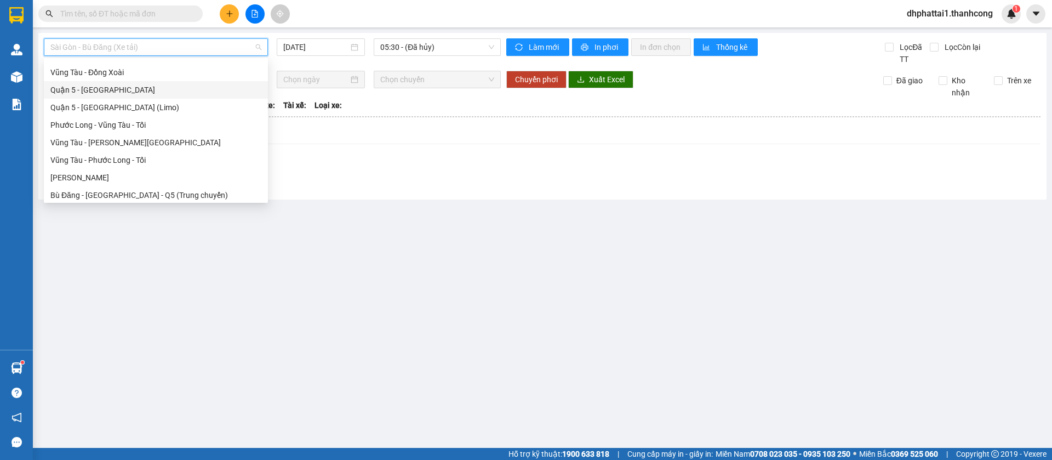
click at [105, 90] on div "Quận 5 - [GEOGRAPHIC_DATA]" at bounding box center [155, 90] width 211 height 12
type input "[DATE]"
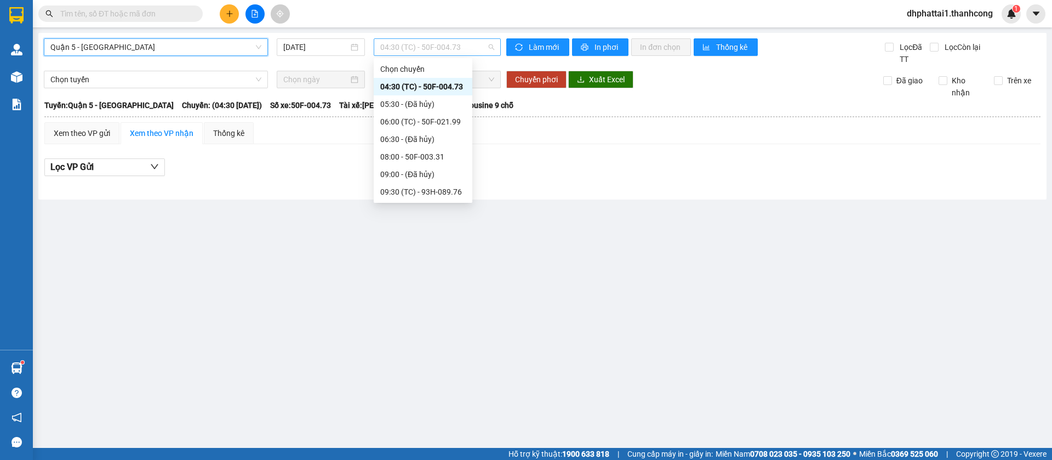
click at [472, 47] on span "04:30 (TC) - 50F-004.73" at bounding box center [437, 47] width 114 height 16
click at [454, 117] on div "06:00 (TC) - 50F-021.99" at bounding box center [422, 122] width 85 height 12
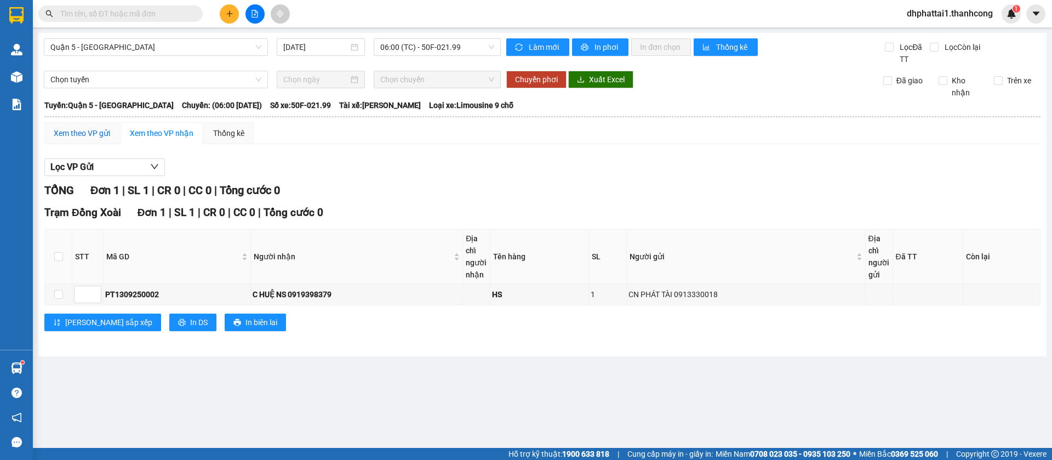
click at [101, 130] on div "Xem theo VP gửi" at bounding box center [82, 133] width 56 height 12
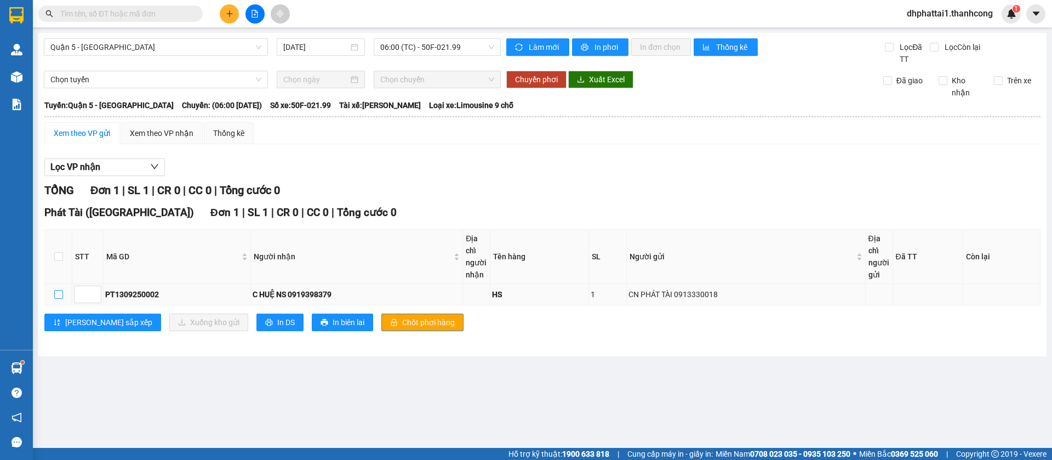
click at [62, 290] on input "checkbox" at bounding box center [58, 294] width 9 height 9
checkbox input "true"
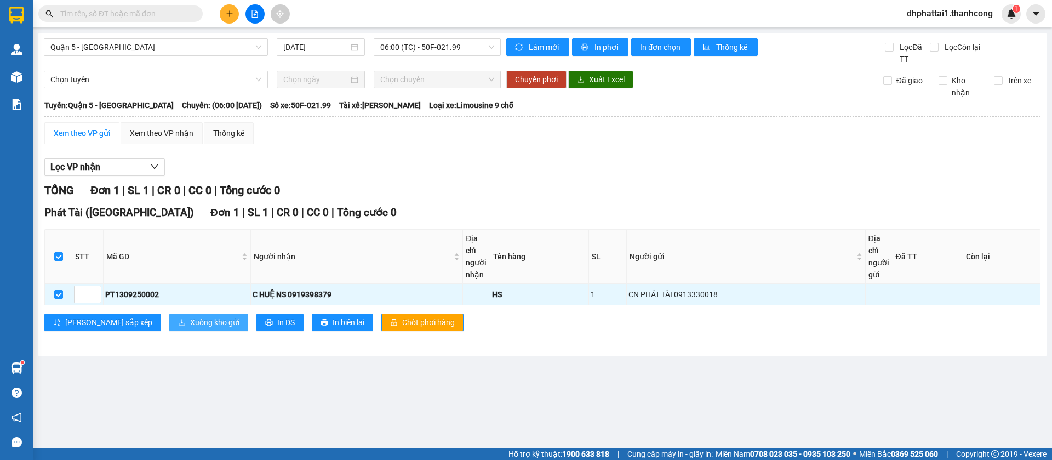
click at [190, 322] on span "Xuống kho gửi" at bounding box center [214, 322] width 49 height 12
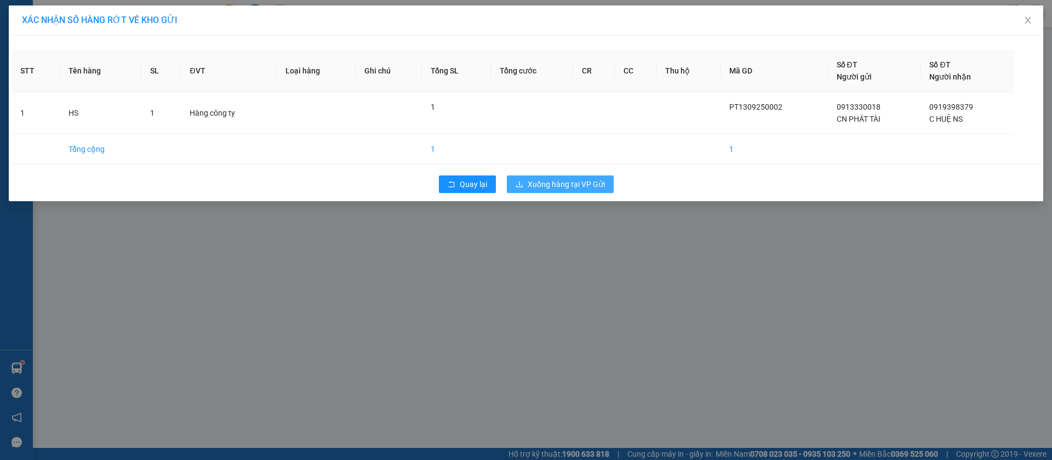
click at [560, 177] on button "Xuống hàng tại VP Gửi" at bounding box center [560, 184] width 107 height 18
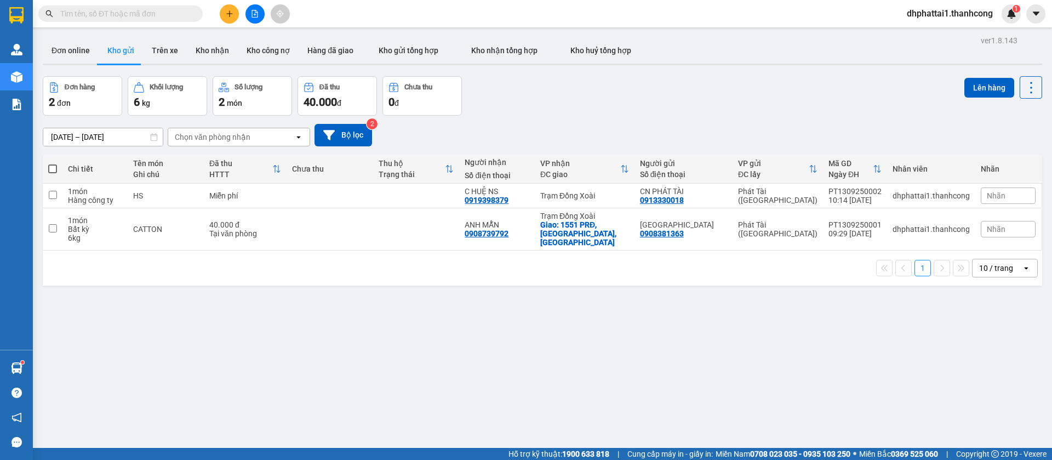
click at [550, 264] on div "1 10 / trang open" at bounding box center [542, 268] width 991 height 19
click at [114, 11] on input "text" at bounding box center [124, 14] width 129 height 12
click at [100, 17] on input "text" at bounding box center [124, 14] width 129 height 12
click at [112, 13] on input "text" at bounding box center [124, 14] width 129 height 12
type input "0"
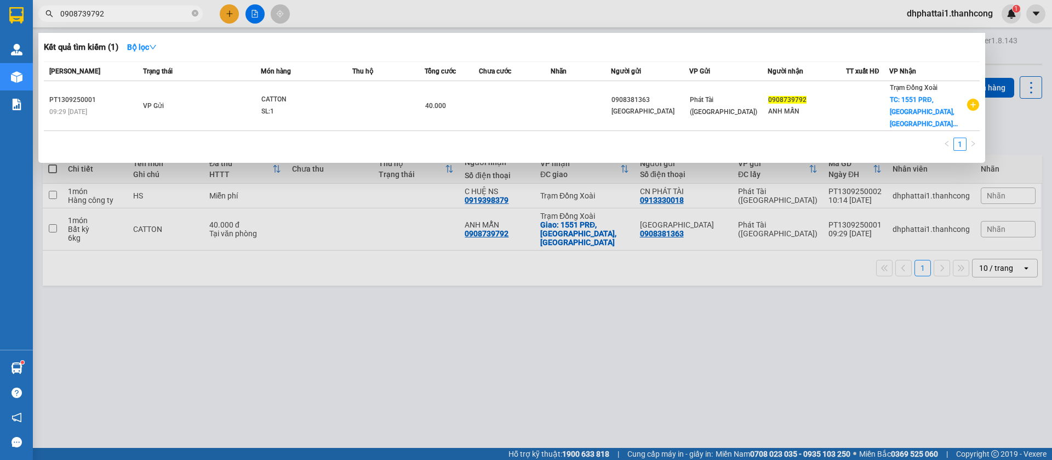
type input "0908739792"
click at [172, 71] on span "Trạng thái" at bounding box center [158, 71] width 30 height 8
click at [156, 47] on icon "down" at bounding box center [153, 47] width 7 height 4
click at [352, 346] on div at bounding box center [526, 230] width 1052 height 460
click at [152, 9] on input "0908739792" at bounding box center [124, 14] width 129 height 12
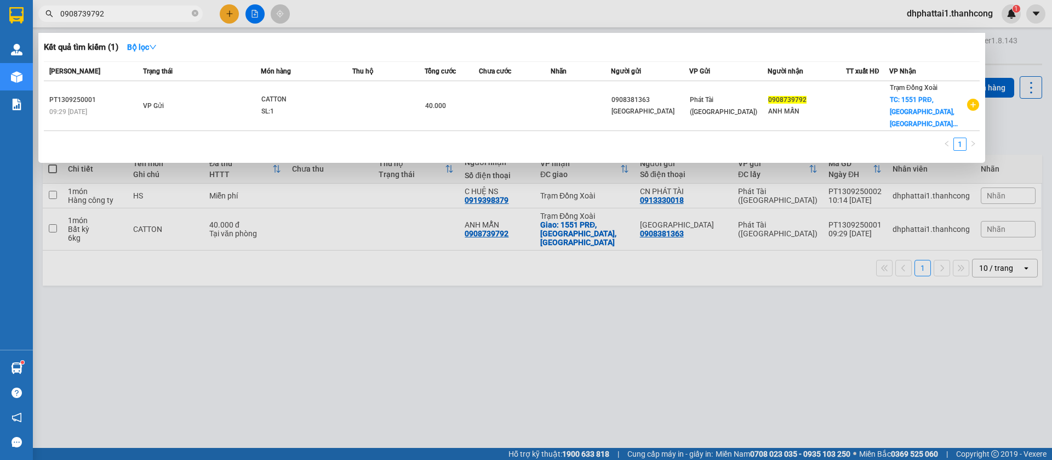
click at [231, 13] on div at bounding box center [526, 230] width 1052 height 460
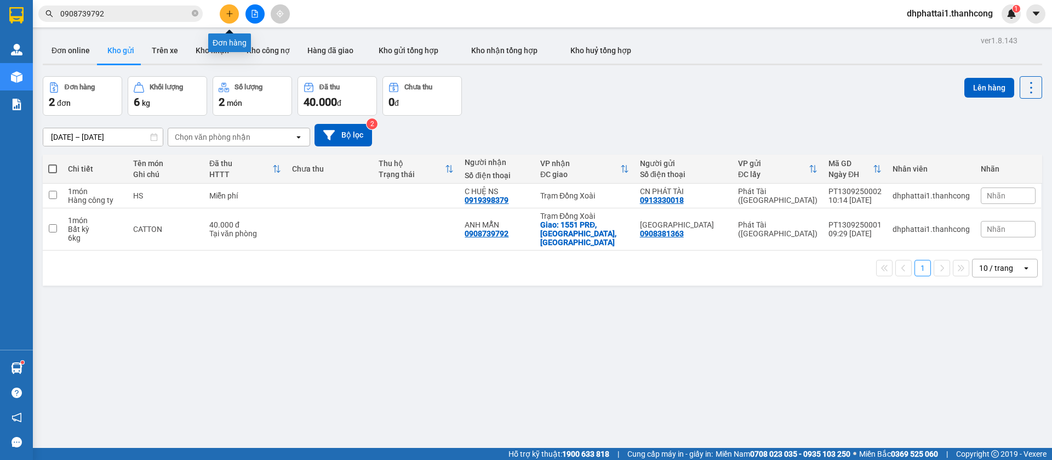
click at [231, 12] on icon "plus" at bounding box center [230, 14] width 8 height 8
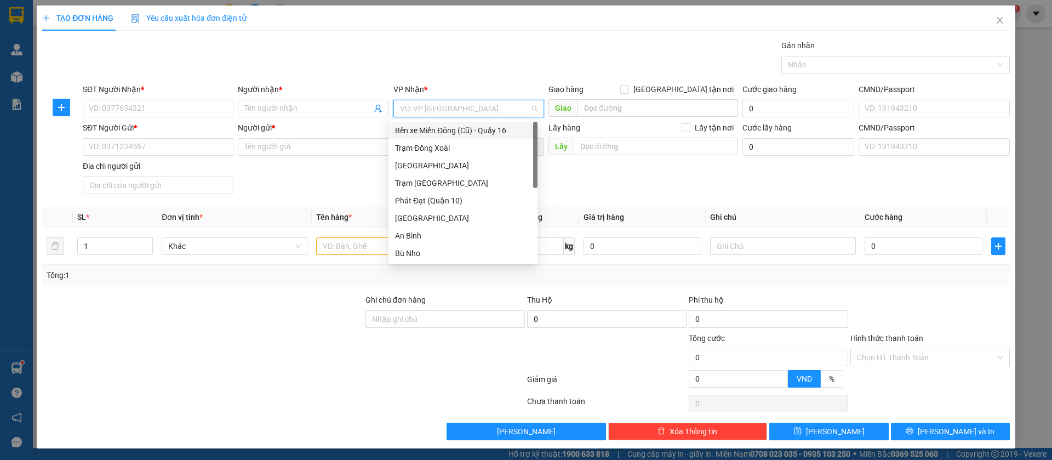
click at [446, 105] on input "search" at bounding box center [465, 108] width 130 height 16
click at [453, 150] on div "Trạm Đồng Xoài" at bounding box center [463, 148] width 136 height 12
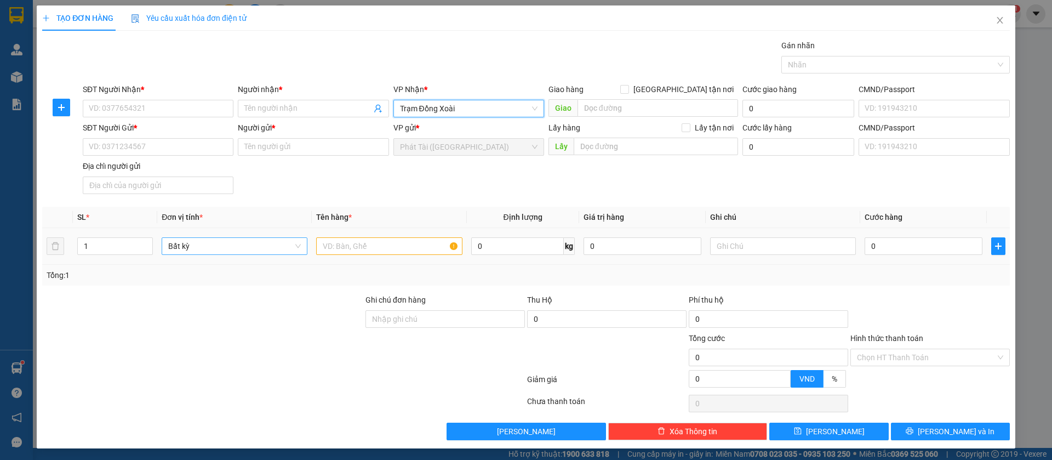
click at [216, 245] on span "Bất kỳ" at bounding box center [234, 246] width 133 height 16
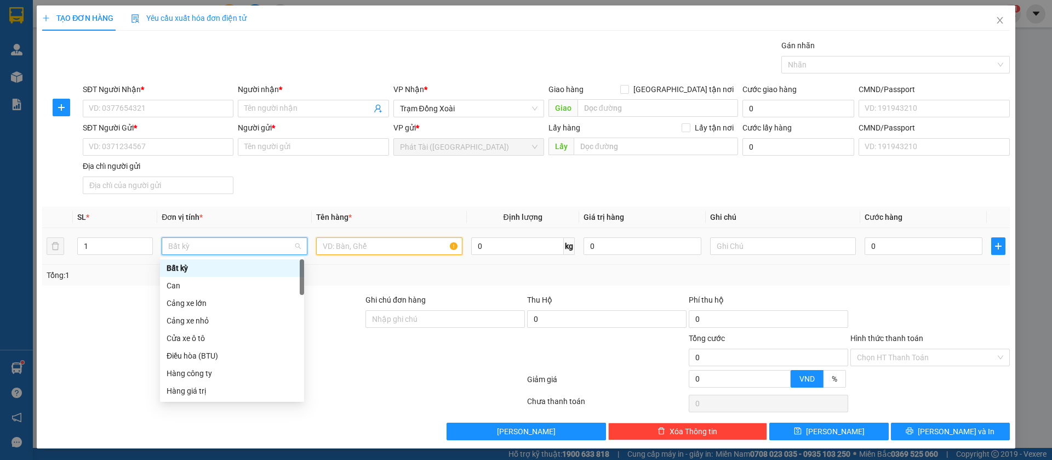
click at [372, 238] on input "text" at bounding box center [389, 246] width 146 height 18
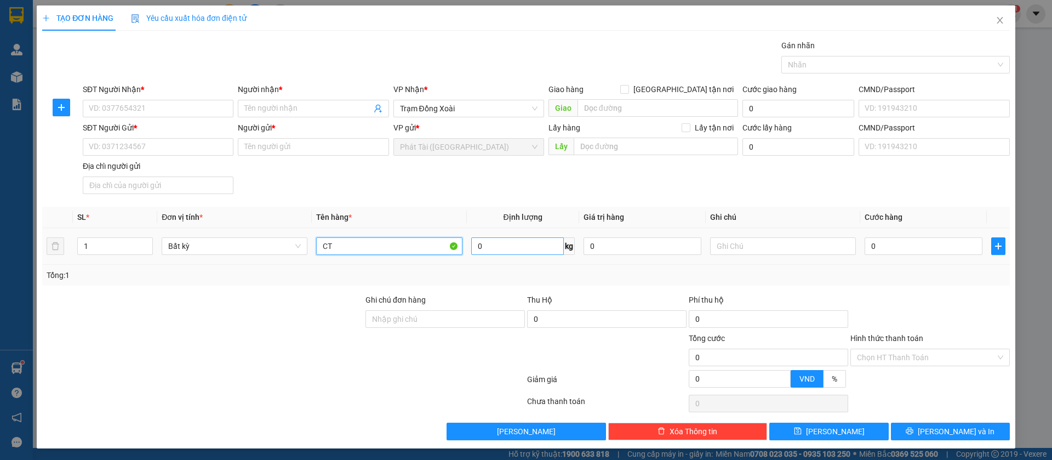
type input "CT"
click at [511, 251] on input "0" at bounding box center [517, 246] width 93 height 18
type input "2"
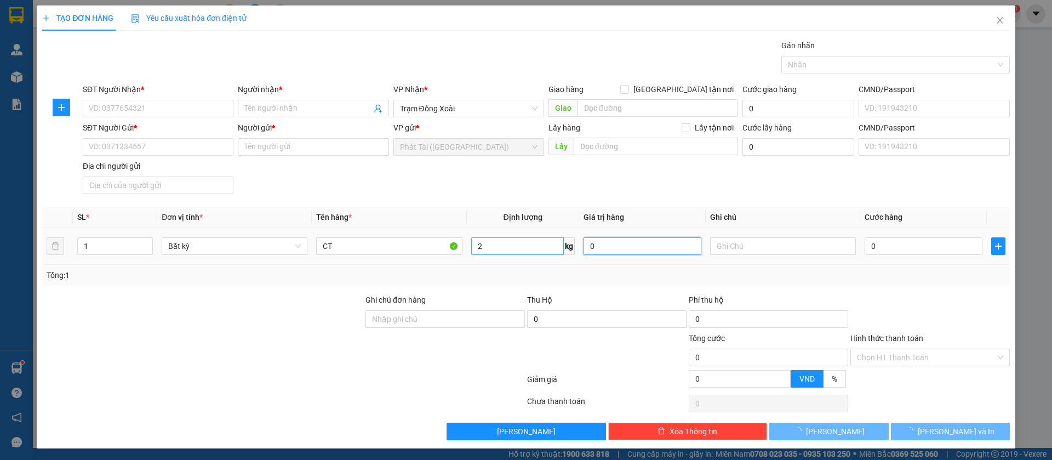
type input "40.000"
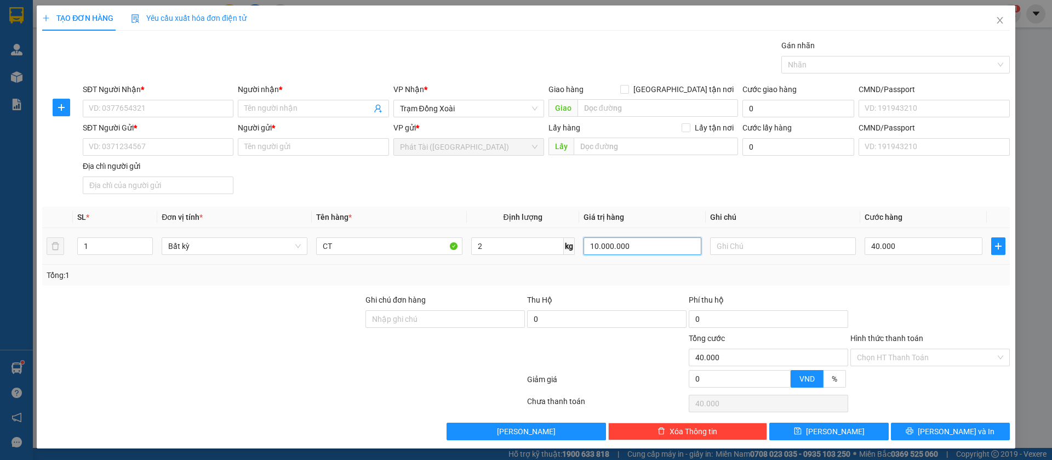
type input "10.000.000"
click at [495, 252] on input "2" at bounding box center [517, 246] width 93 height 18
type input "0"
click at [517, 262] on td "0 kg" at bounding box center [523, 246] width 112 height 37
type input "0"
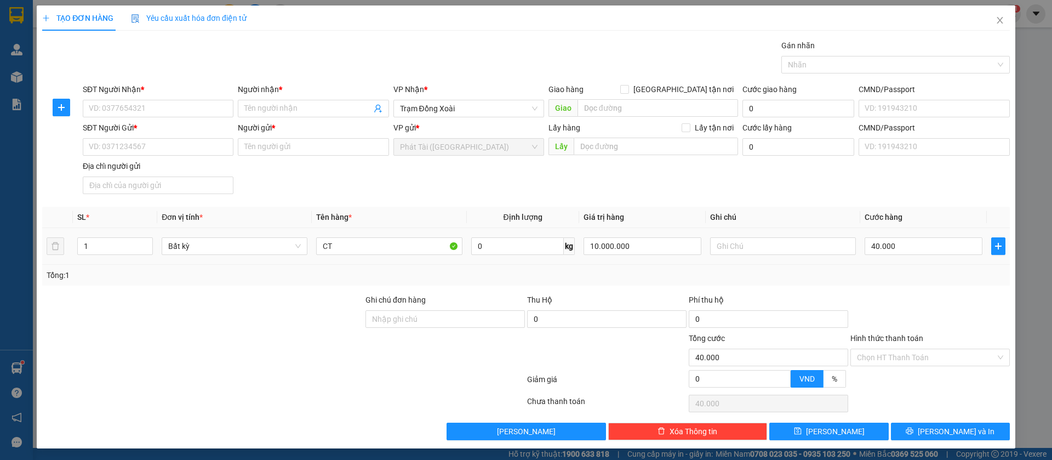
type input "0"
drag, startPoint x: 636, startPoint y: 246, endPoint x: 528, endPoint y: 238, distance: 108.8
click at [528, 238] on tr "1 Bất kỳ CT 0 kg 10.000.000 0" at bounding box center [526, 246] width 968 height 37
drag, startPoint x: 609, startPoint y: 247, endPoint x: 501, endPoint y: 227, distance: 110.2
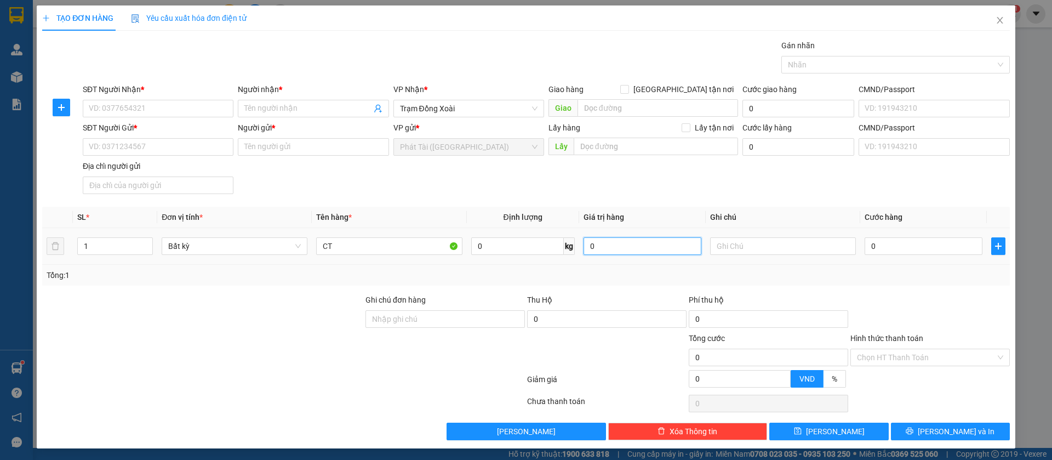
click at [501, 228] on tr "1 Bất kỳ CT 0 kg 0 0" at bounding box center [526, 246] width 968 height 37
type input "10.000.000"
click at [997, 19] on icon "close" at bounding box center [1000, 20] width 6 height 7
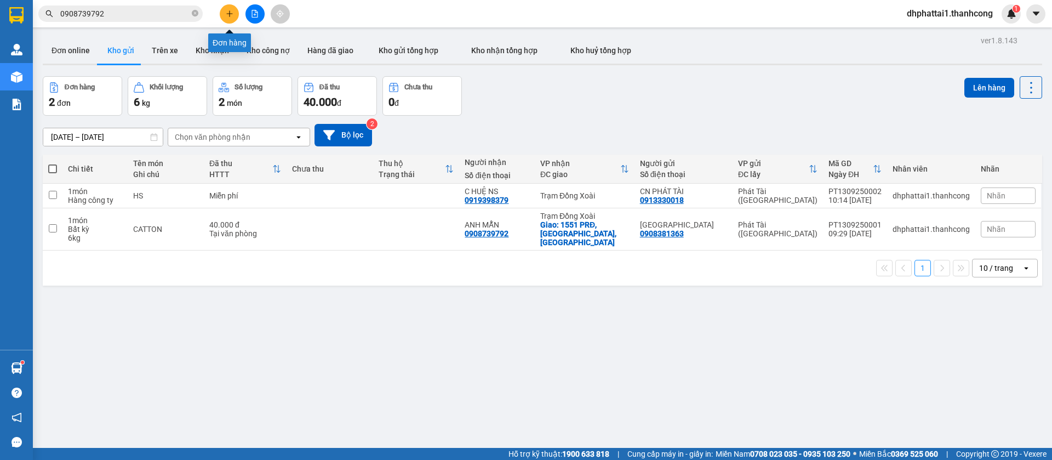
click at [227, 18] on button at bounding box center [229, 13] width 19 height 19
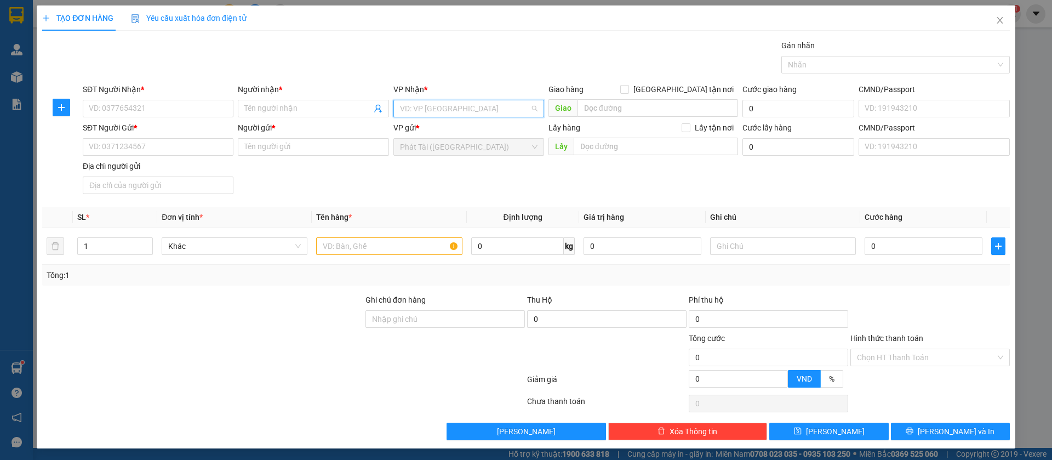
click at [433, 108] on input "search" at bounding box center [465, 108] width 130 height 16
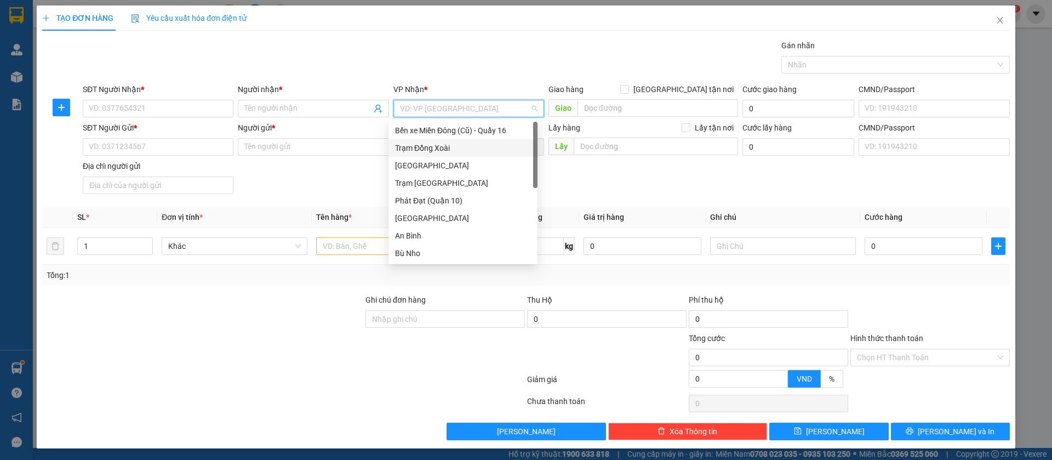
click at [445, 144] on div "Trạm Đồng Xoài" at bounding box center [463, 148] width 136 height 12
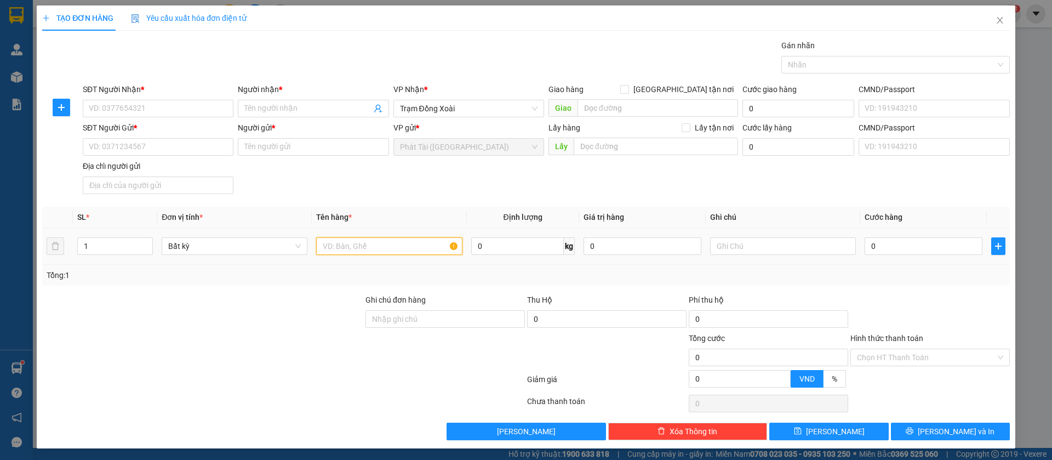
click at [373, 251] on input "text" at bounding box center [389, 246] width 146 height 18
click at [347, 249] on input "CATTTON" at bounding box center [389, 246] width 146 height 18
click at [341, 249] on input "CATTTON" at bounding box center [389, 246] width 146 height 18
type input "CATTON"
click at [497, 244] on input "0" at bounding box center [517, 246] width 93 height 18
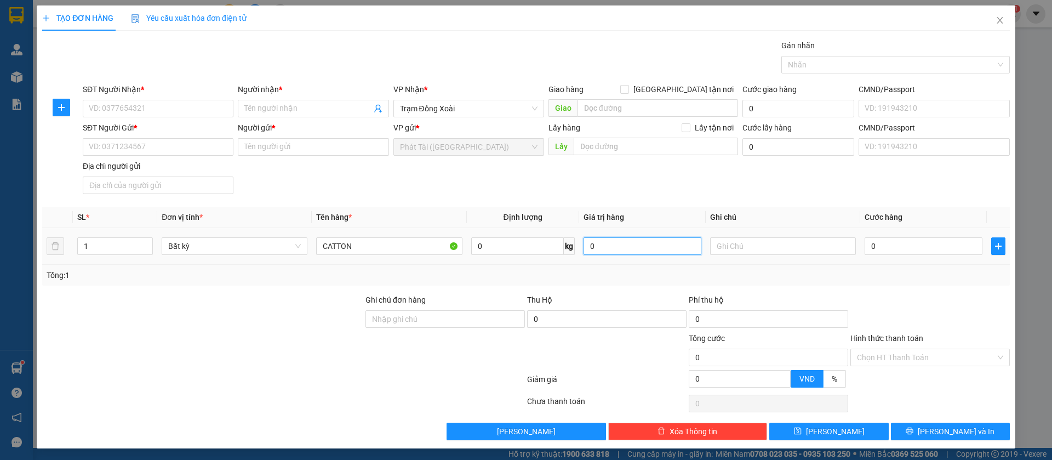
click at [592, 248] on input "0" at bounding box center [643, 246] width 118 height 18
type input "1.000.000"
click at [735, 267] on div "Tổng: 1" at bounding box center [526, 275] width 968 height 21
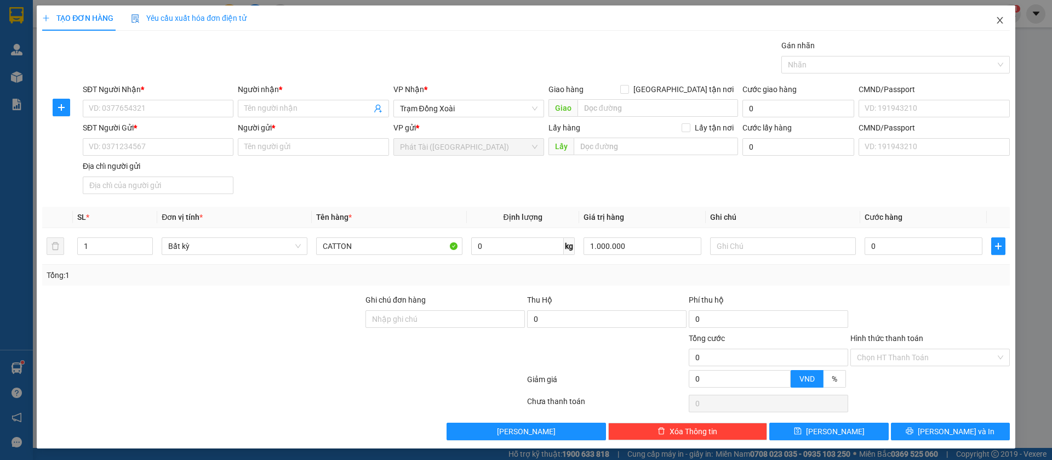
click at [996, 19] on icon "close" at bounding box center [1000, 20] width 9 height 9
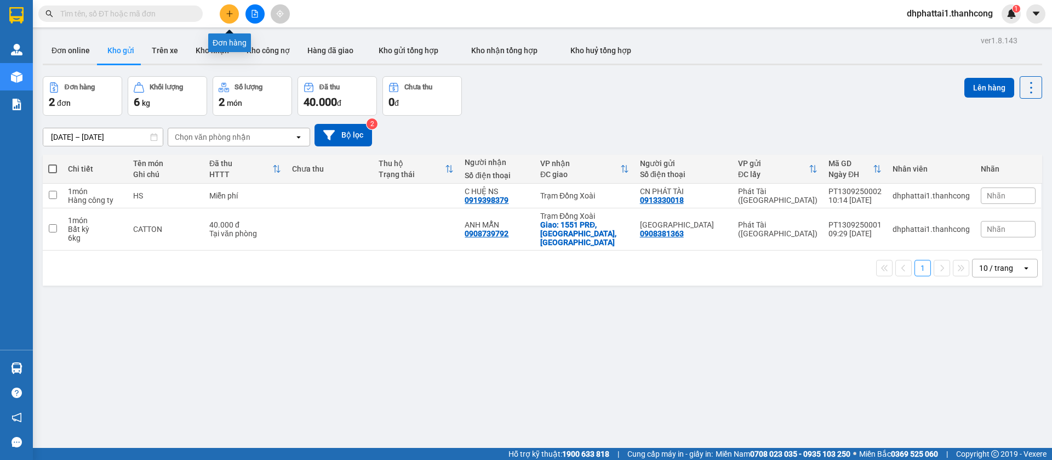
click at [230, 8] on button at bounding box center [229, 13] width 19 height 19
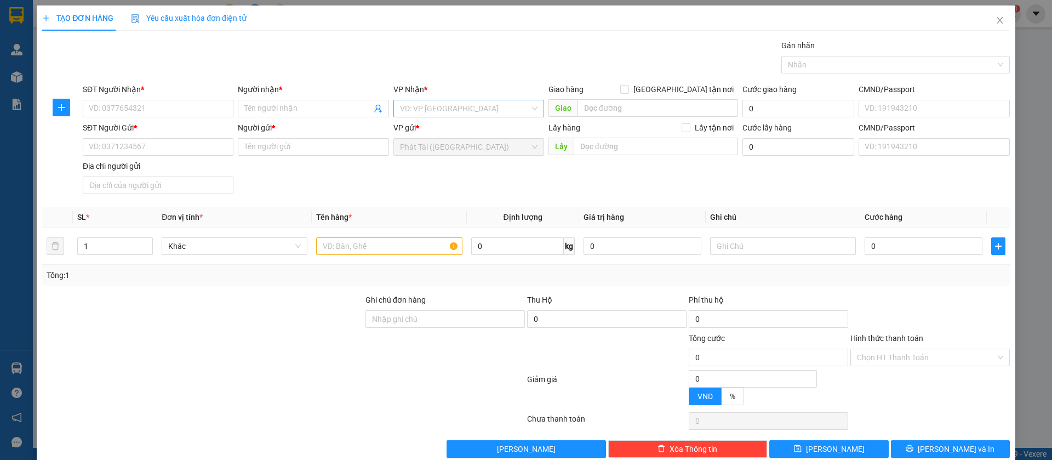
click at [482, 106] on input "search" at bounding box center [465, 108] width 130 height 16
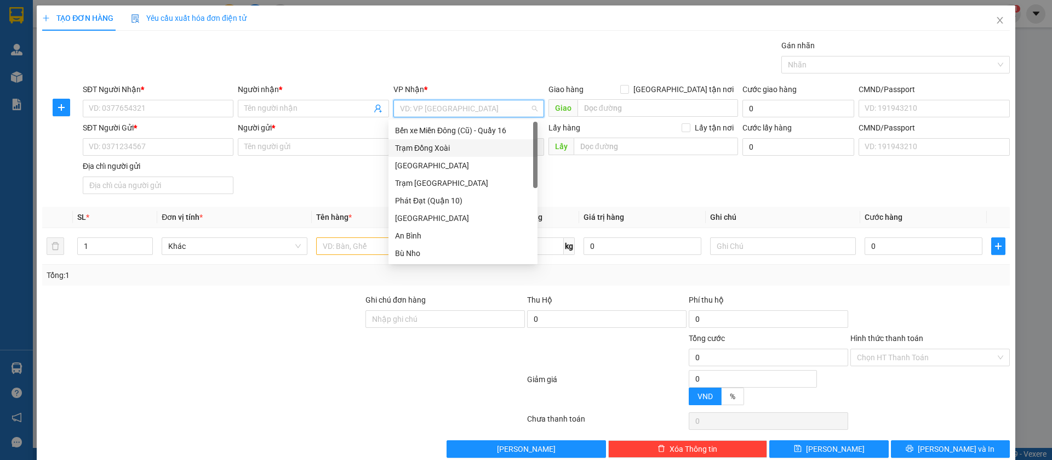
click at [459, 152] on div "Trạm Đồng Xoài" at bounding box center [463, 148] width 136 height 12
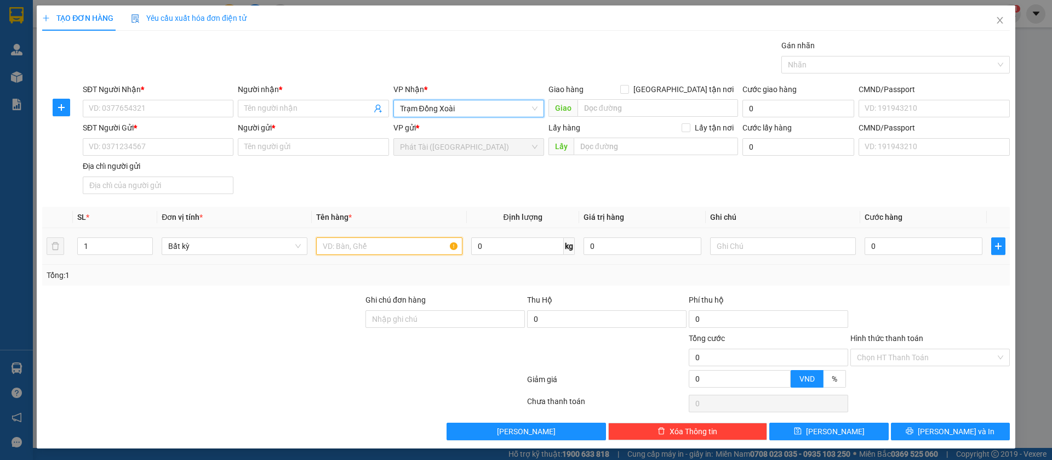
click at [372, 249] on input "text" at bounding box center [389, 246] width 146 height 18
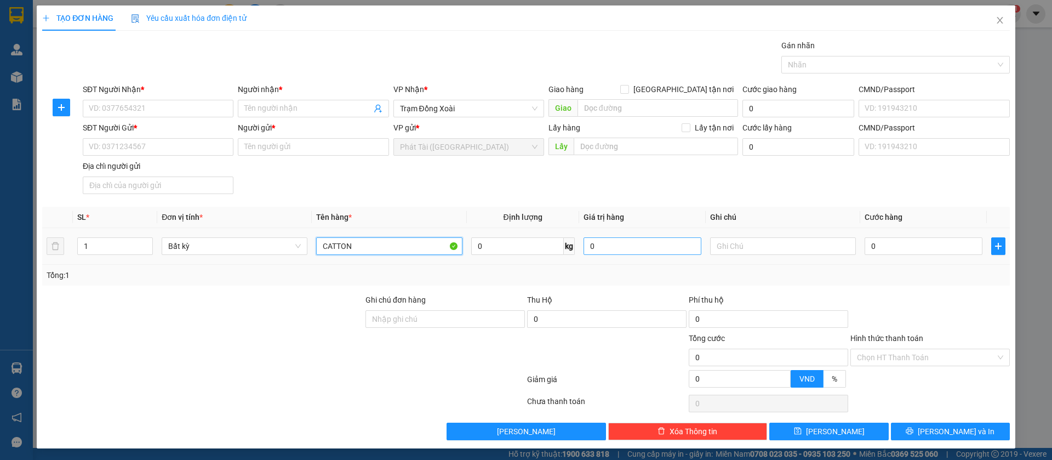
type input "CATTON"
click at [590, 245] on input "0" at bounding box center [643, 246] width 118 height 18
drag, startPoint x: 639, startPoint y: 249, endPoint x: 477, endPoint y: 241, distance: 162.5
click at [477, 241] on tr "1 Bất kỳ CATTON 0 kg 1.000.000 0" at bounding box center [526, 246] width 968 height 37
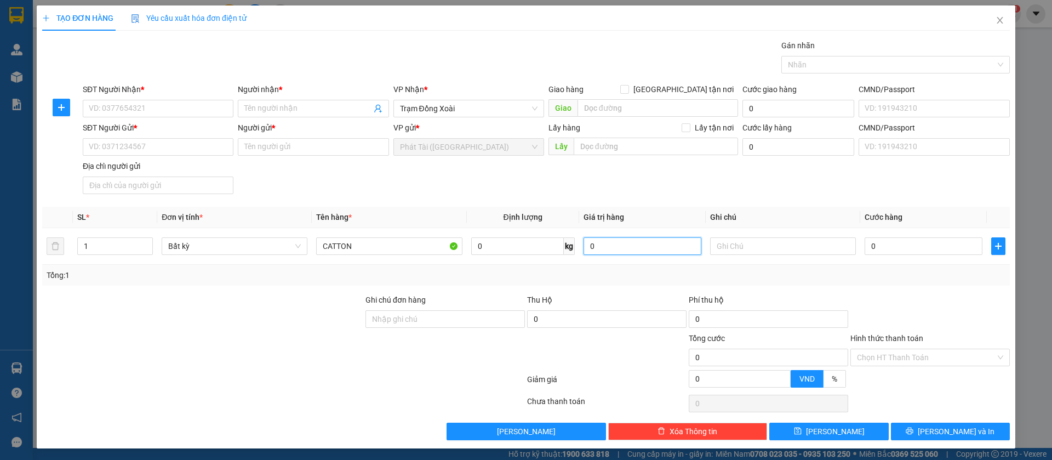
type input "0"
click at [555, 293] on div "Transit Pickup Surcharge Ids Transit Deliver Surcharge Ids Transit Deliver Surc…" at bounding box center [526, 239] width 968 height 401
click at [518, 247] on input "0" at bounding box center [517, 246] width 93 height 18
type input "2"
type input "40.000"
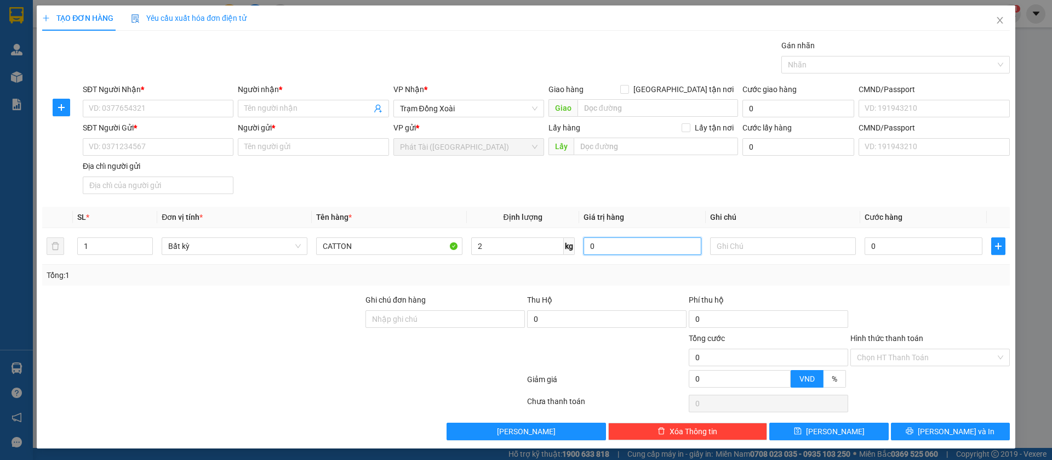
type input "40.000"
click at [538, 326] on input "0" at bounding box center [606, 319] width 159 height 18
type input "1.000.000"
type input "20.000"
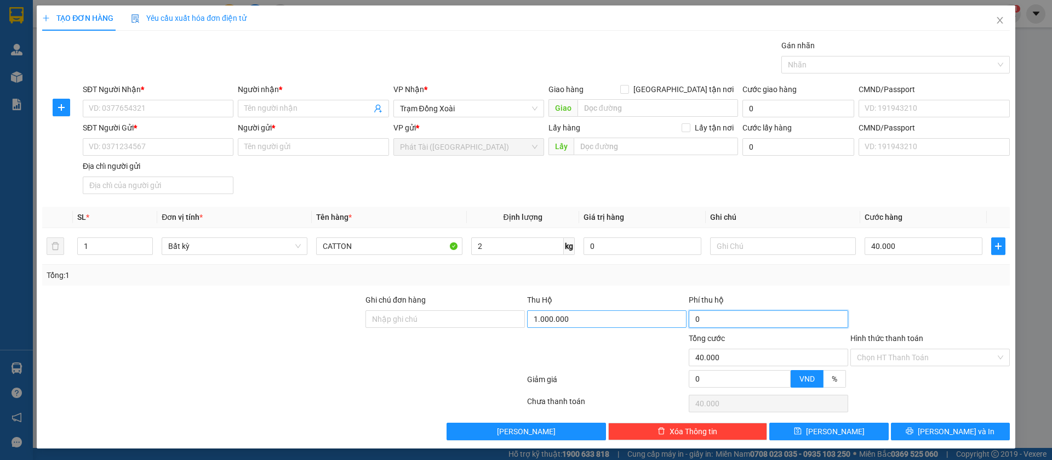
type input "60.000"
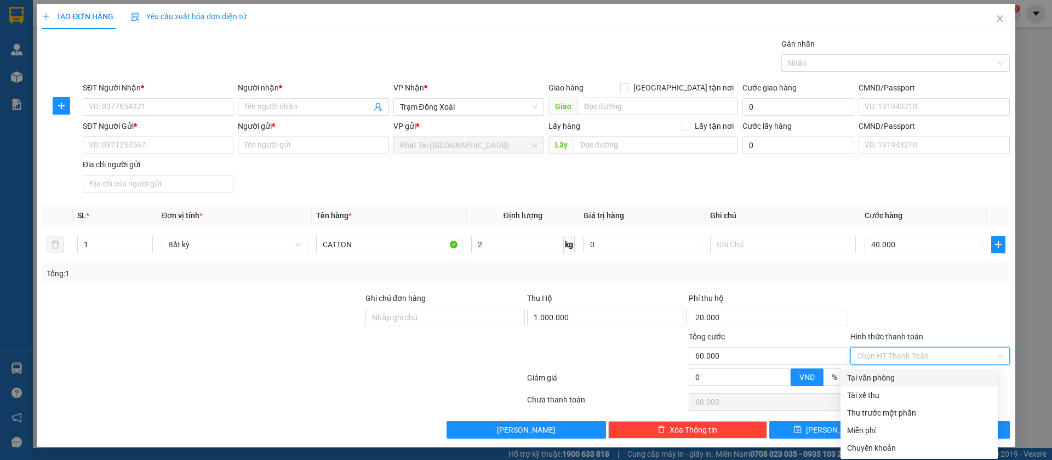
click at [929, 355] on input "Hình thức thanh toán" at bounding box center [926, 355] width 139 height 16
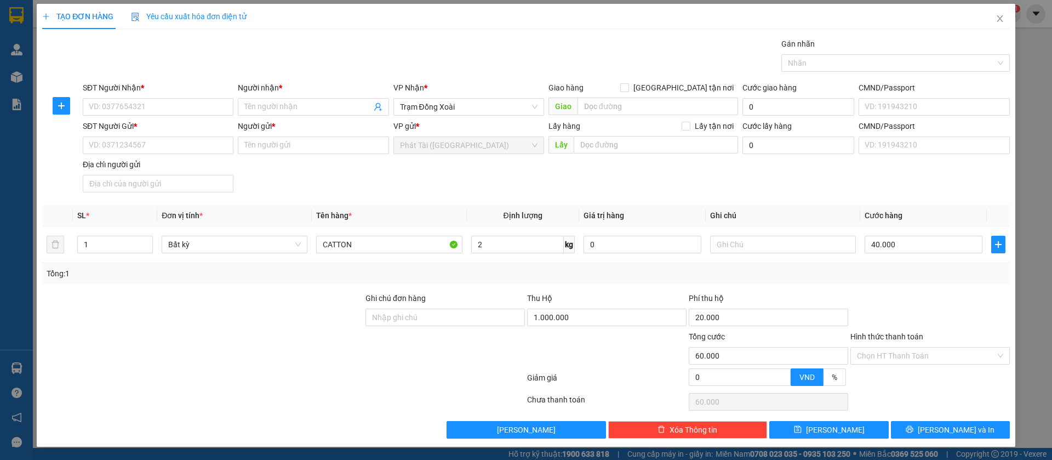
click at [950, 320] on div at bounding box center [931, 311] width 162 height 38
click at [710, 375] on input "0" at bounding box center [739, 377] width 101 height 16
type input "59.999"
type input "1"
type input "59.999"
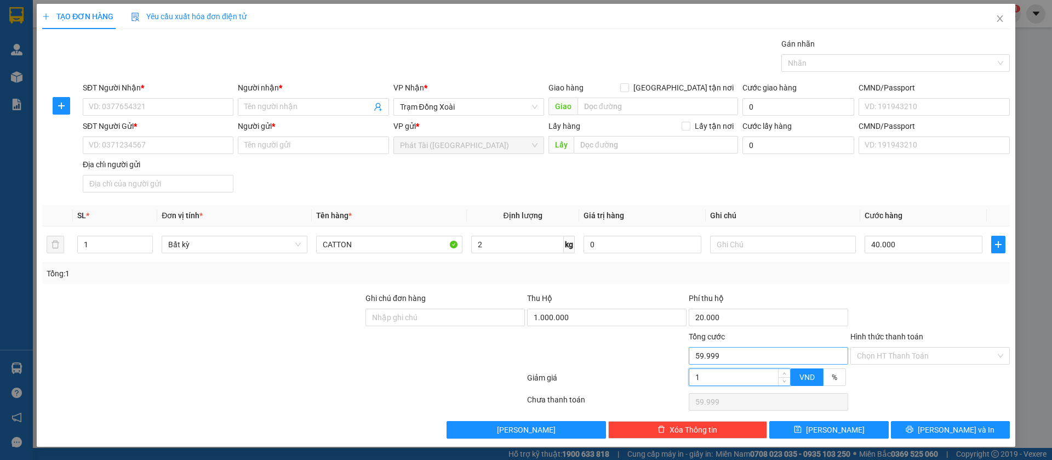
type input "59.990"
type input "10"
type input "59.990"
type input "59.900"
type input "100"
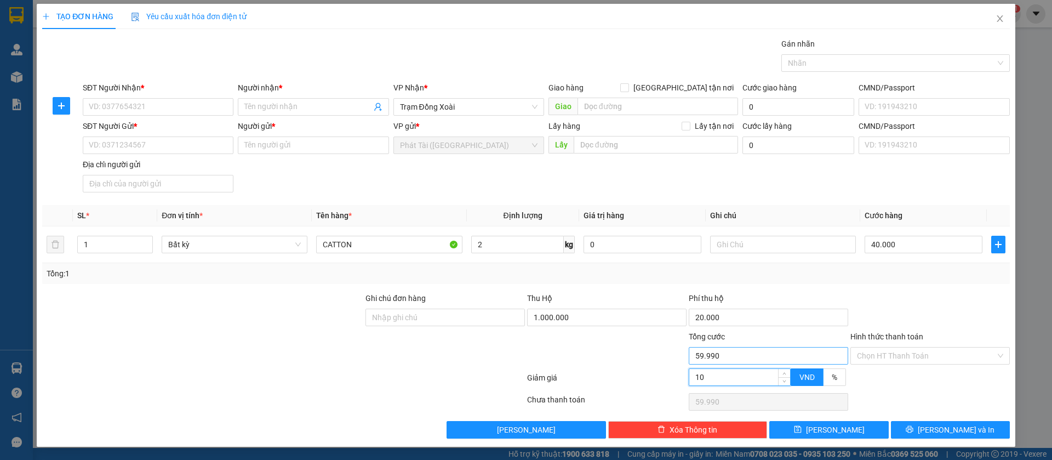
type input "59.900"
type input "59.000"
type input "1.000"
type input "59.000"
type input "50.000"
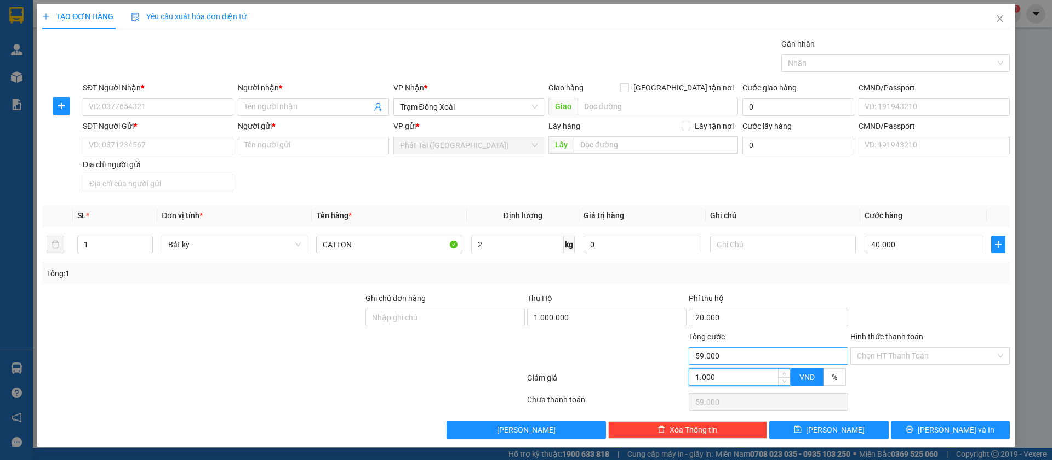
type input "10.000"
type input "50.000"
type input "10.000"
click at [722, 374] on input "10.000" at bounding box center [739, 377] width 101 height 16
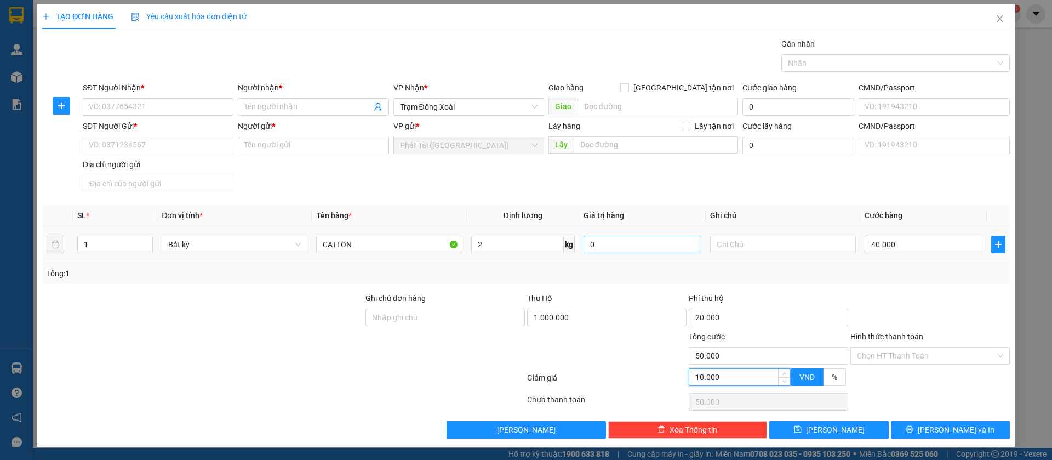
drag, startPoint x: 722, startPoint y: 374, endPoint x: 591, endPoint y: 251, distance: 179.5
click at [589, 251] on div "Transit Pickup Surcharge Ids Transit Deliver Surcharge Ids Transit Deliver Surc…" at bounding box center [526, 238] width 968 height 401
click at [593, 251] on input "0" at bounding box center [643, 245] width 118 height 18
drag, startPoint x: 593, startPoint y: 251, endPoint x: 555, endPoint y: 247, distance: 38.6
click at [557, 247] on tr "1 Bất kỳ CATTON 2 kg 0 40.000" at bounding box center [526, 244] width 968 height 37
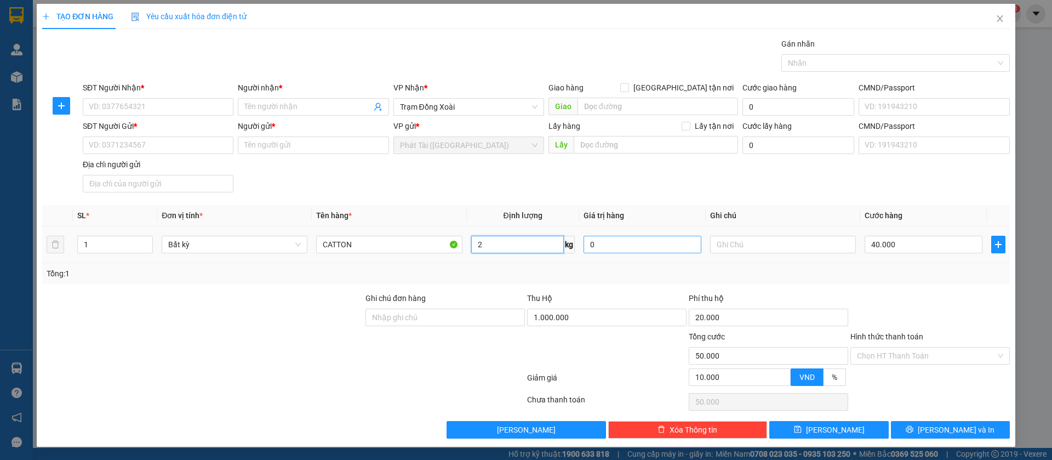
drag, startPoint x: 552, startPoint y: 247, endPoint x: 608, endPoint y: 245, distance: 56.5
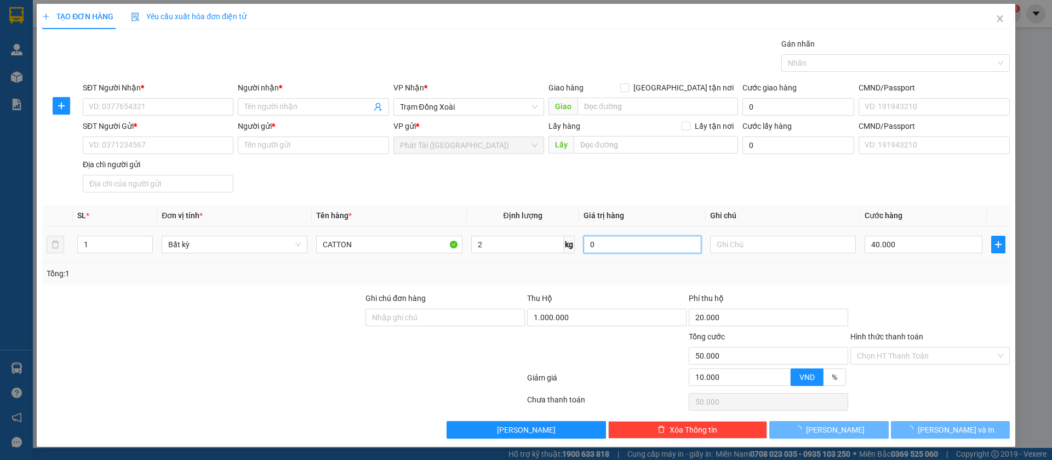
click at [612, 247] on input "0" at bounding box center [643, 245] width 118 height 18
click at [619, 247] on input "0" at bounding box center [643, 245] width 118 height 18
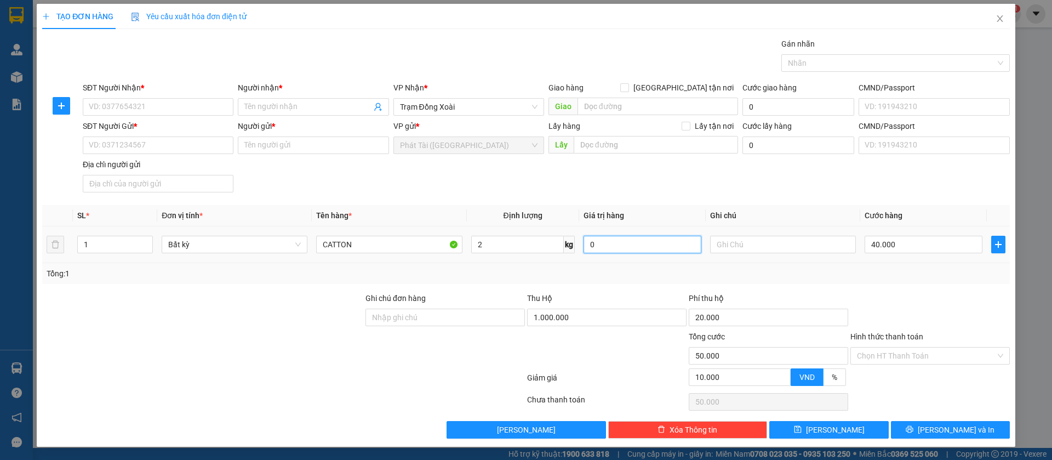
click at [595, 243] on input "0" at bounding box center [643, 245] width 118 height 18
click at [584, 242] on input "0" at bounding box center [643, 245] width 118 height 18
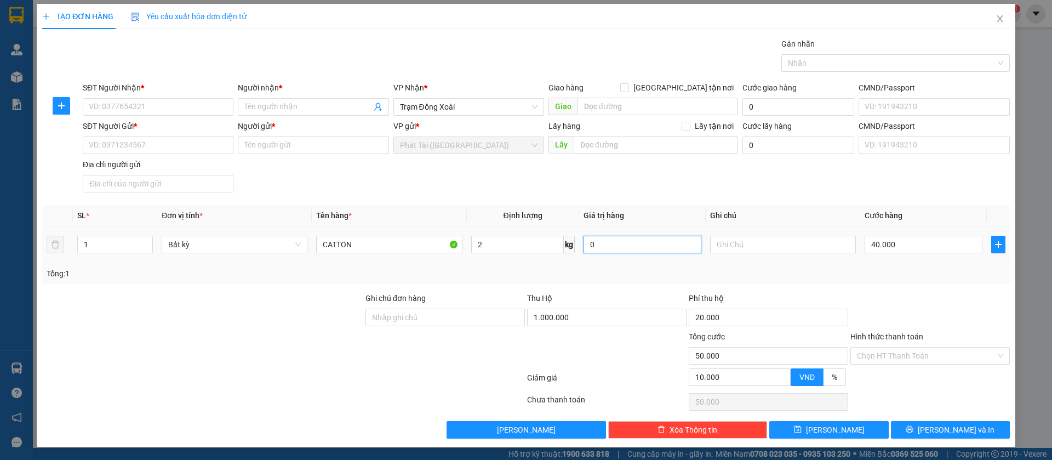
click at [584, 242] on input "0" at bounding box center [643, 245] width 118 height 18
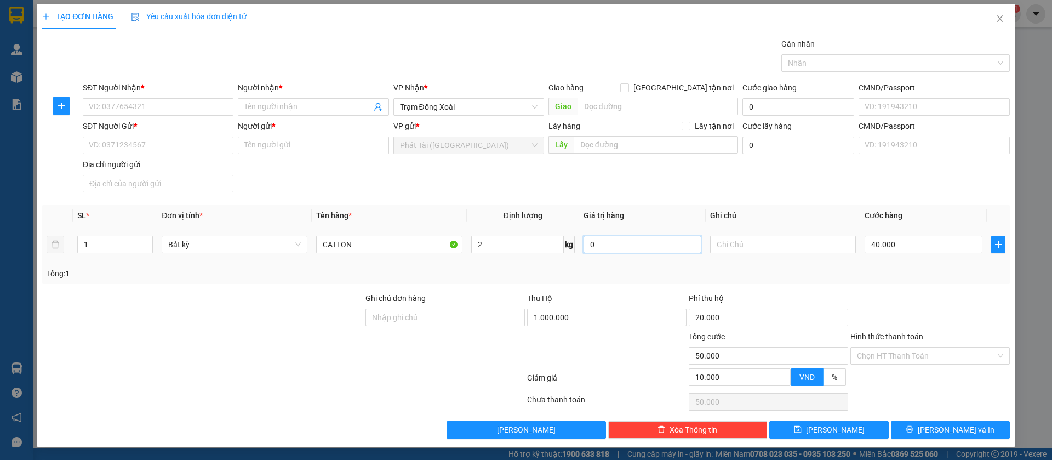
click at [584, 242] on input "0" at bounding box center [643, 245] width 118 height 18
click at [579, 240] on td "0" at bounding box center [642, 244] width 127 height 37
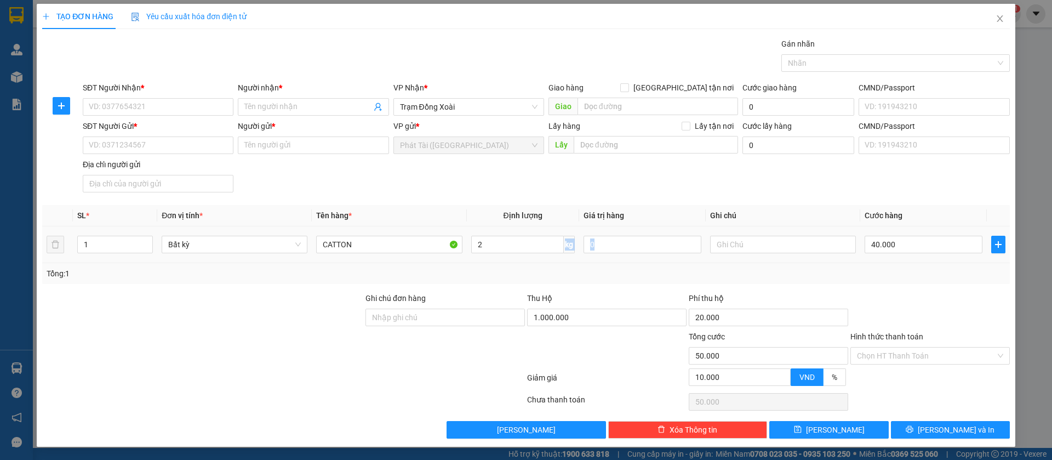
click at [579, 240] on td "0" at bounding box center [642, 244] width 127 height 37
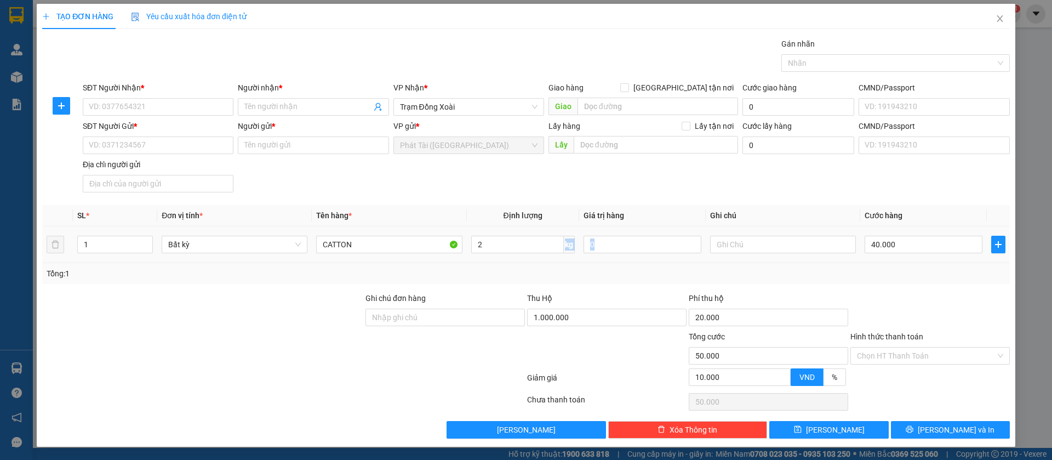
click at [579, 240] on td "0" at bounding box center [642, 244] width 127 height 37
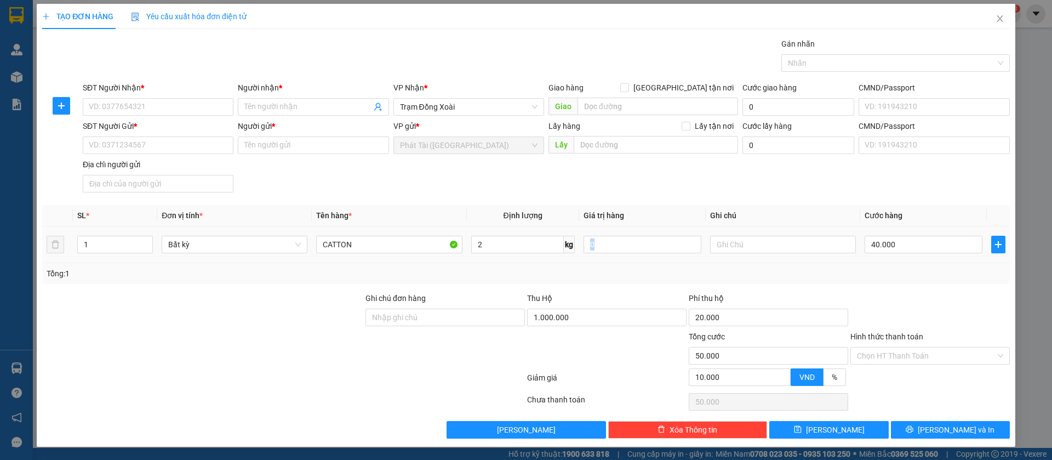
click at [579, 240] on td "0" at bounding box center [642, 244] width 127 height 37
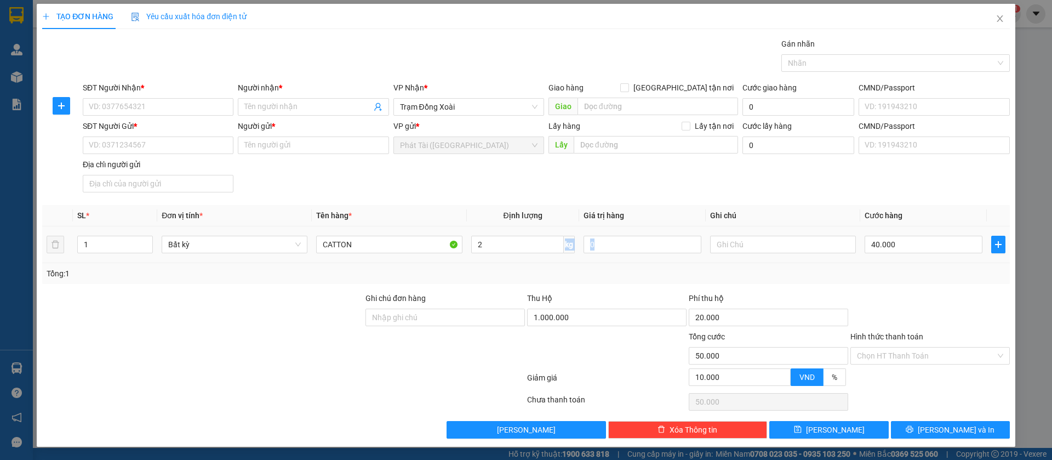
click at [579, 240] on td "0" at bounding box center [642, 244] width 127 height 37
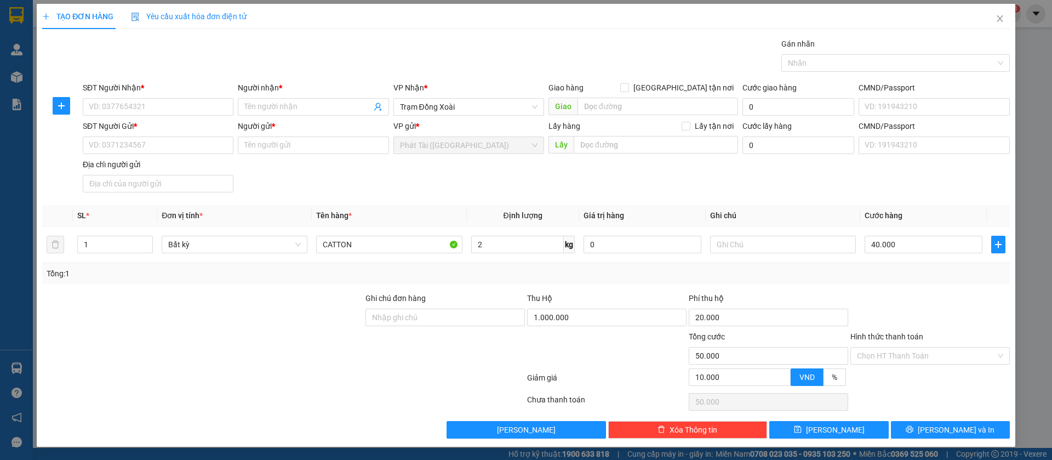
scroll to position [0, 0]
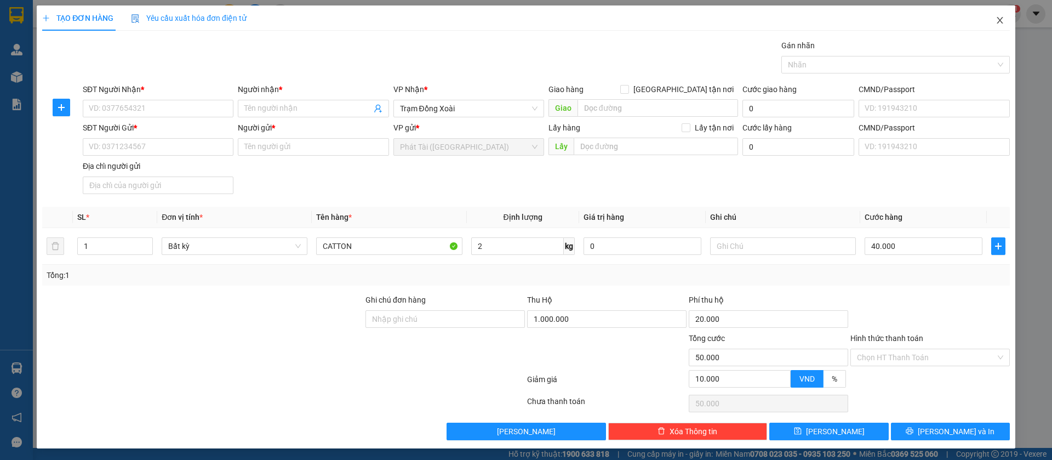
click at [995, 19] on span "Close" at bounding box center [1000, 20] width 31 height 31
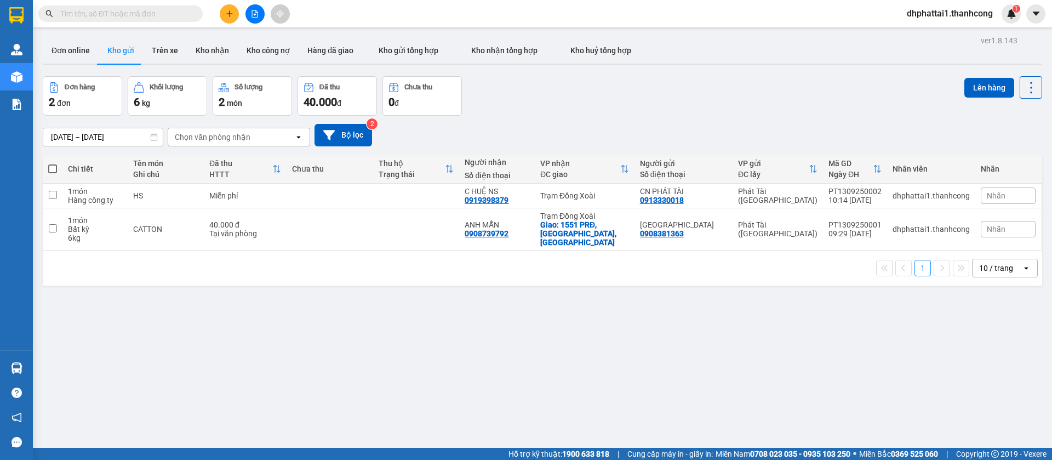
click at [509, 104] on div "Đơn hàng 2 đơn Khối lượng 6 kg Số lượng 2 món Đã thu 40.000 đ Chưa thu 0 đ Lên …" at bounding box center [543, 95] width 1000 height 39
